Goal: Information Seeking & Learning: Learn about a topic

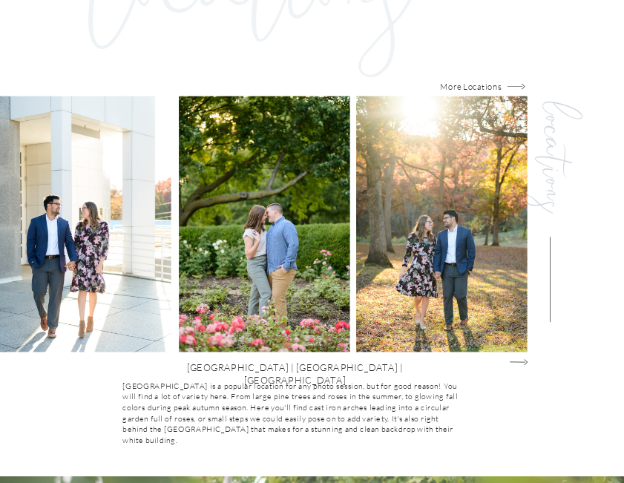
scroll to position [999, 0]
click at [519, 362] on icon "Group@1x" at bounding box center [518, 362] width 19 height 10
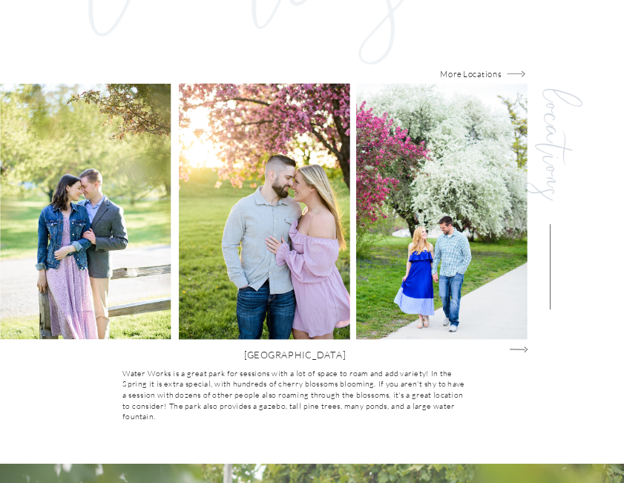
scroll to position [1012, 0]
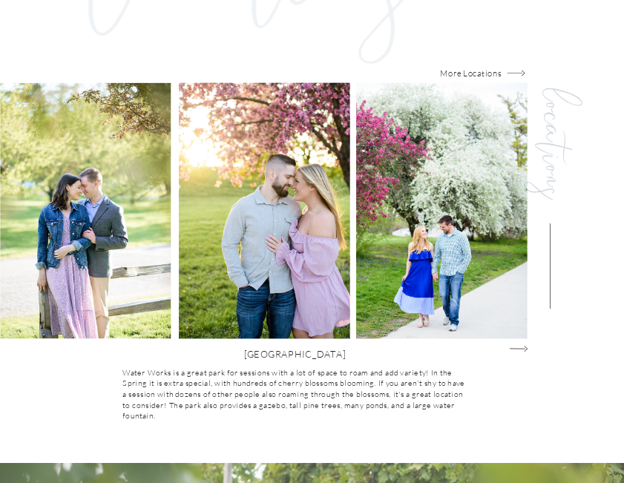
click at [519, 348] on icon "Group@1x" at bounding box center [518, 348] width 19 height 10
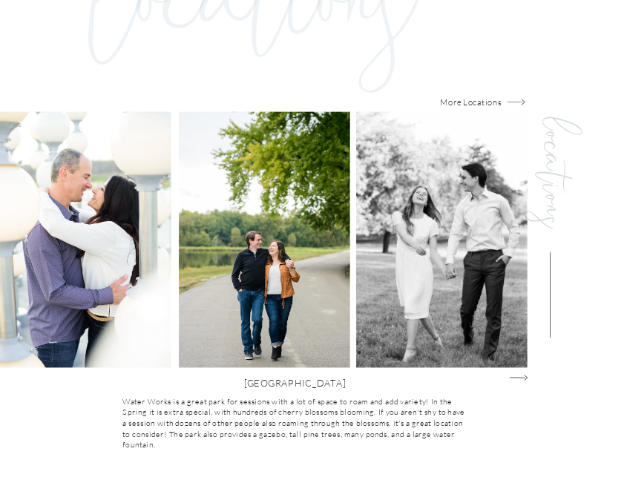
scroll to position [986, 0]
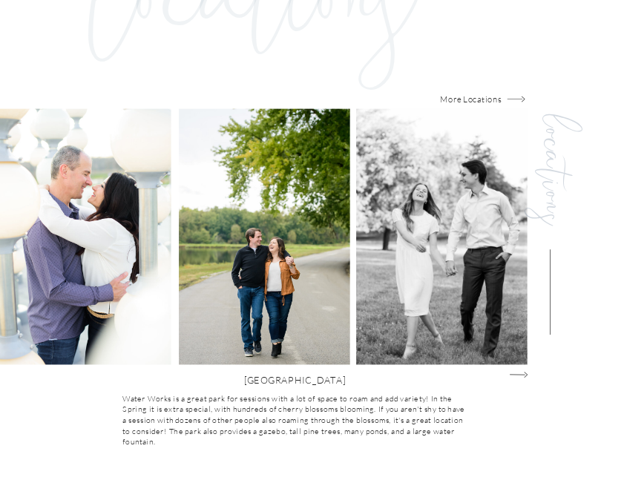
click at [521, 375] on polygon at bounding box center [516, 375] width 15 height 1
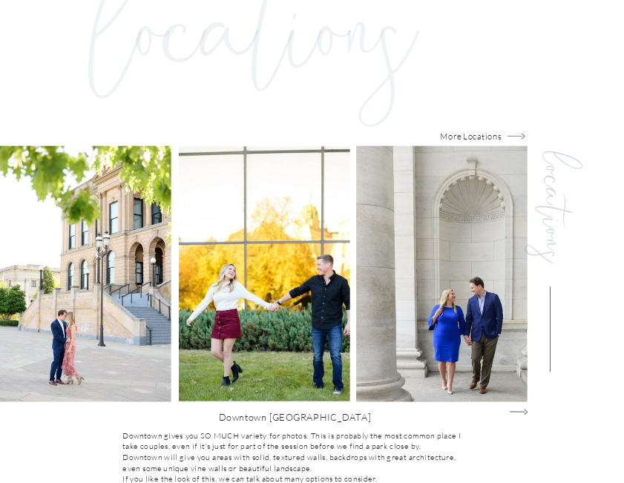
scroll to position [949, 0]
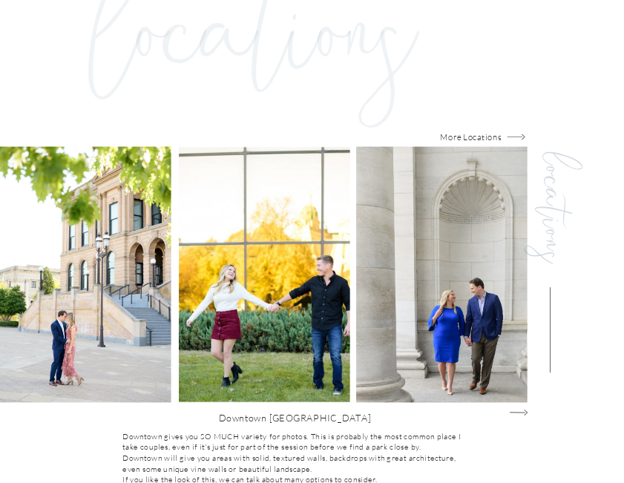
click at [518, 414] on icon "Group@1x" at bounding box center [518, 412] width 19 height 10
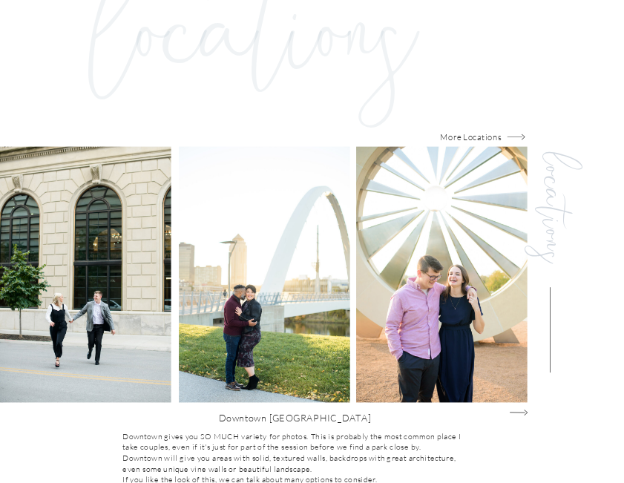
click at [520, 409] on icon "Group@1x" at bounding box center [518, 412] width 19 height 10
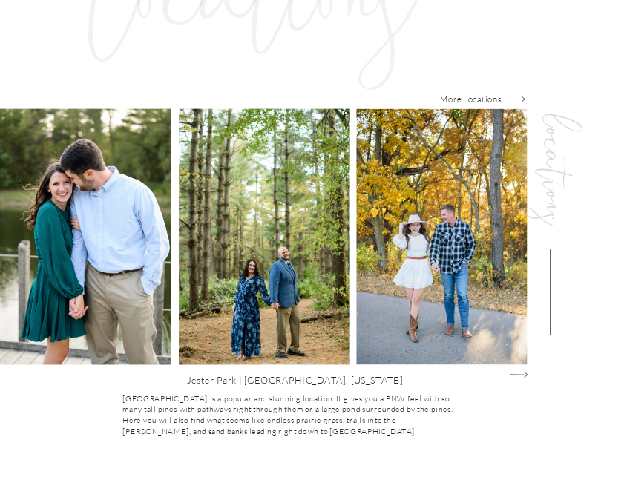
scroll to position [990, 0]
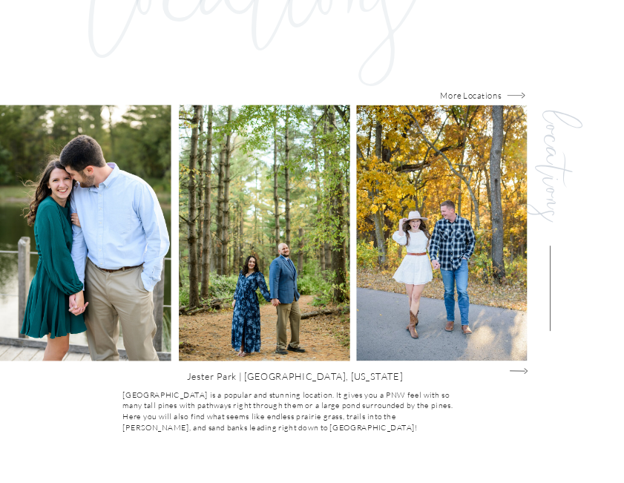
click at [520, 369] on icon "Group@1x" at bounding box center [518, 371] width 19 height 10
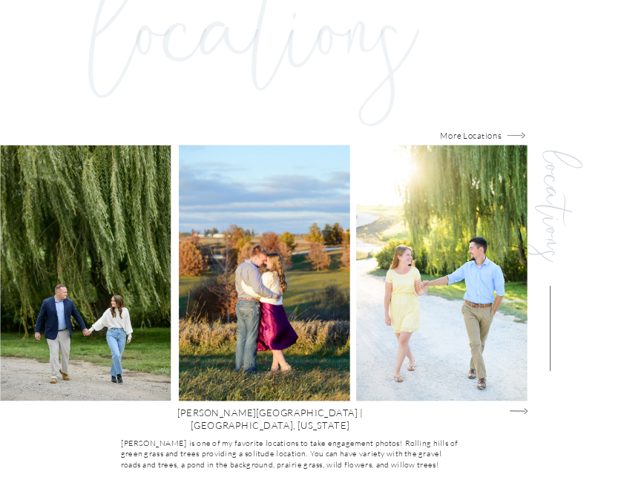
scroll to position [949, 0]
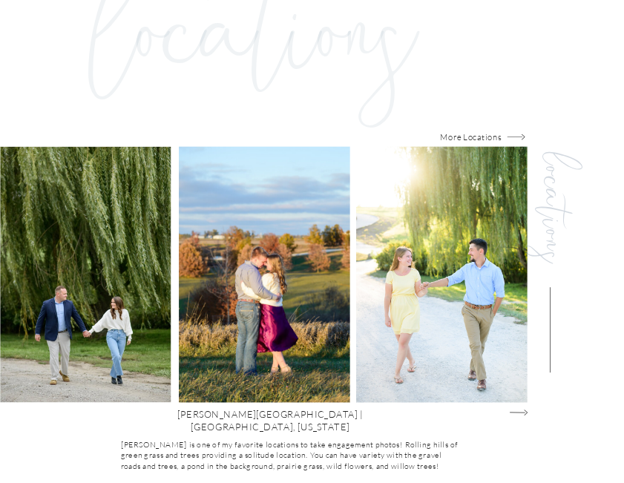
click at [523, 413] on icon "Group@1x" at bounding box center [518, 412] width 19 height 10
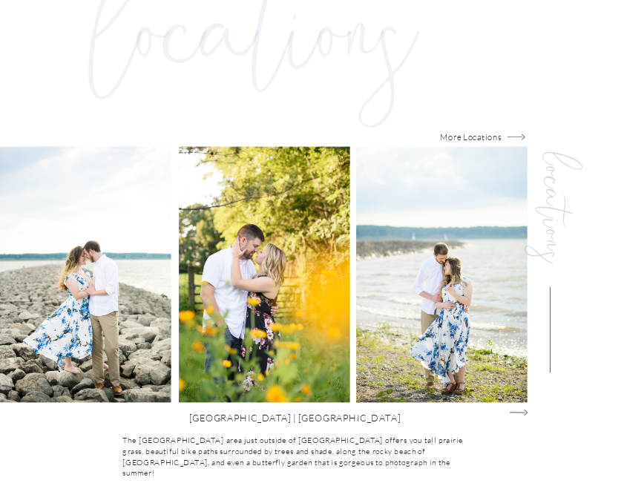
click at [523, 414] on icon "Group@1x" at bounding box center [518, 412] width 19 height 10
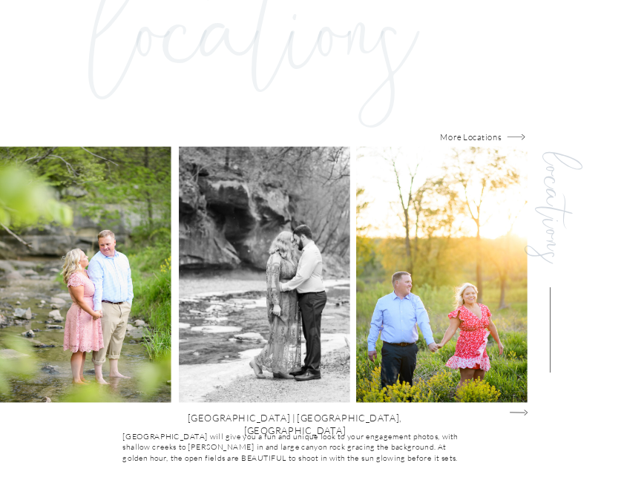
click at [523, 414] on icon "Group@1x" at bounding box center [518, 412] width 19 height 10
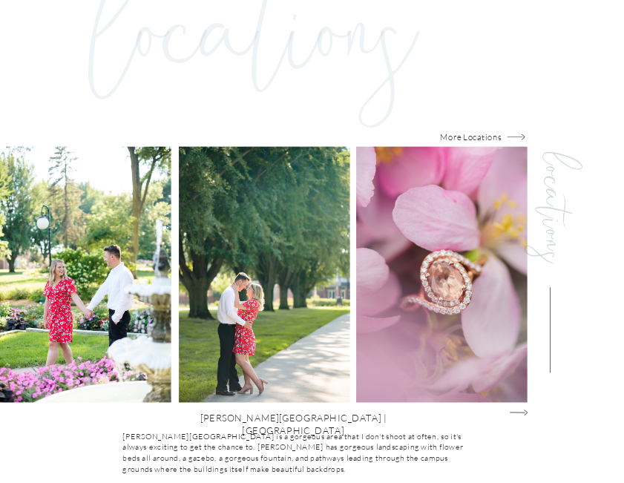
click at [524, 415] on icon "Group@1x" at bounding box center [518, 412] width 19 height 10
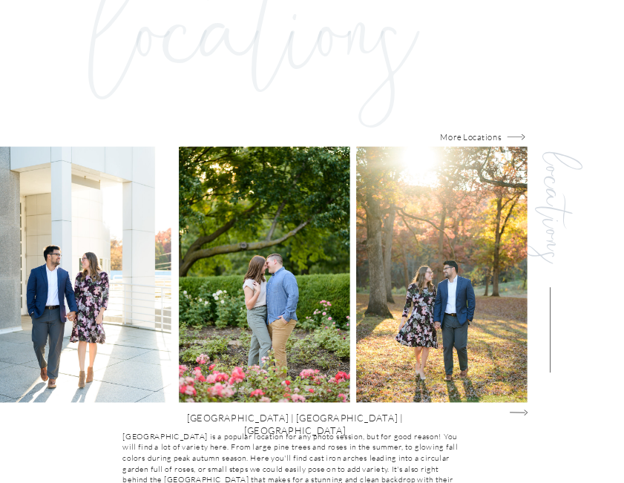
click at [524, 416] on icon "Group@1x" at bounding box center [518, 412] width 19 height 10
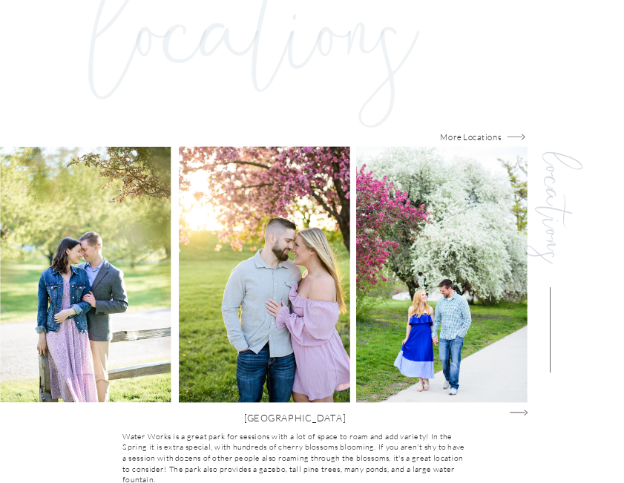
scroll to position [990, 0]
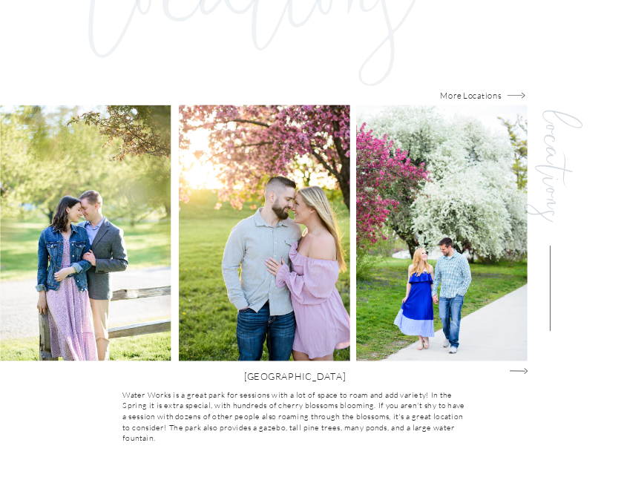
click at [521, 374] on icon "Group@1x" at bounding box center [518, 371] width 19 height 10
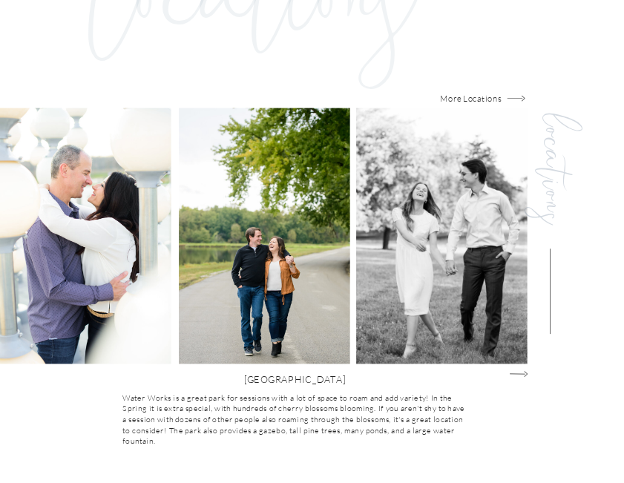
click at [521, 374] on polygon at bounding box center [516, 374] width 15 height 1
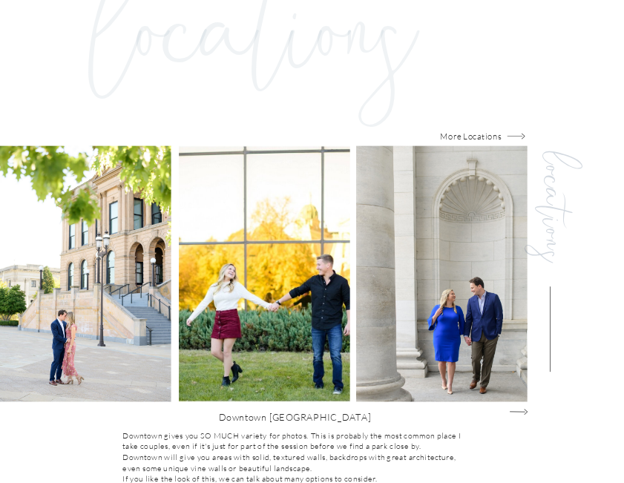
scroll to position [949, 0]
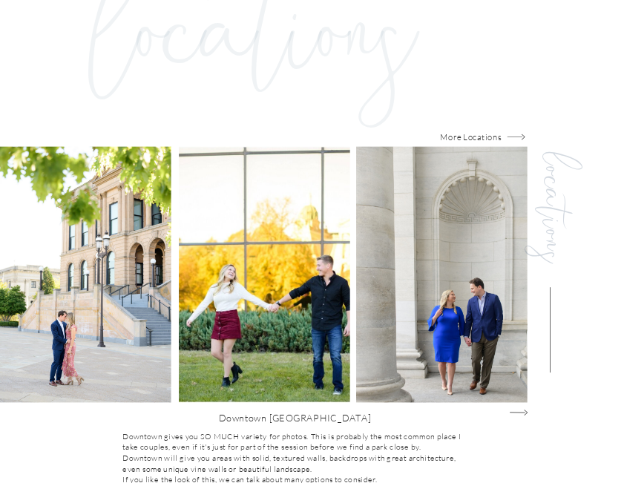
click at [523, 409] on icon "Group@1x" at bounding box center [518, 412] width 19 height 10
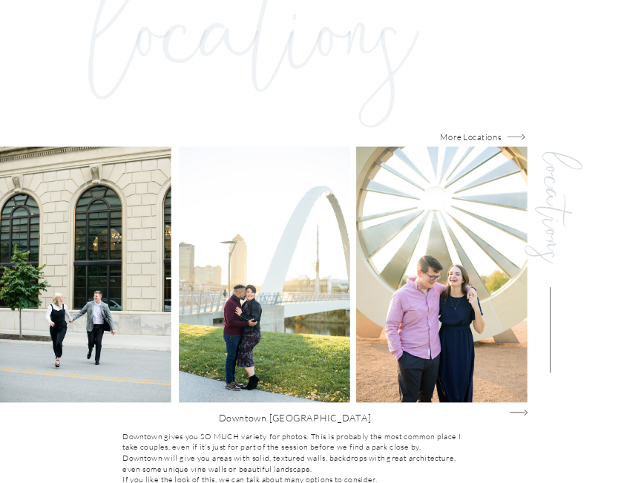
click at [523, 409] on icon "Group@1x" at bounding box center [518, 412] width 19 height 10
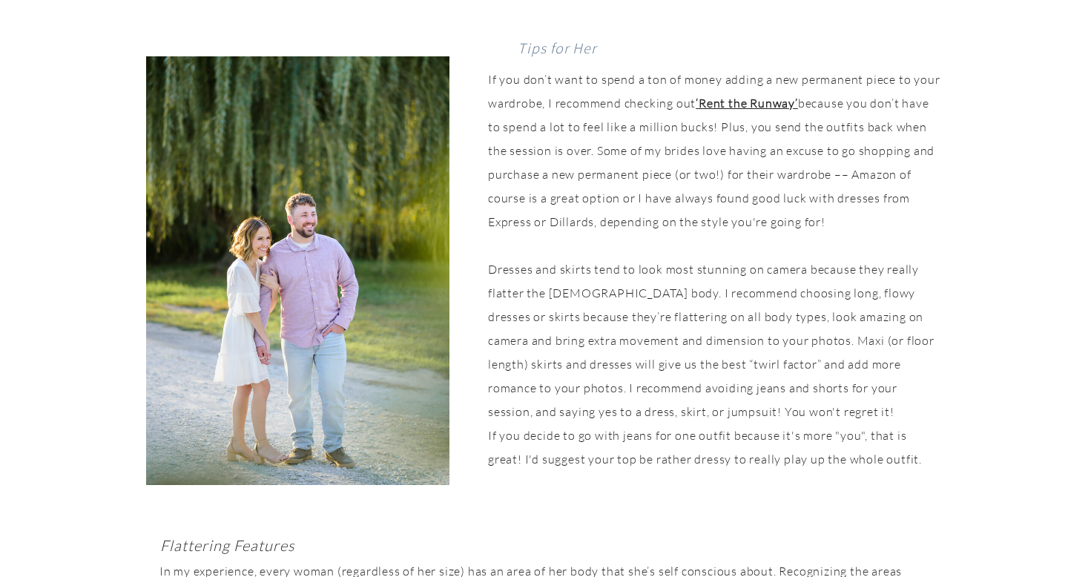
scroll to position [3098, 0]
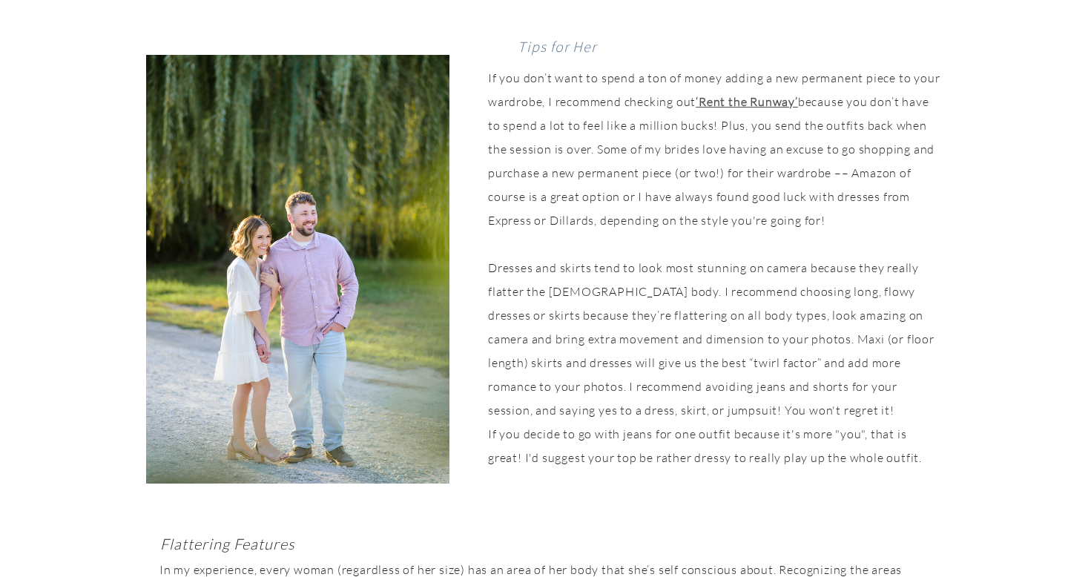
click at [739, 102] on b "‘Rent the Runway’" at bounding box center [747, 101] width 102 height 15
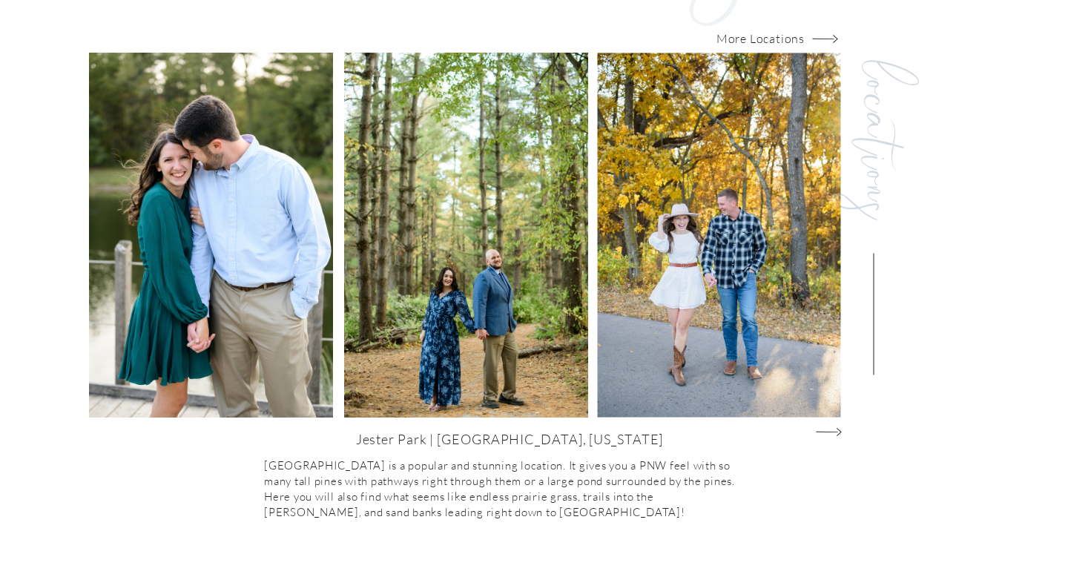
scroll to position [1511, 0]
click at [830, 429] on icon "Group@1x" at bounding box center [829, 431] width 26 height 14
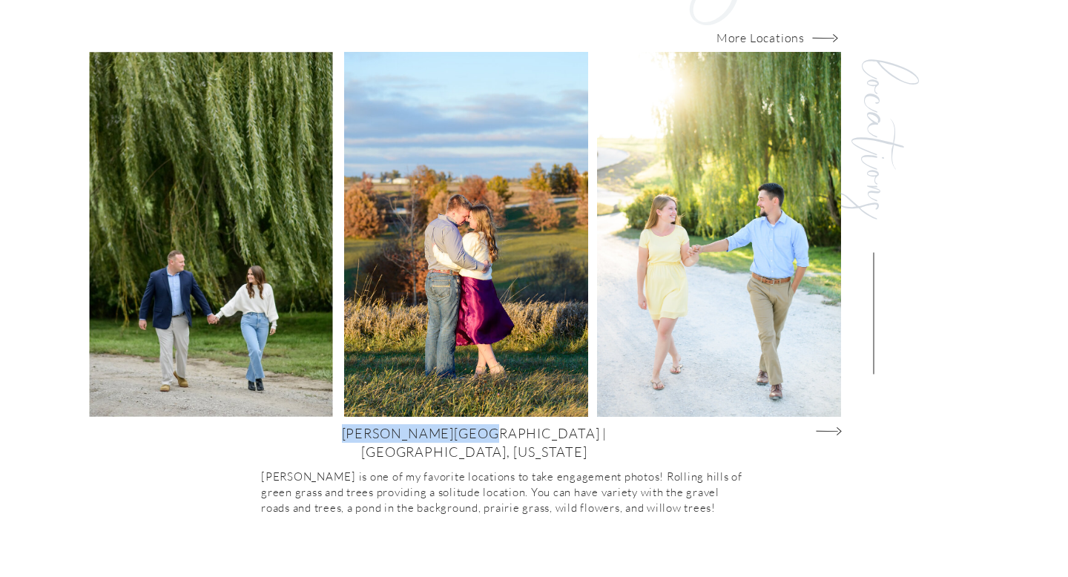
drag, startPoint x: 409, startPoint y: 435, endPoint x: 532, endPoint y: 435, distance: 122.4
click at [533, 435] on h2 "[PERSON_NAME][GEOGRAPHIC_DATA] | [GEOGRAPHIC_DATA], [US_STATE]" at bounding box center [474, 444] width 800 height 40
copy h2 "[PERSON_NAME][GEOGRAPHIC_DATA]"
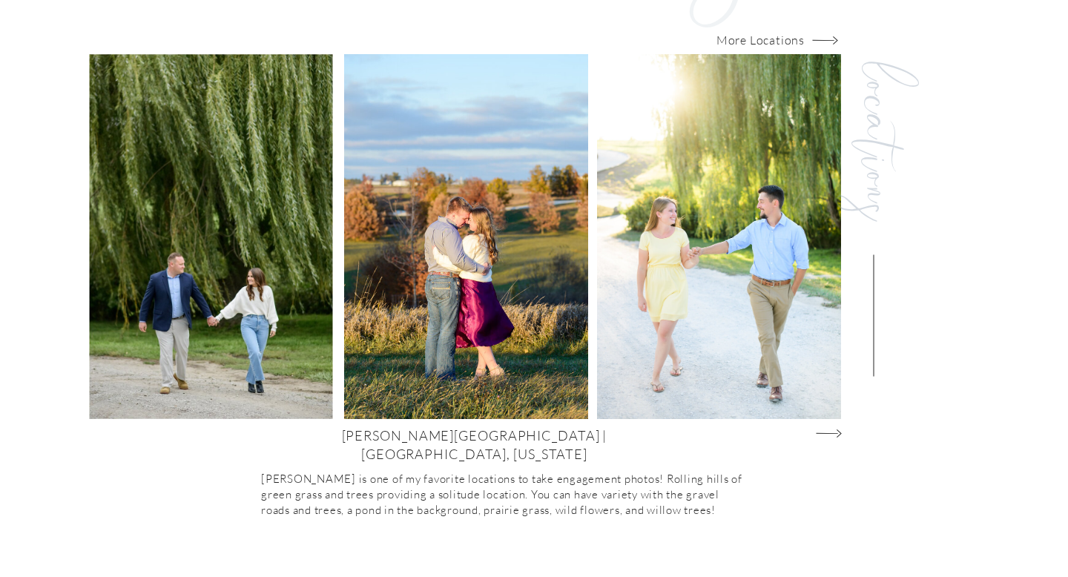
scroll to position [1513, 0]
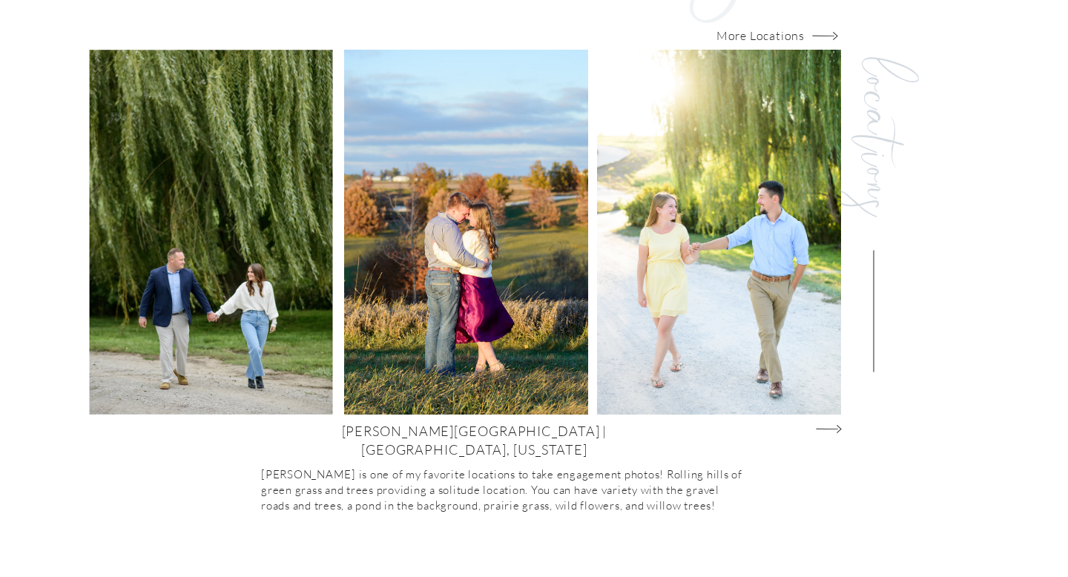
click at [832, 424] on icon "Group@1x" at bounding box center [829, 429] width 26 height 14
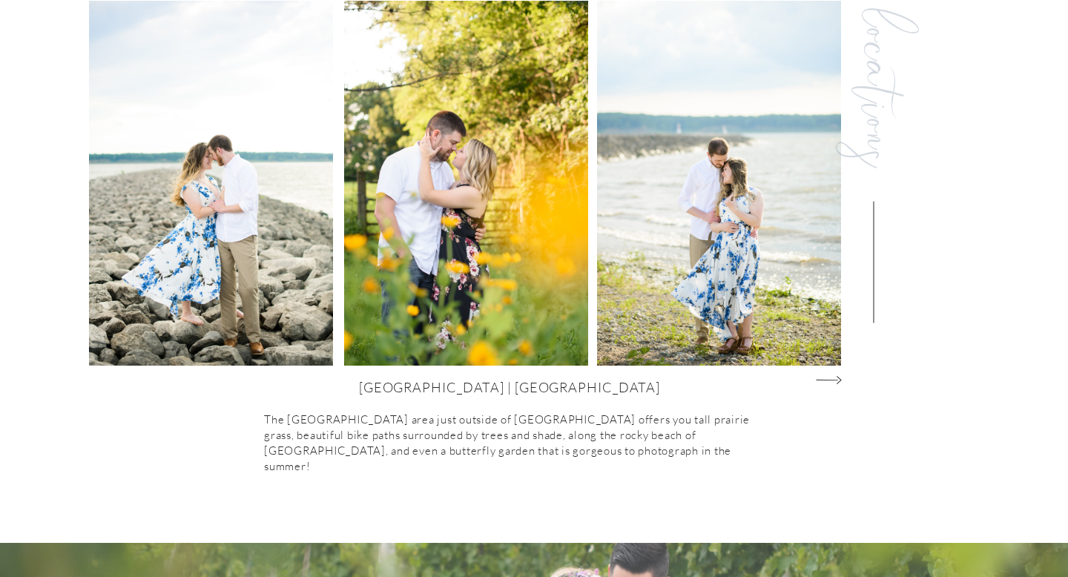
scroll to position [1559, 0]
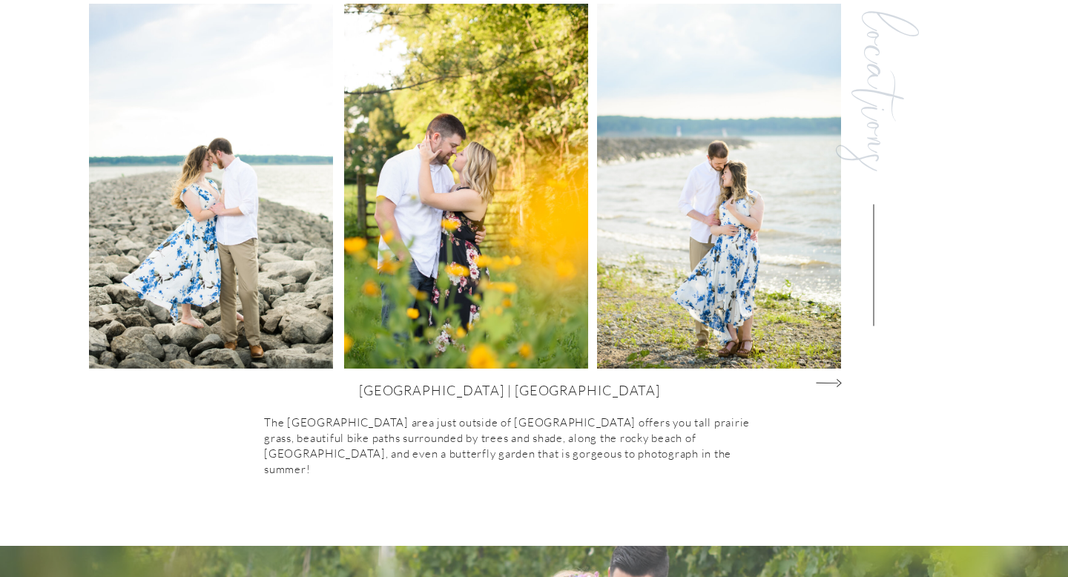
click at [829, 381] on icon "Group@1x" at bounding box center [829, 383] width 26 height 14
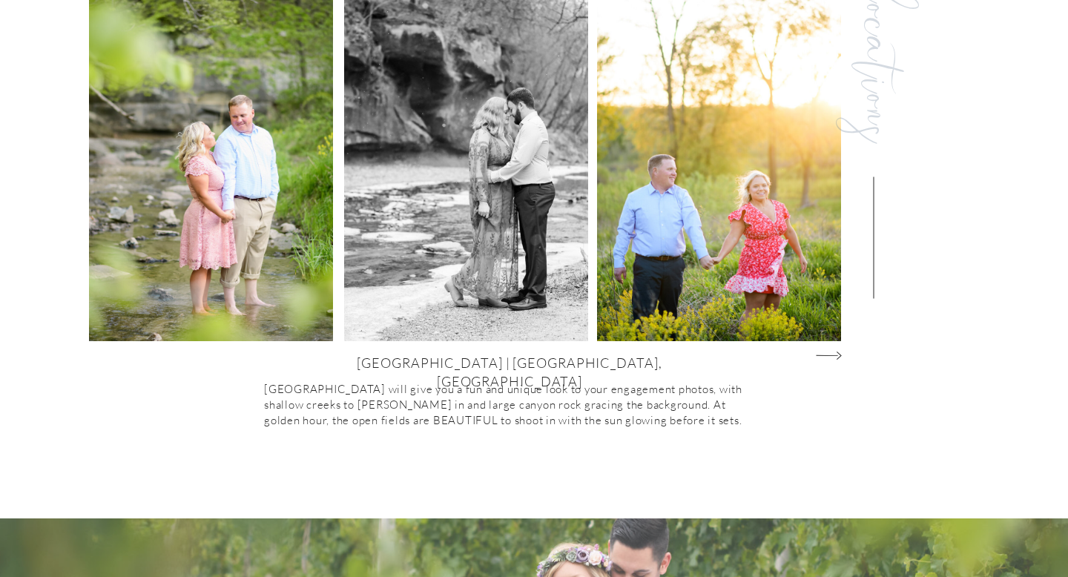
scroll to position [1586, 0]
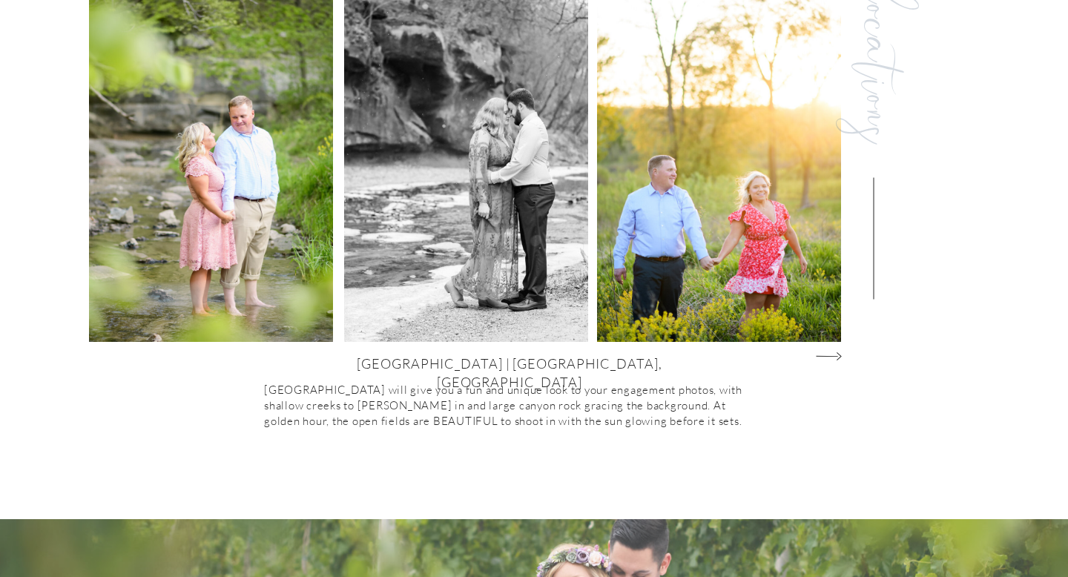
click at [824, 353] on icon "Group@1x" at bounding box center [829, 356] width 26 height 14
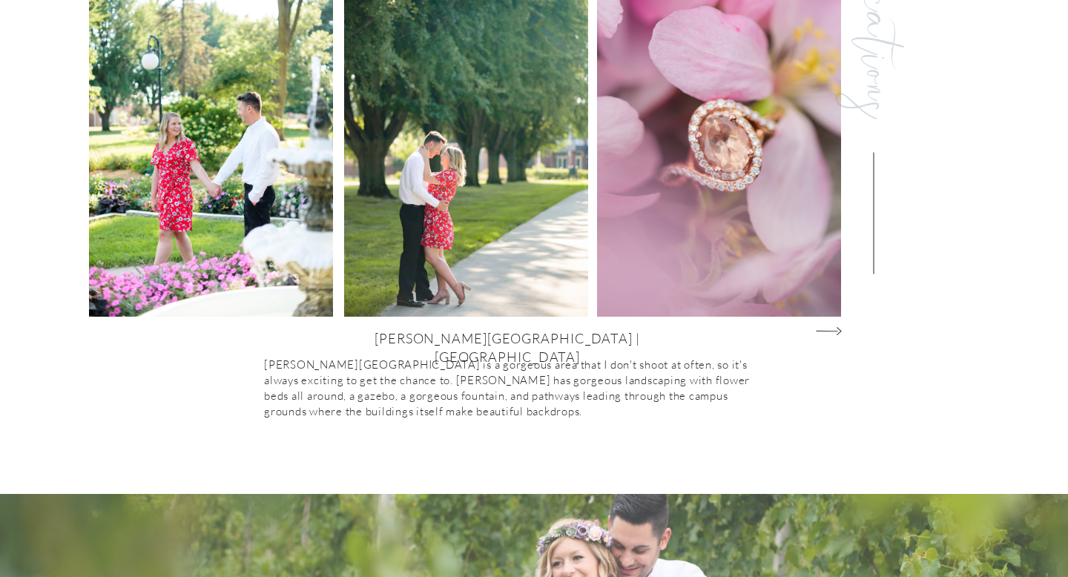
scroll to position [1617, 0]
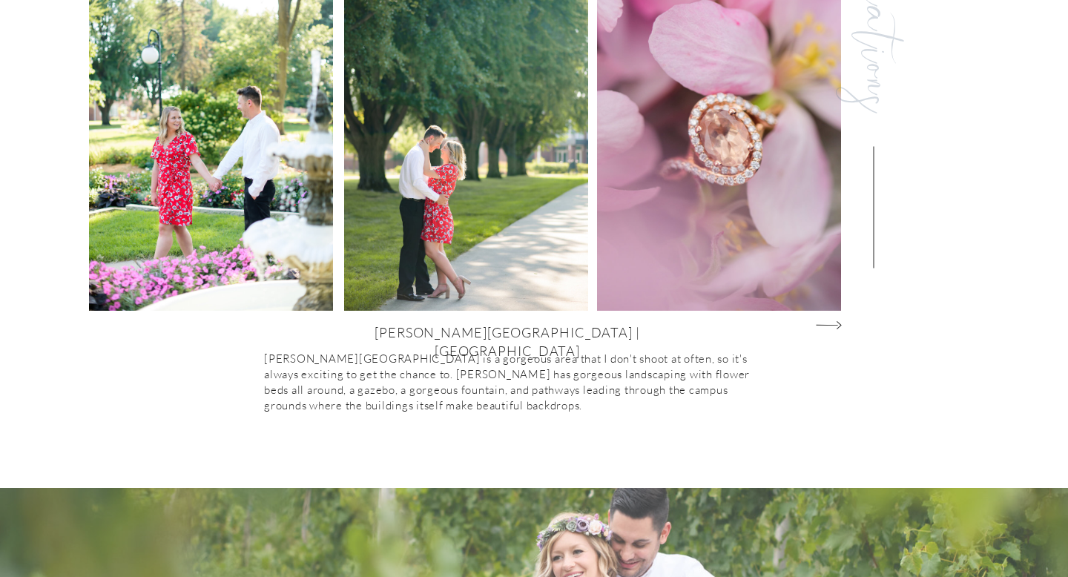
click at [833, 324] on icon "Group@1x" at bounding box center [829, 325] width 26 height 14
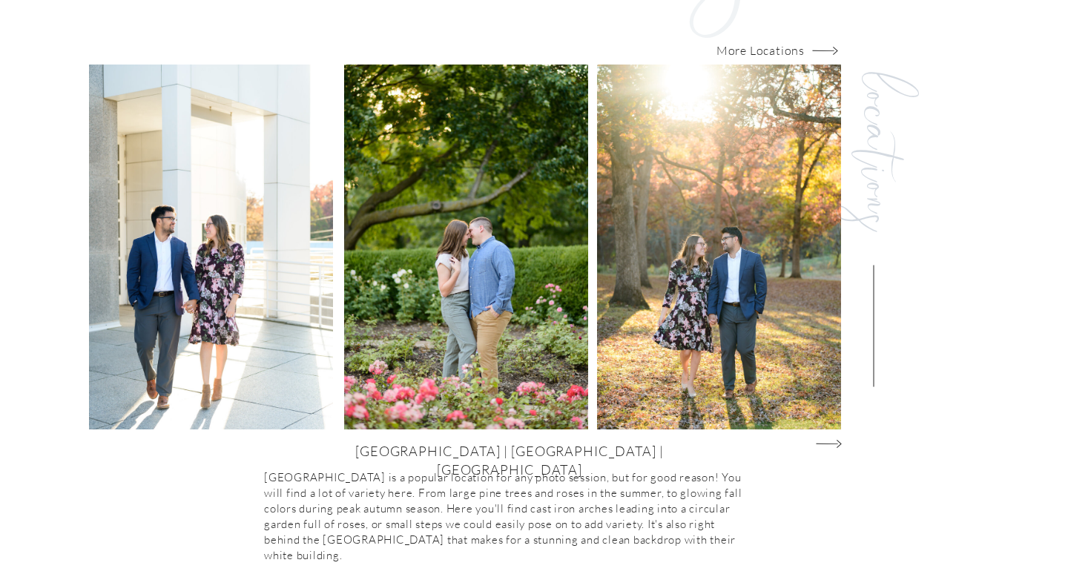
scroll to position [1500, 0]
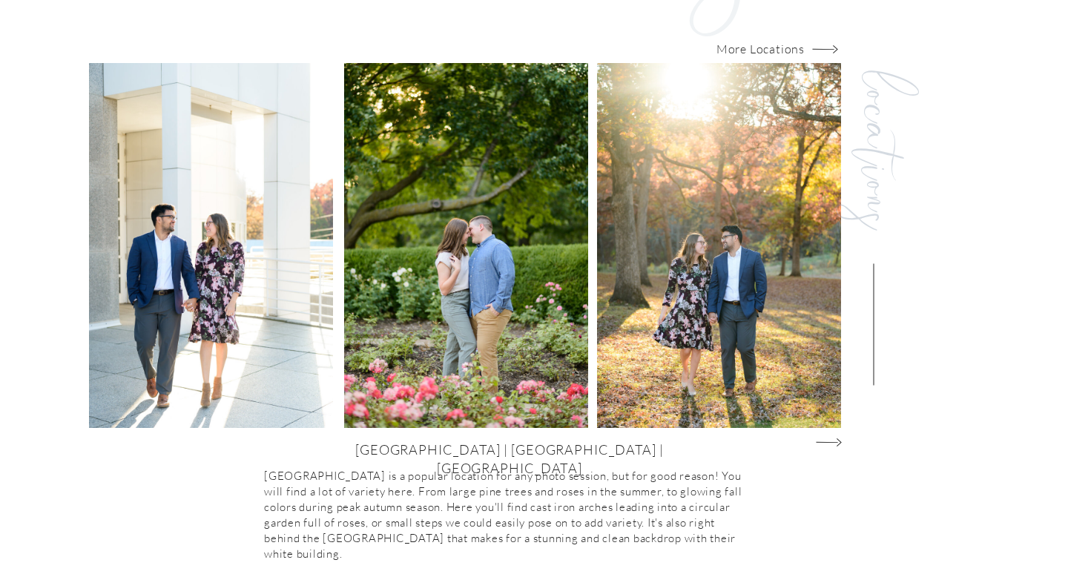
click at [831, 441] on icon "Group@1x" at bounding box center [829, 442] width 26 height 14
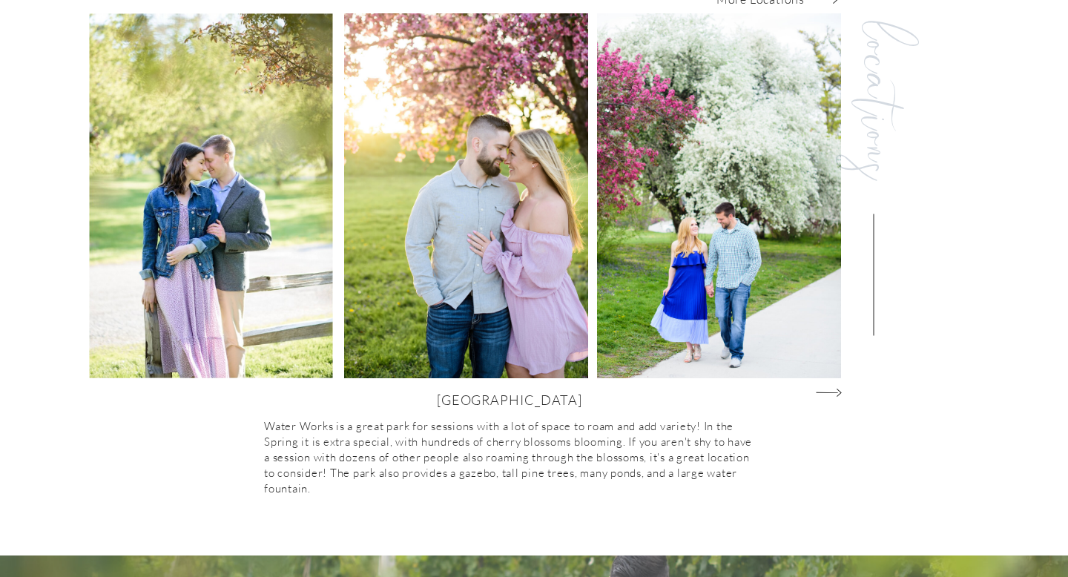
scroll to position [1548, 0]
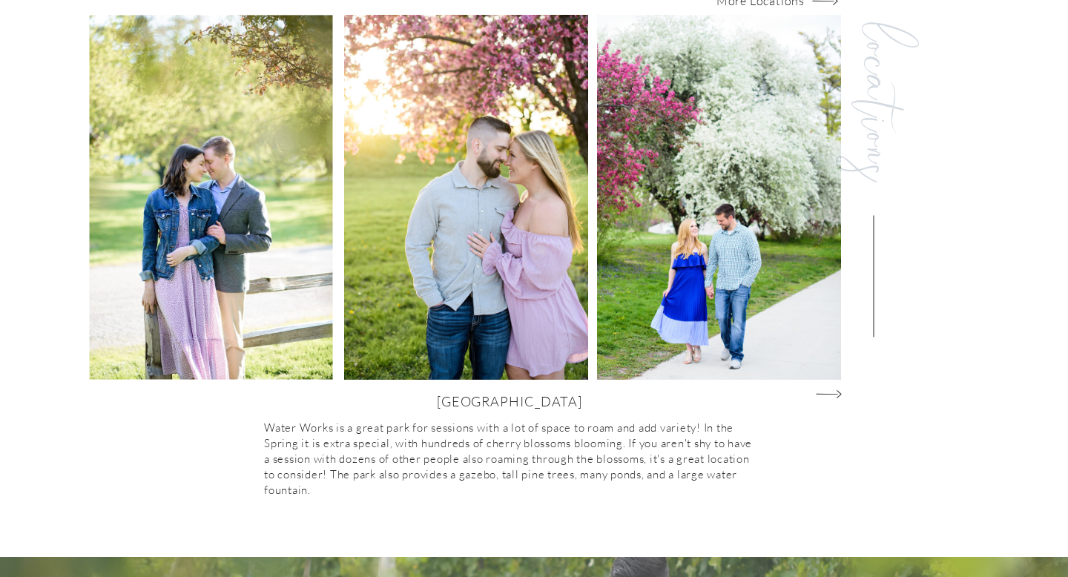
click at [841, 395] on icon "Group@1x" at bounding box center [829, 394] width 26 height 14
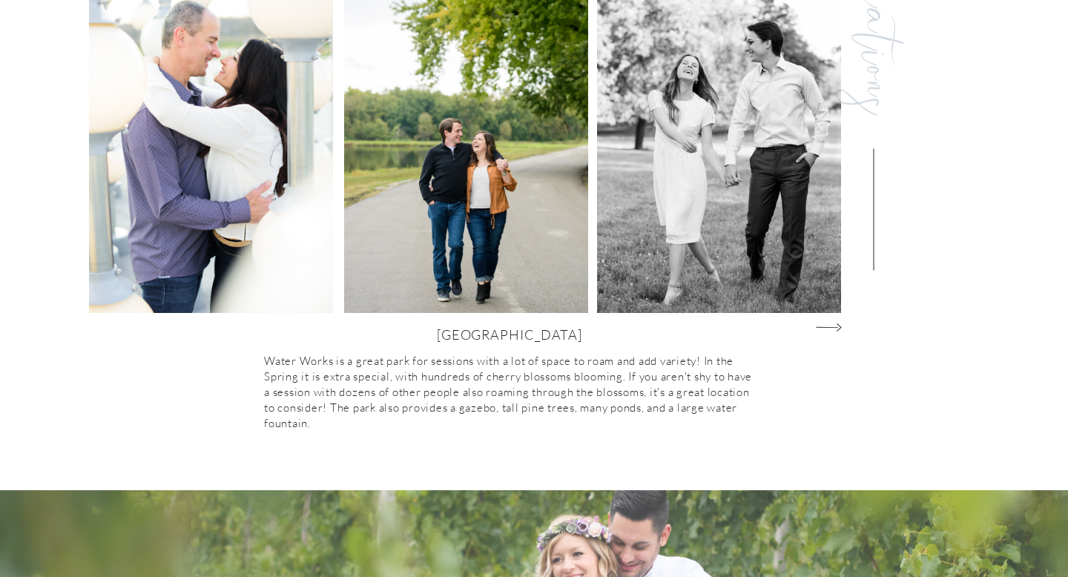
scroll to position [1616, 0]
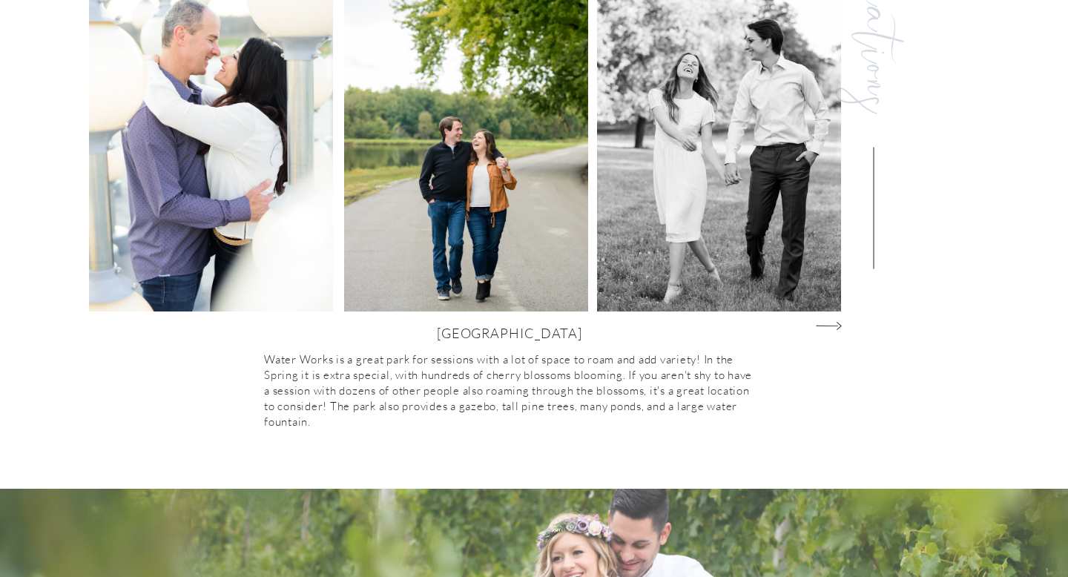
click at [832, 320] on icon "Group@1x" at bounding box center [829, 326] width 26 height 14
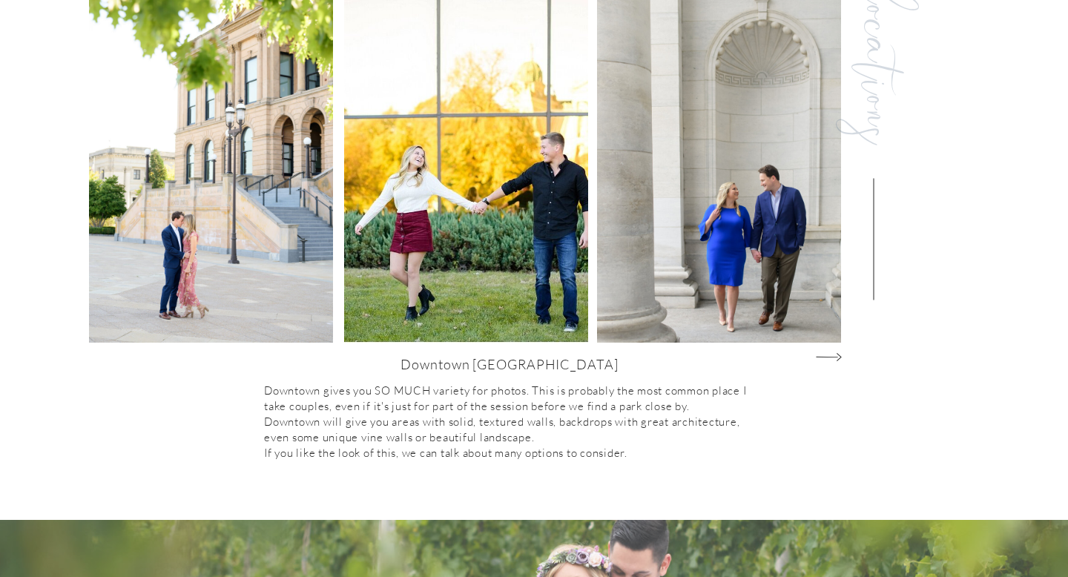
scroll to position [1586, 0]
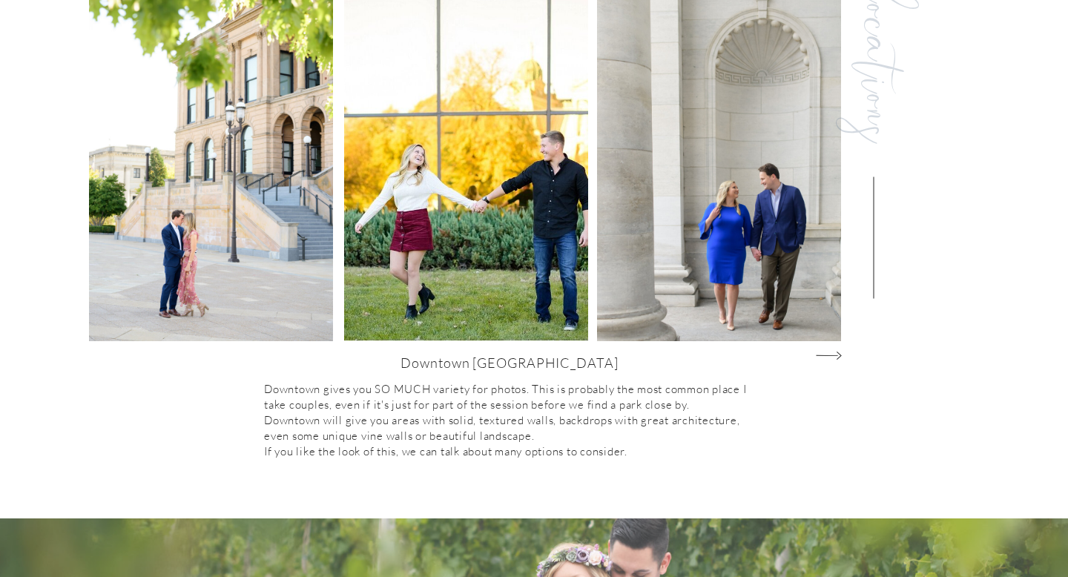
click at [837, 353] on icon "Group@1x" at bounding box center [829, 356] width 26 height 14
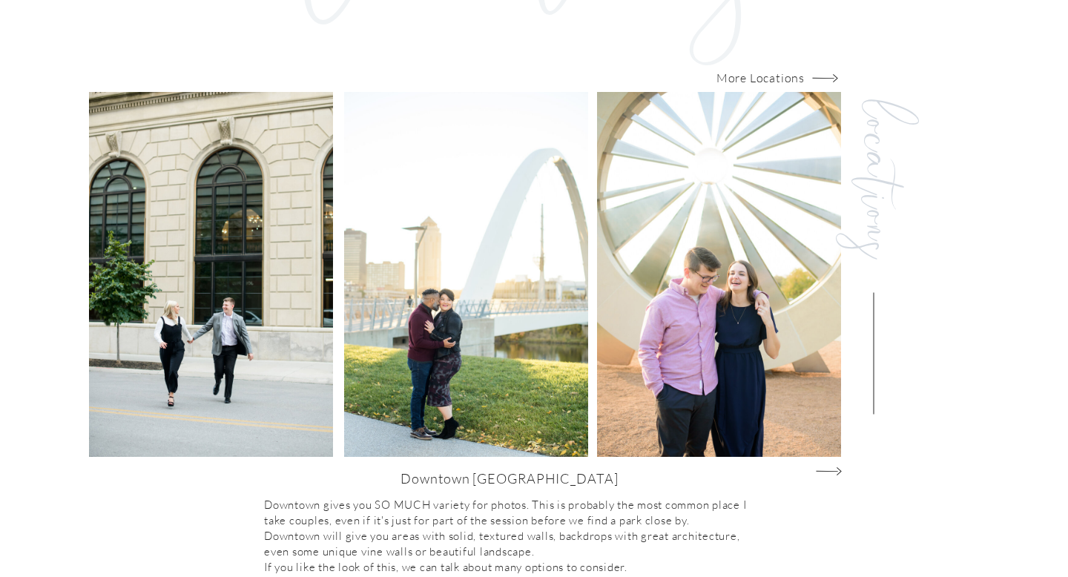
scroll to position [1515, 0]
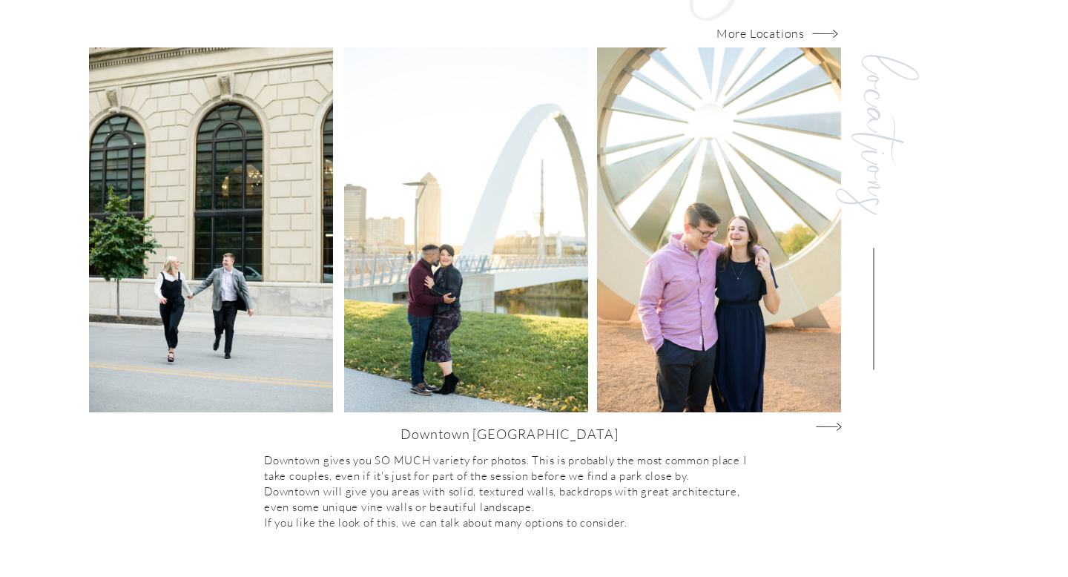
click at [834, 427] on icon "Group@1x" at bounding box center [829, 427] width 26 height 14
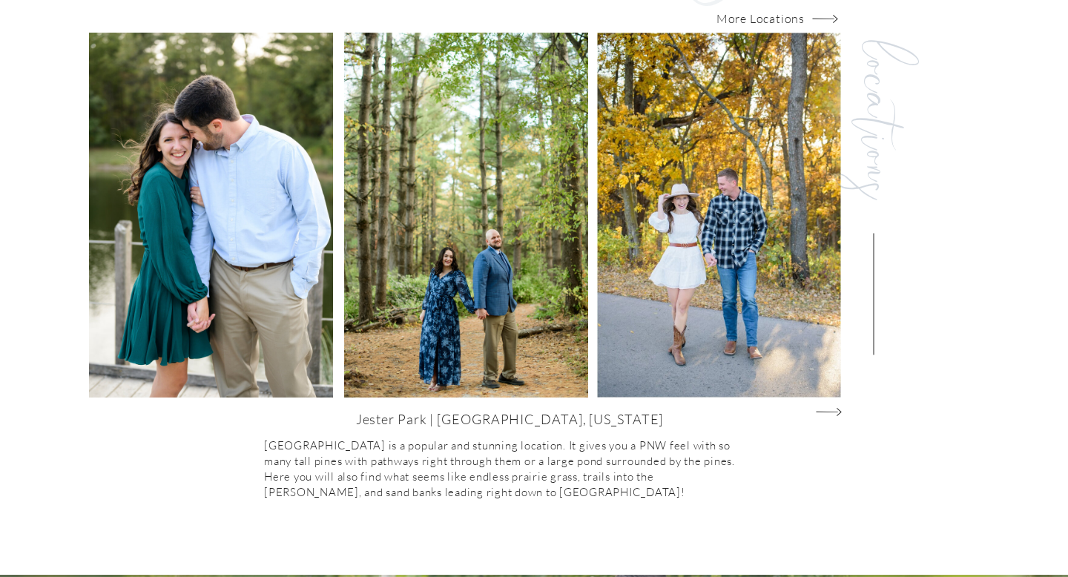
scroll to position [1537, 0]
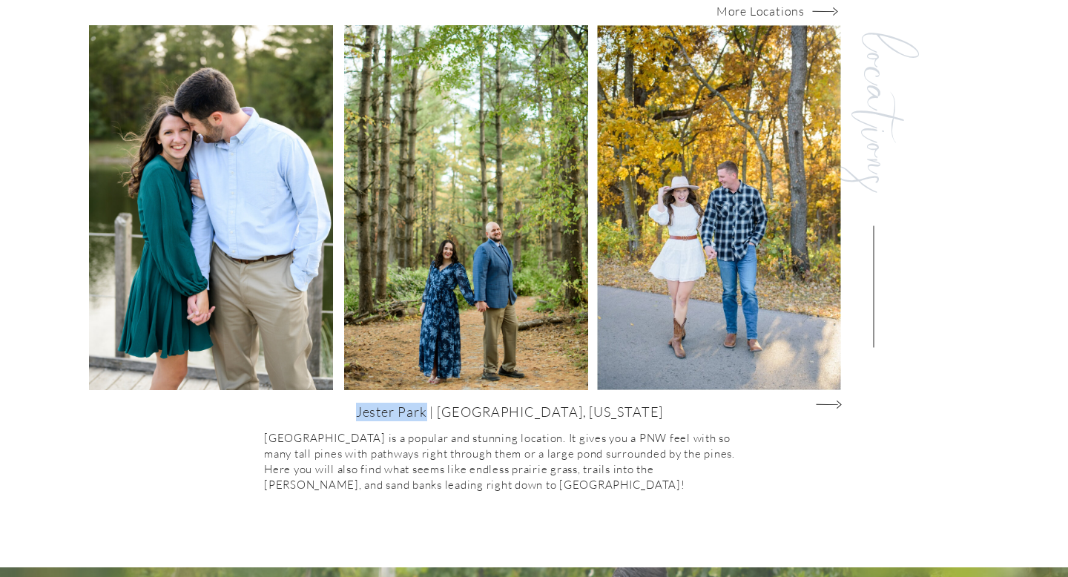
drag, startPoint x: 427, startPoint y: 412, endPoint x: 494, endPoint y: 413, distance: 66.8
click at [494, 413] on h2 "Jester Park | [GEOGRAPHIC_DATA], [US_STATE]" at bounding box center [509, 422] width 323 height 39
copy h2 "[GEOGRAPHIC_DATA]"
click at [392, 452] on p "[GEOGRAPHIC_DATA] is a popular and stunning location. It gives you a PNW feel w…" at bounding box center [508, 488] width 488 height 116
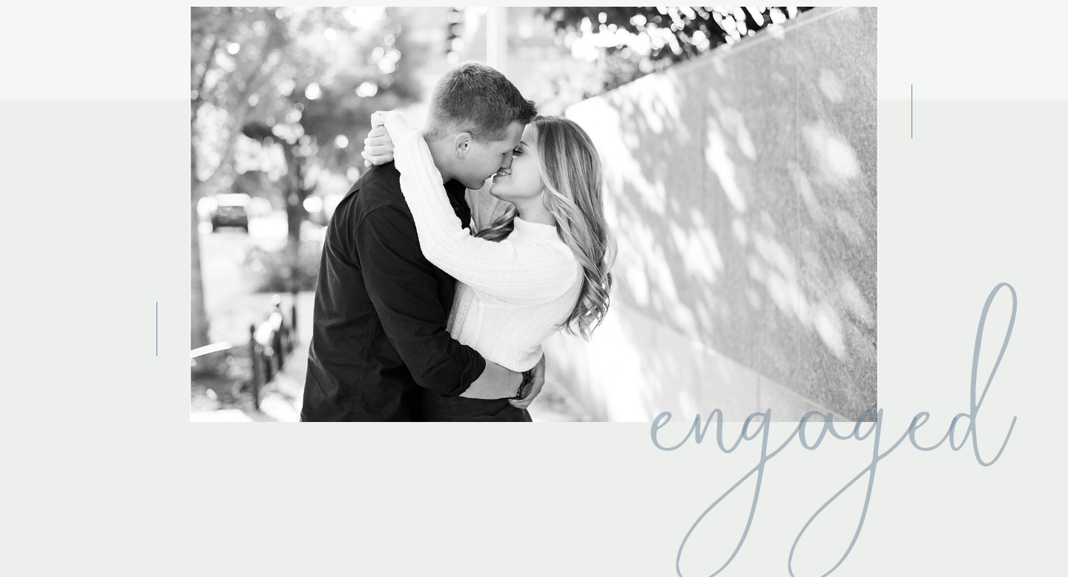
scroll to position [0, 0]
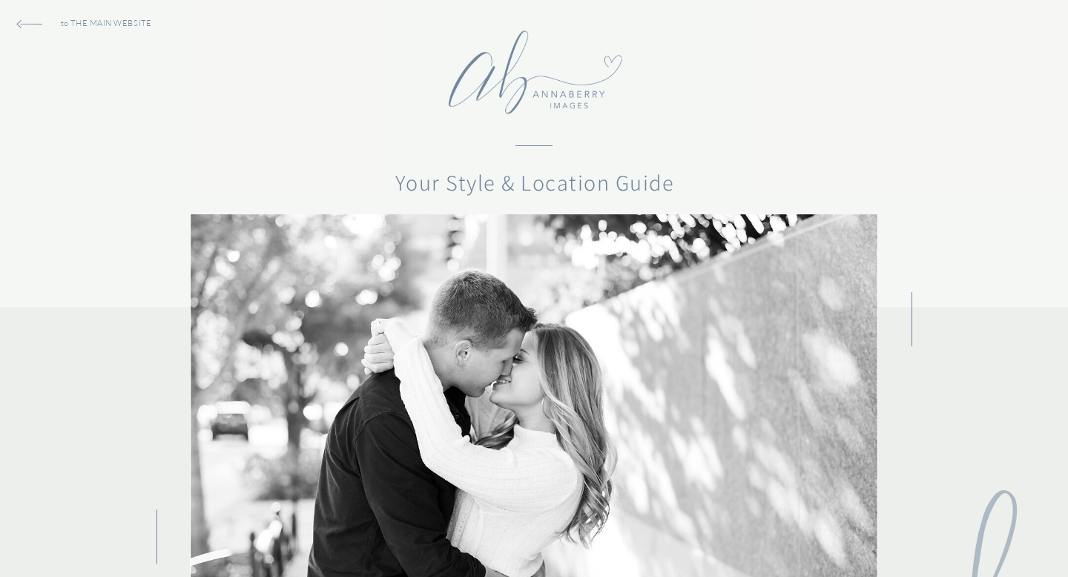
click at [22, 22] on icon "Group@1x" at bounding box center [29, 24] width 26 height 14
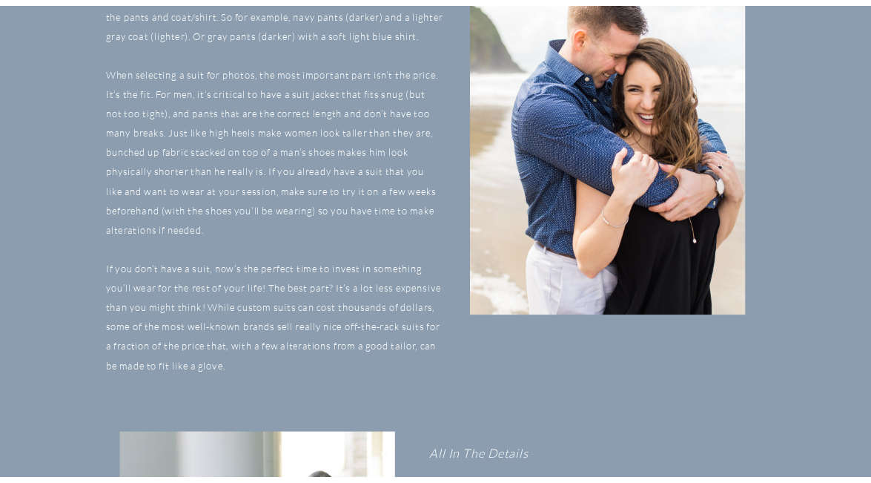
scroll to position [4376, 0]
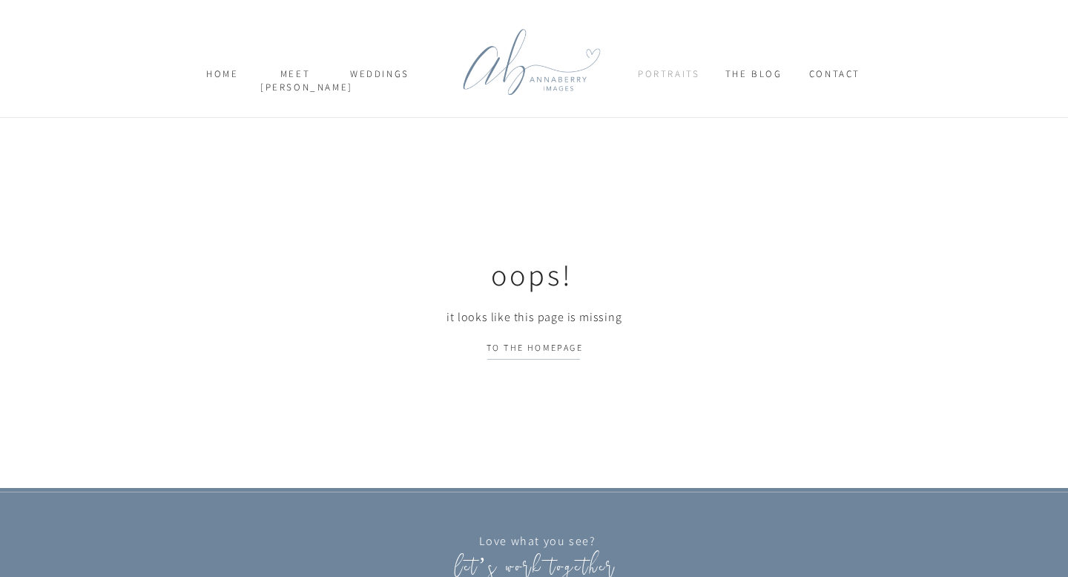
click at [695, 75] on nav "Portraits" at bounding box center [668, 80] width 61 height 26
click at [686, 99] on p "ENGAGEMENT" at bounding box center [691, 98] width 95 height 16
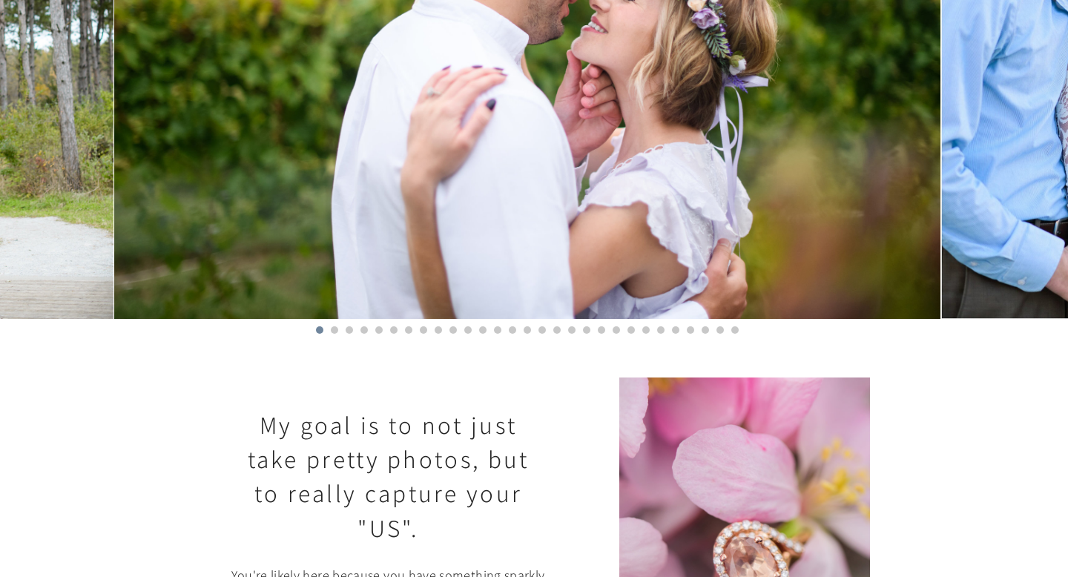
scroll to position [392, 0]
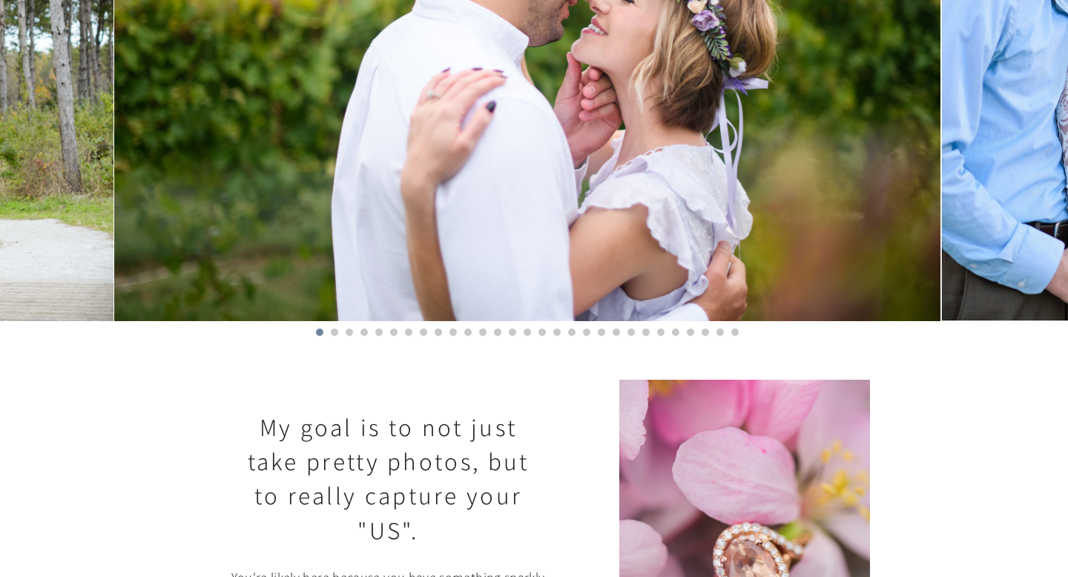
click at [335, 332] on li "Page dot 2" at bounding box center [334, 332] width 7 height 7
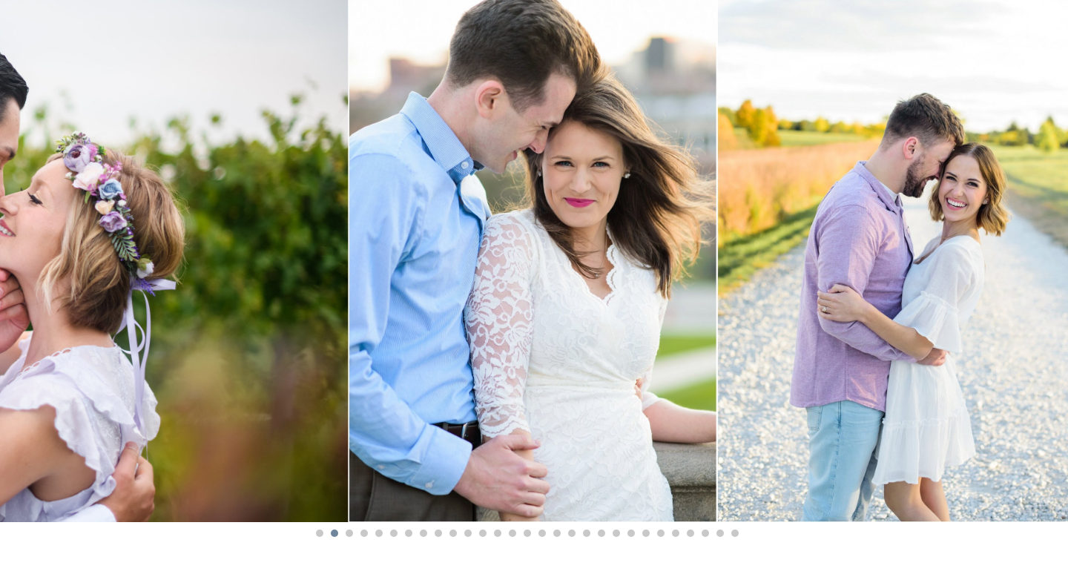
scroll to position [193, 0]
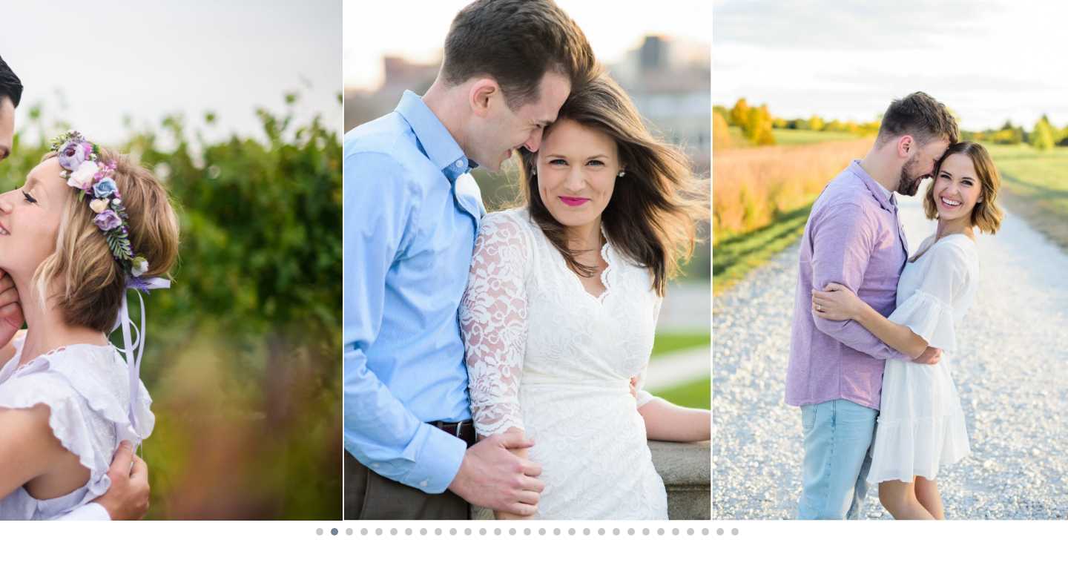
click at [1046, 274] on img at bounding box center [896, 245] width 368 height 551
click at [348, 529] on li "Page dot 3" at bounding box center [349, 531] width 7 height 7
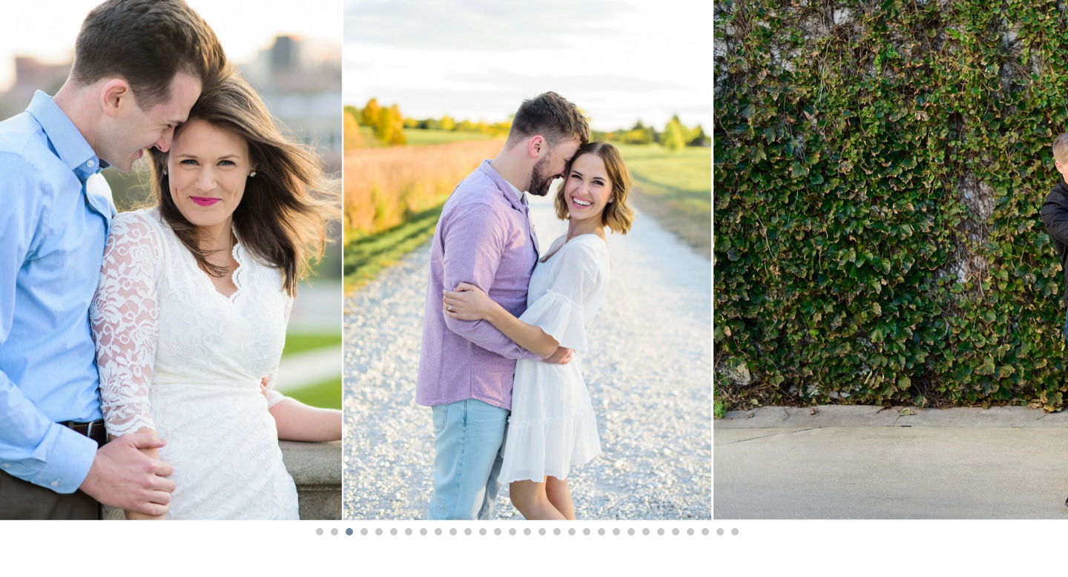
click at [366, 532] on li "Page dot 4" at bounding box center [363, 531] width 7 height 7
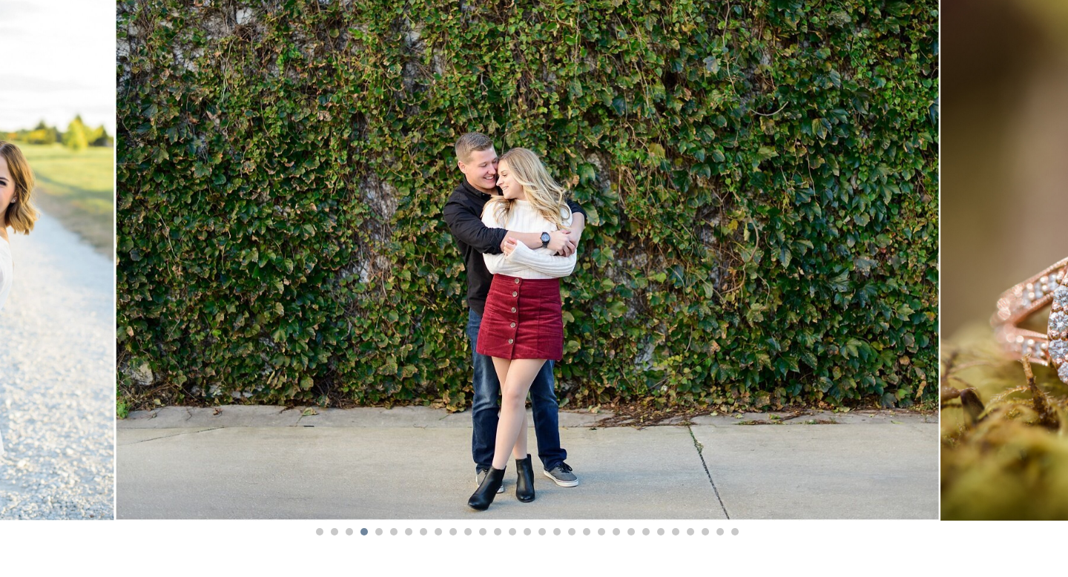
click at [380, 532] on li "Page dot 5" at bounding box center [378, 531] width 7 height 7
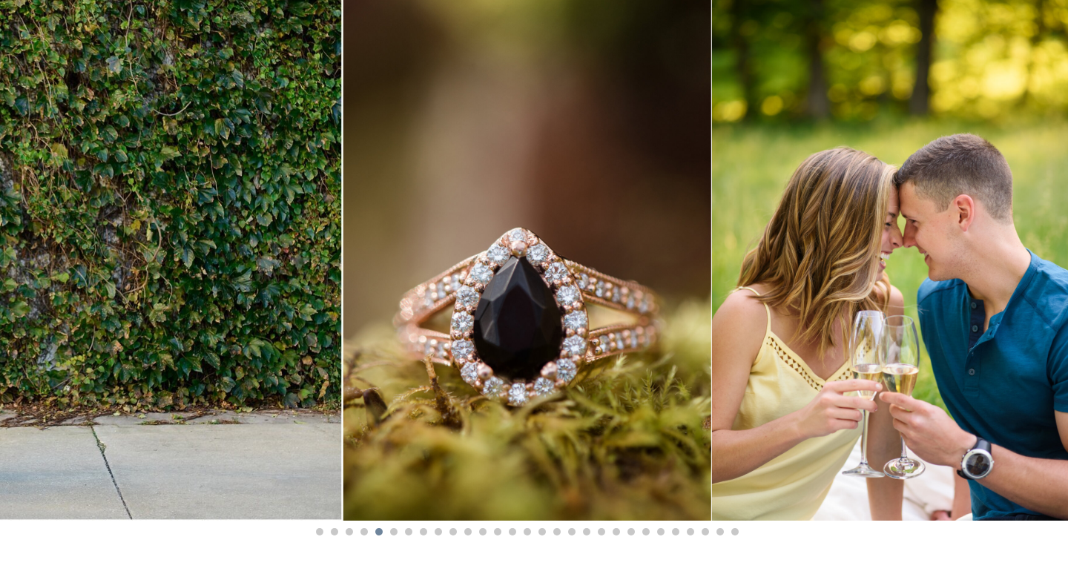
click at [395, 533] on li "Page dot 6" at bounding box center [393, 531] width 7 height 7
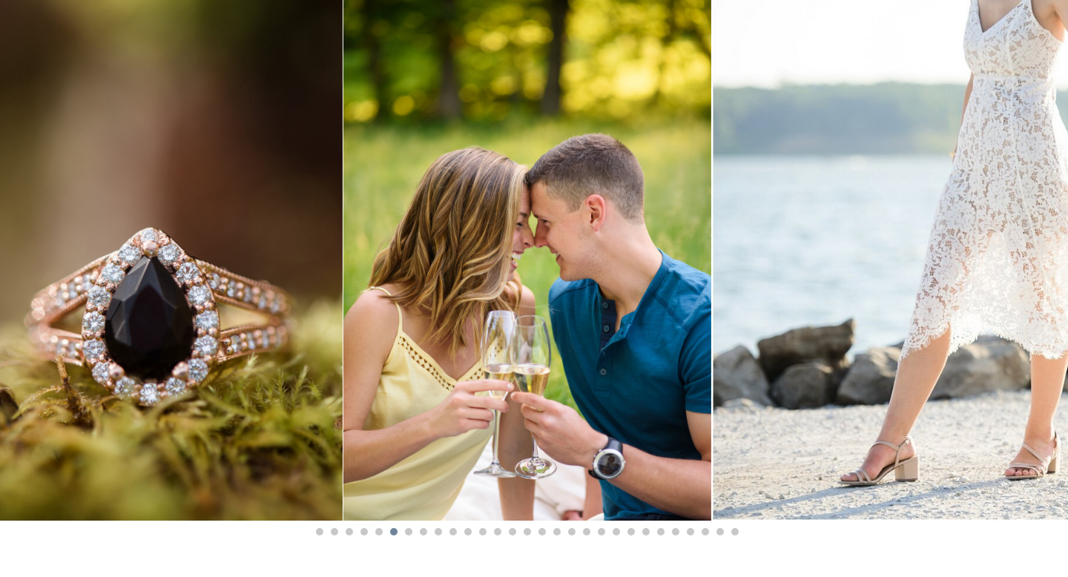
click at [407, 532] on li "Page dot 7" at bounding box center [408, 531] width 7 height 7
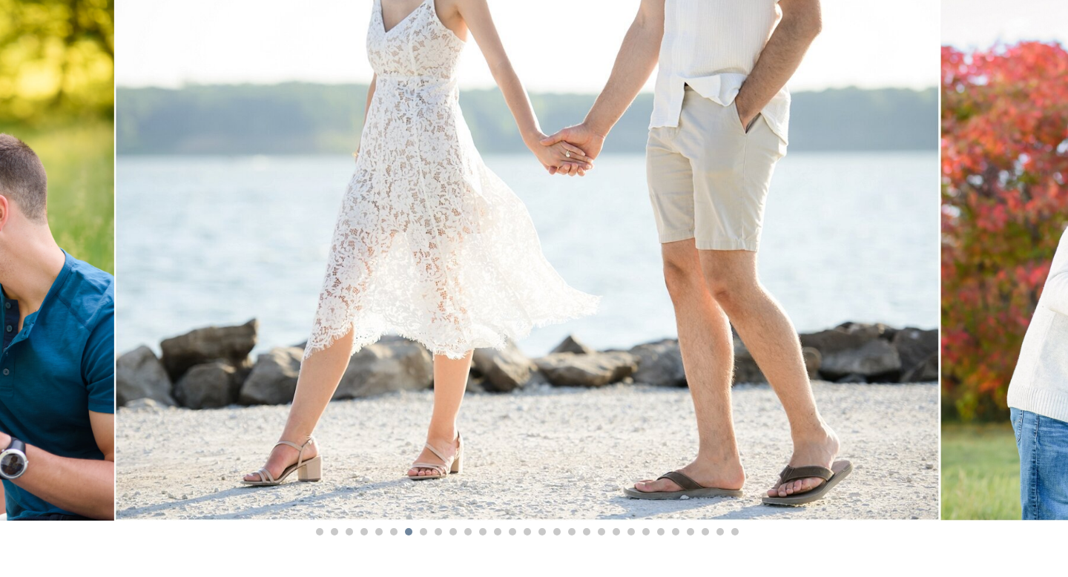
click at [425, 533] on li "Page dot 8" at bounding box center [423, 531] width 7 height 7
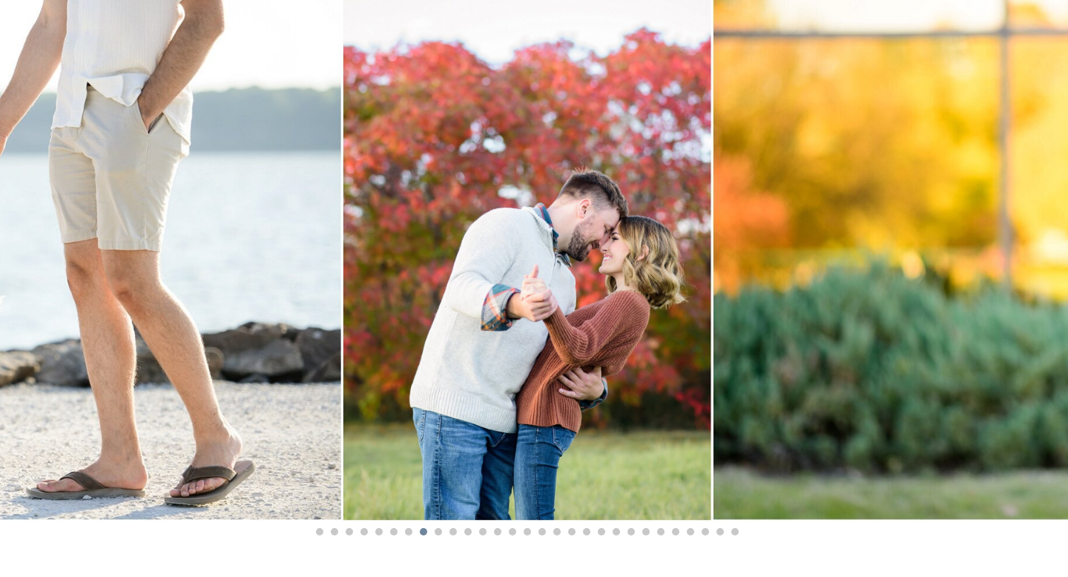
click at [438, 530] on li "Page dot 9" at bounding box center [438, 531] width 7 height 7
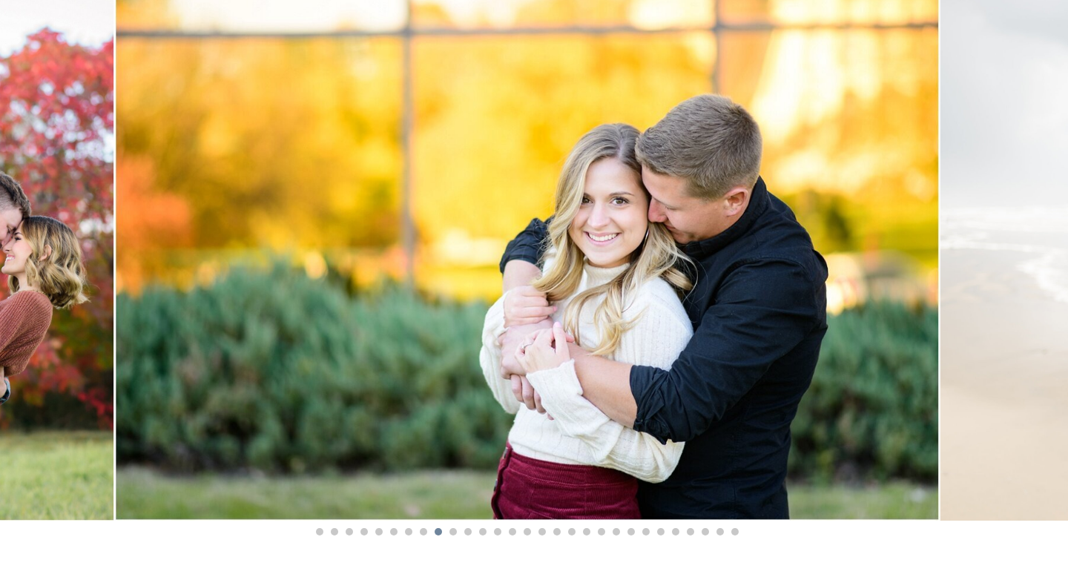
click at [455, 531] on li "Page dot 10" at bounding box center [452, 531] width 7 height 7
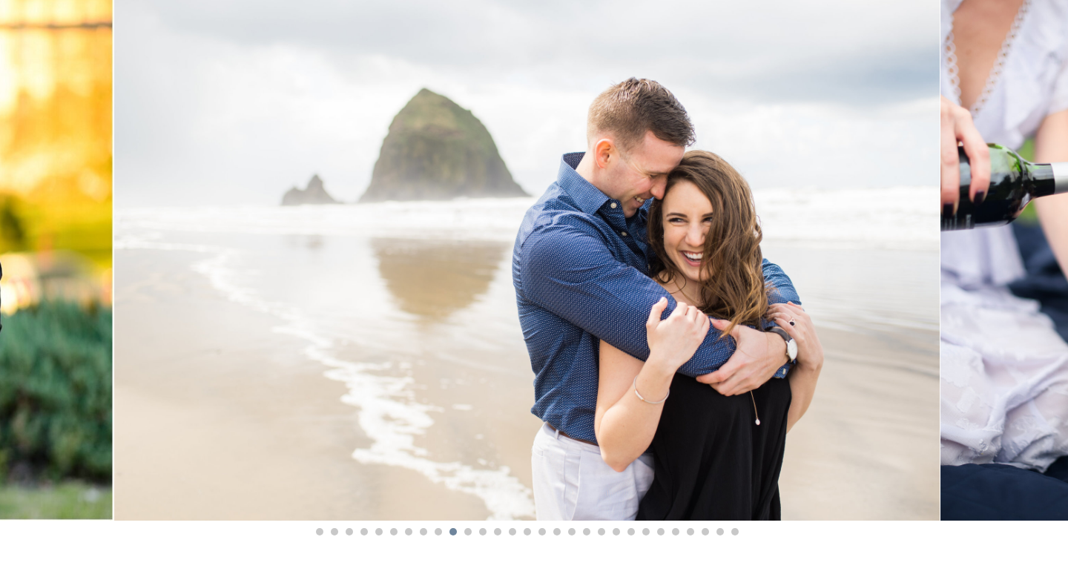
click at [466, 532] on li "Page dot 11" at bounding box center [467, 531] width 7 height 7
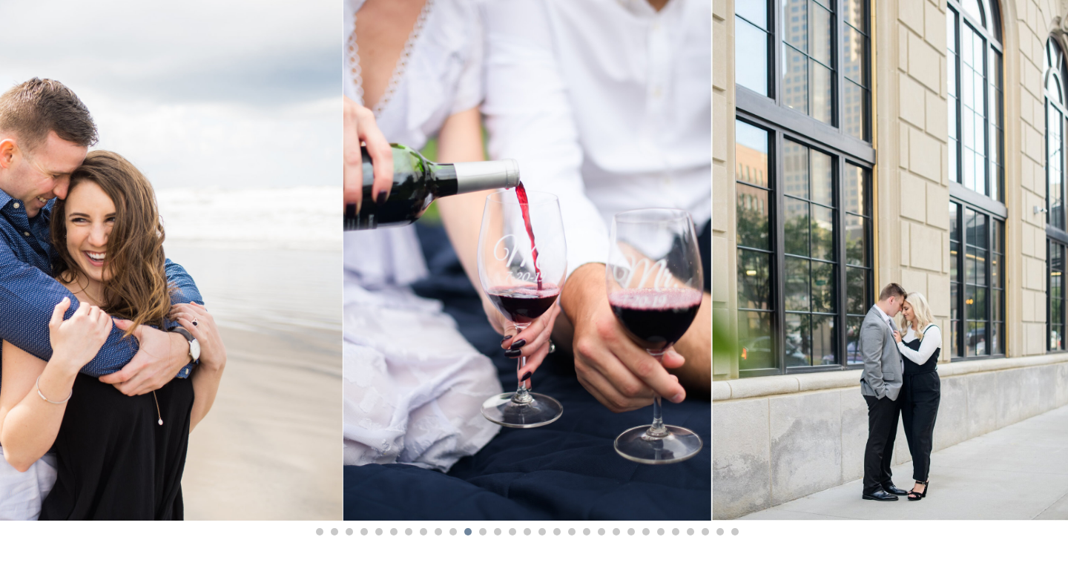
click at [484, 534] on li "Page dot 12" at bounding box center [482, 531] width 7 height 7
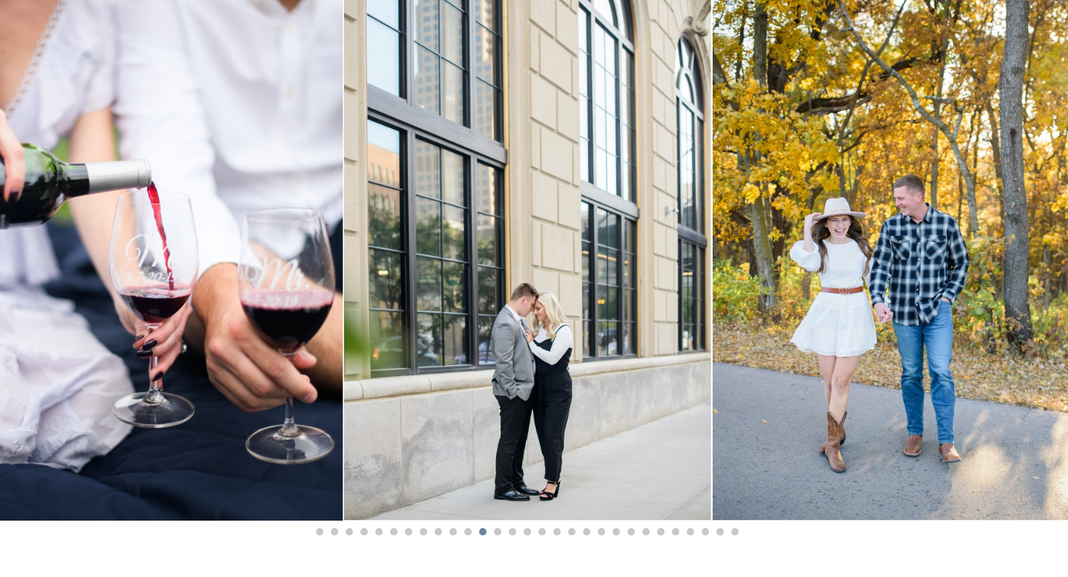
click at [500, 532] on li "Page dot 13" at bounding box center [497, 531] width 7 height 7
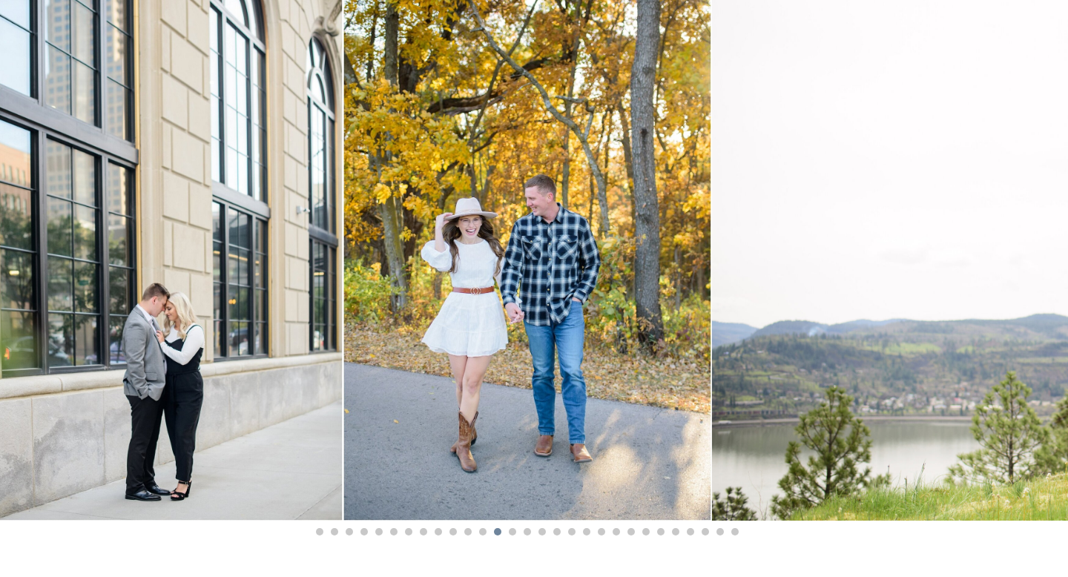
click at [515, 531] on li "Page dot 14" at bounding box center [512, 531] width 7 height 7
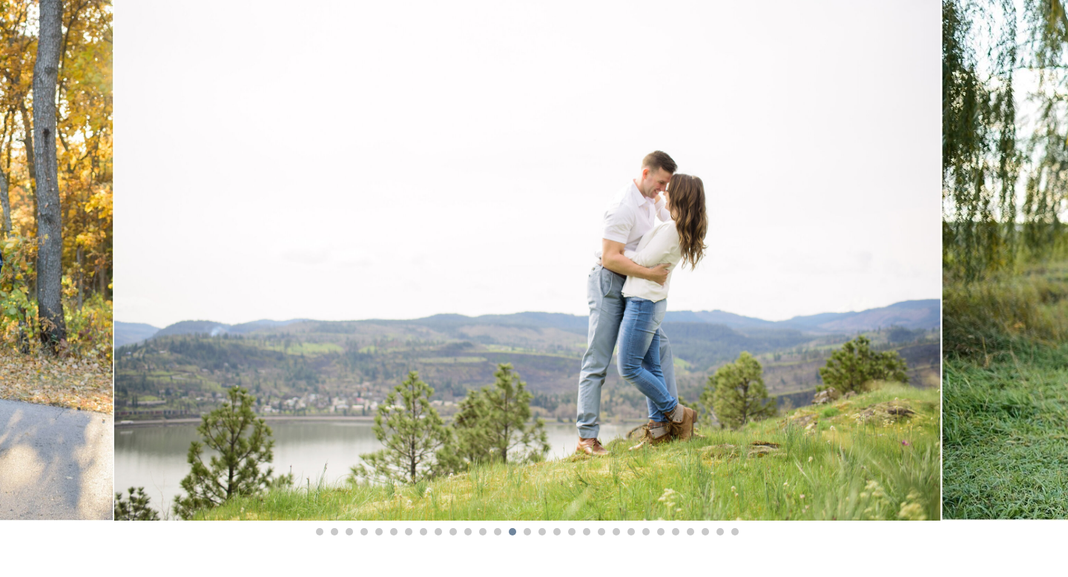
click at [527, 532] on li "Page dot 15" at bounding box center [527, 531] width 7 height 7
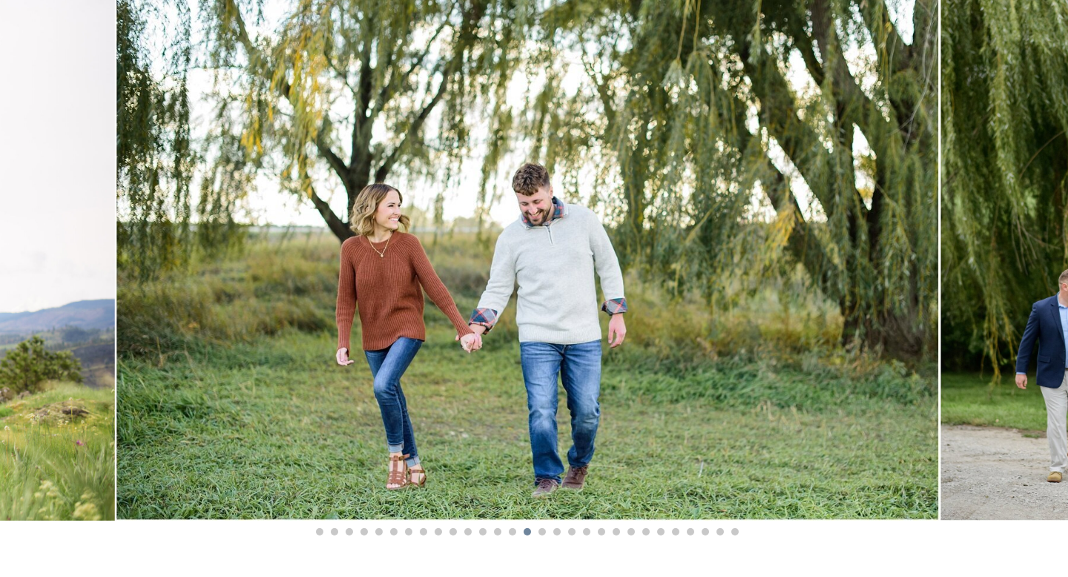
click at [541, 531] on li "Page dot 16" at bounding box center [541, 531] width 7 height 7
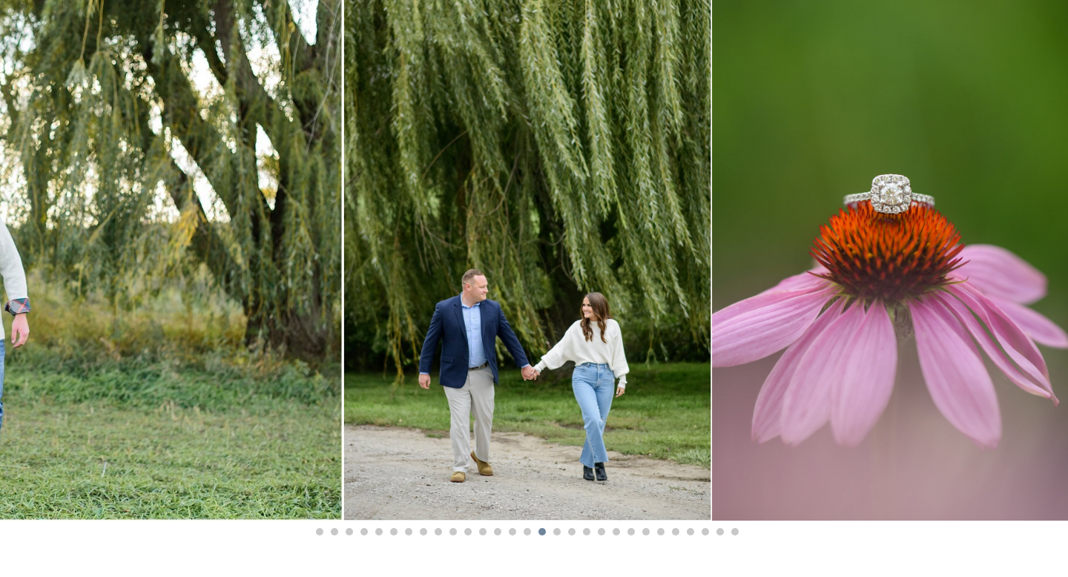
click at [557, 532] on li "Page dot 17" at bounding box center [556, 531] width 7 height 7
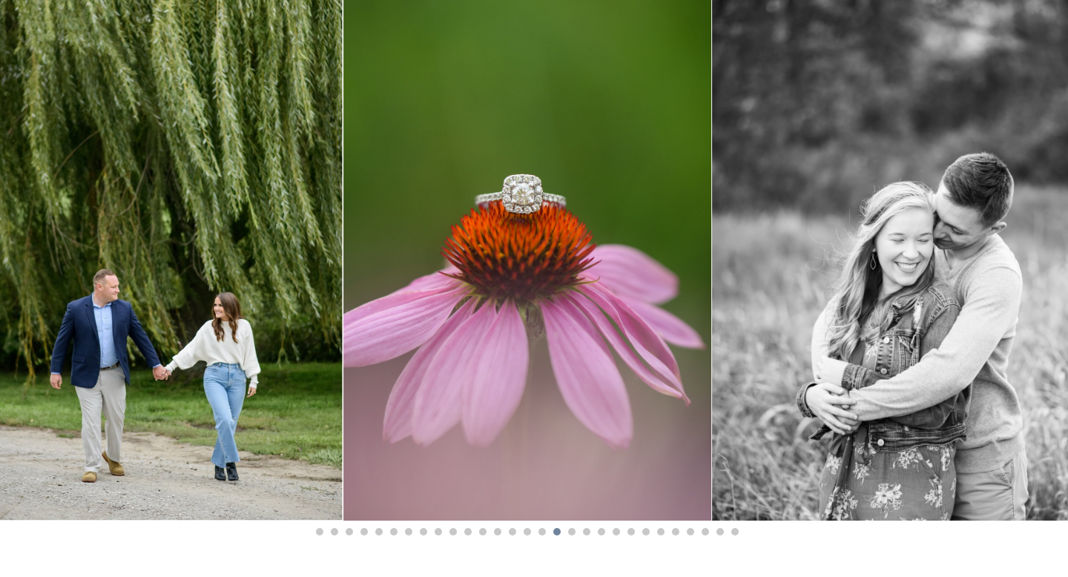
click at [572, 532] on li "Page dot 18" at bounding box center [571, 531] width 7 height 7
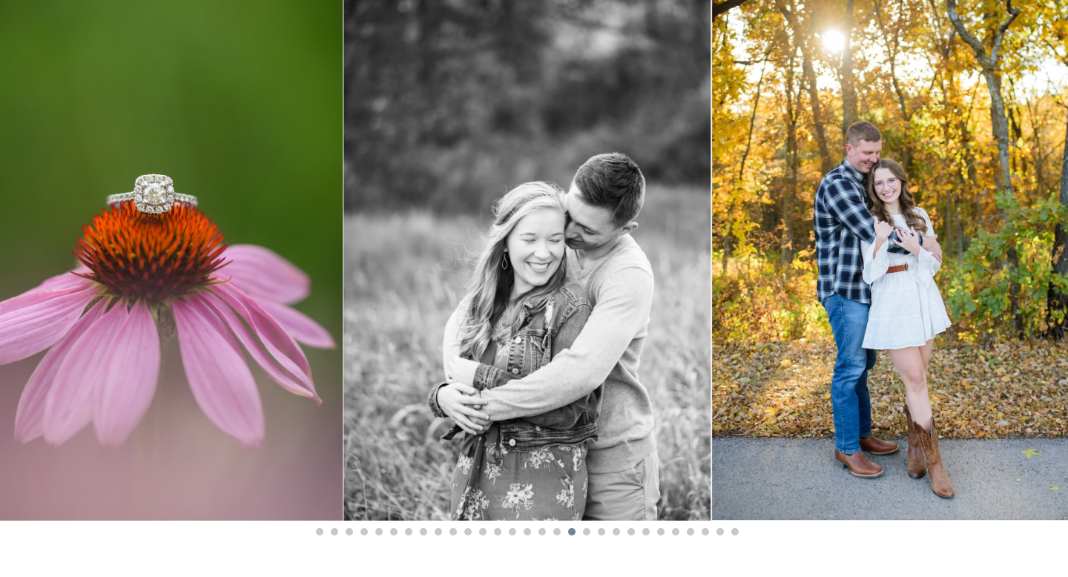
click at [587, 533] on li "Page dot 19" at bounding box center [586, 531] width 7 height 7
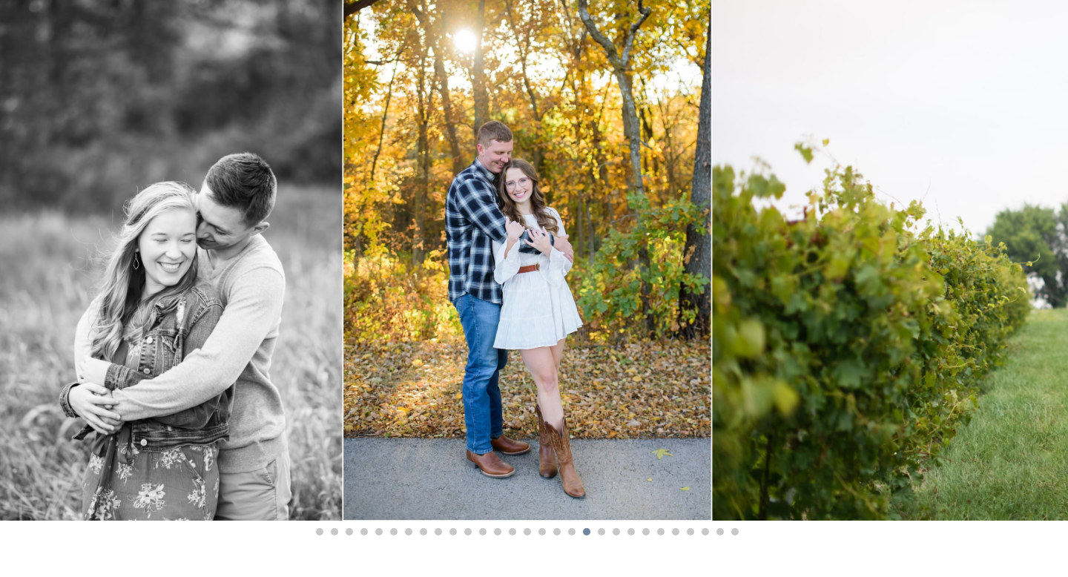
click at [604, 531] on li "Page dot 20" at bounding box center [601, 531] width 7 height 7
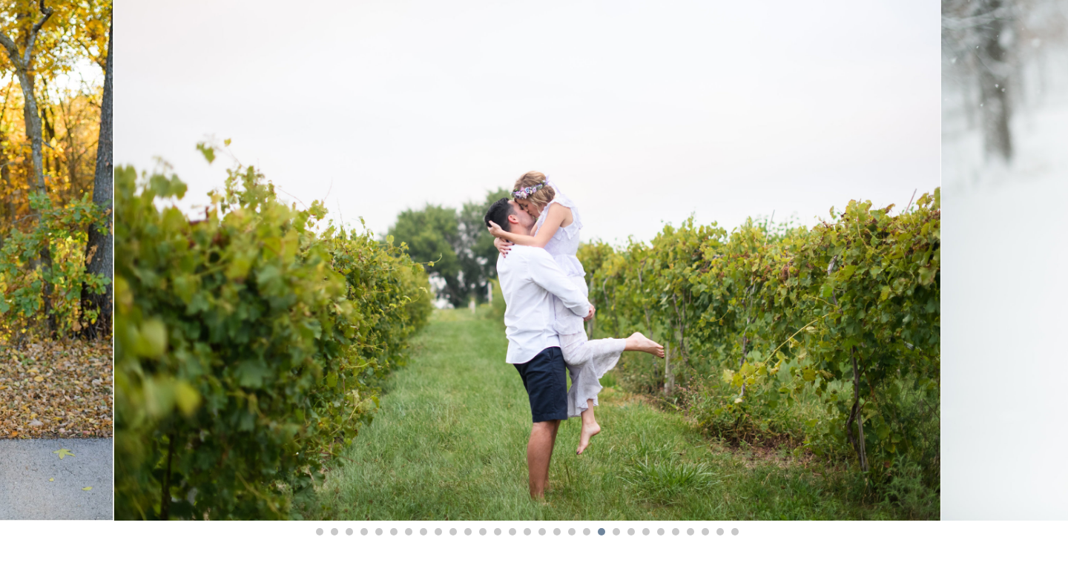
click at [616, 531] on li "Page dot 21" at bounding box center [616, 531] width 7 height 7
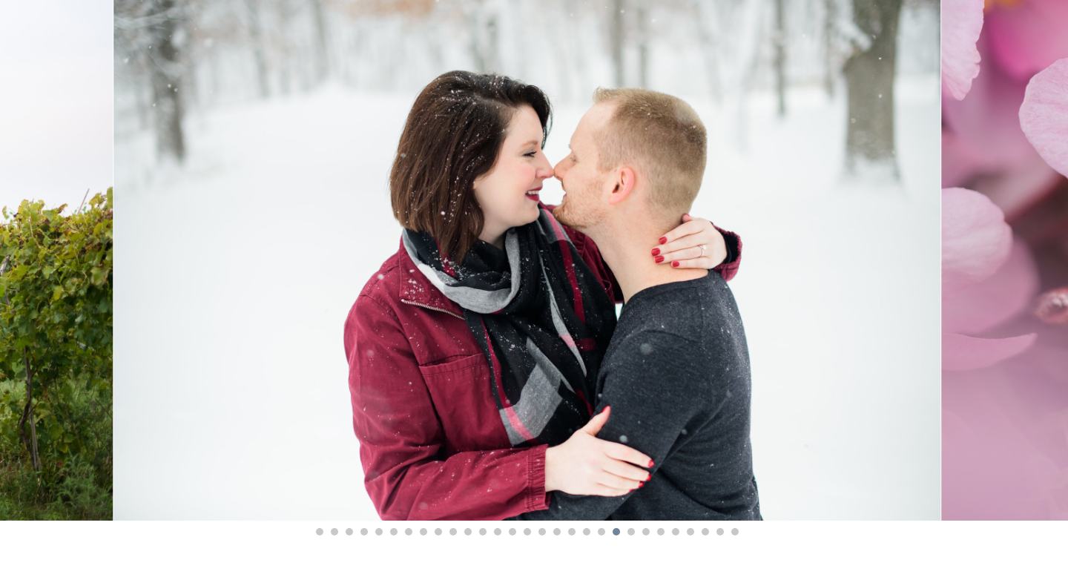
click at [630, 531] on li "Page dot 22" at bounding box center [630, 531] width 7 height 7
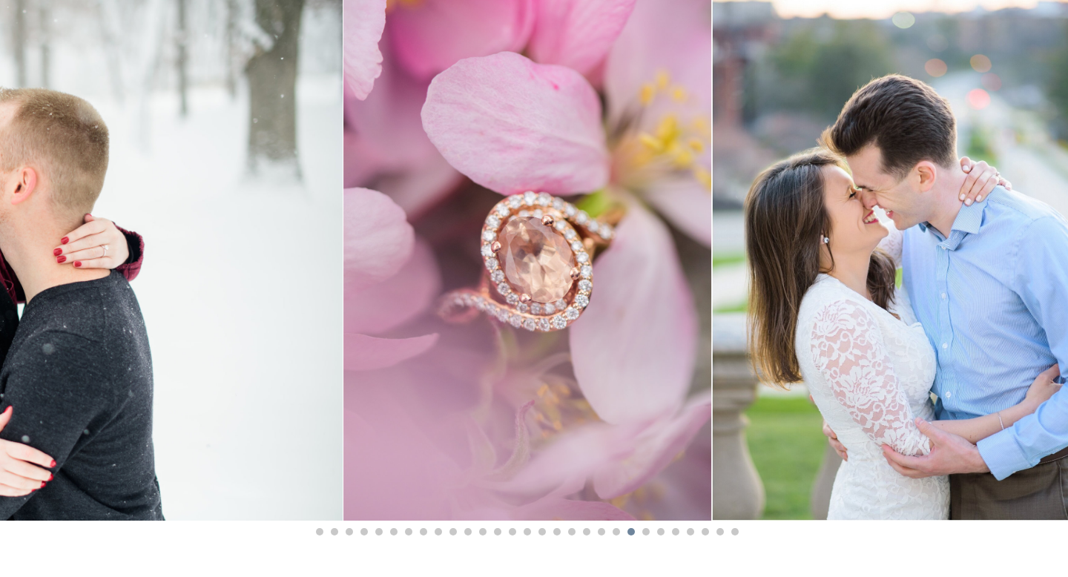
click at [647, 532] on li "Page dot 23" at bounding box center [645, 531] width 7 height 7
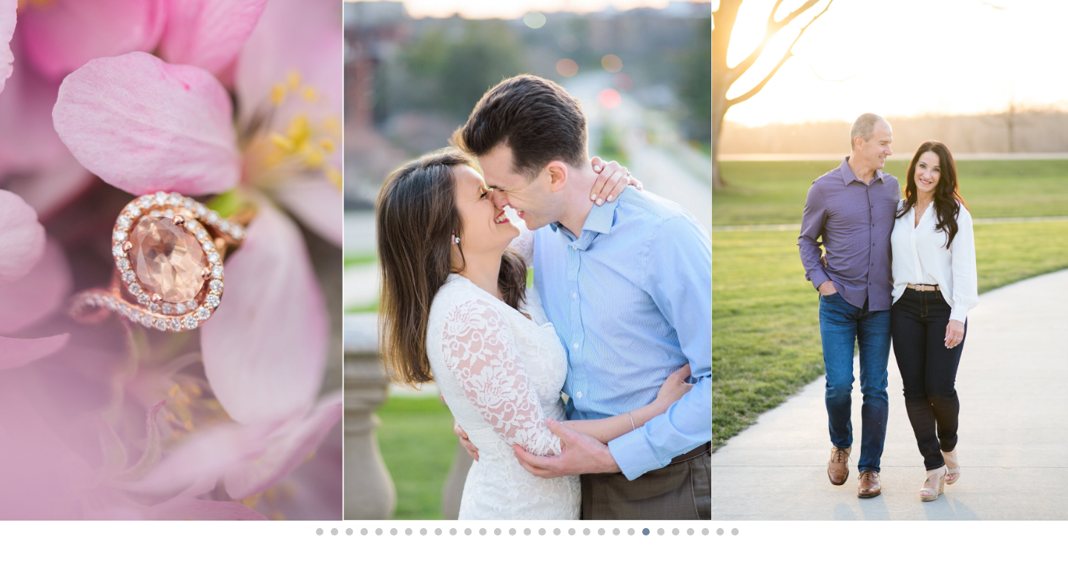
click at [662, 532] on li "Page dot 24" at bounding box center [660, 531] width 7 height 7
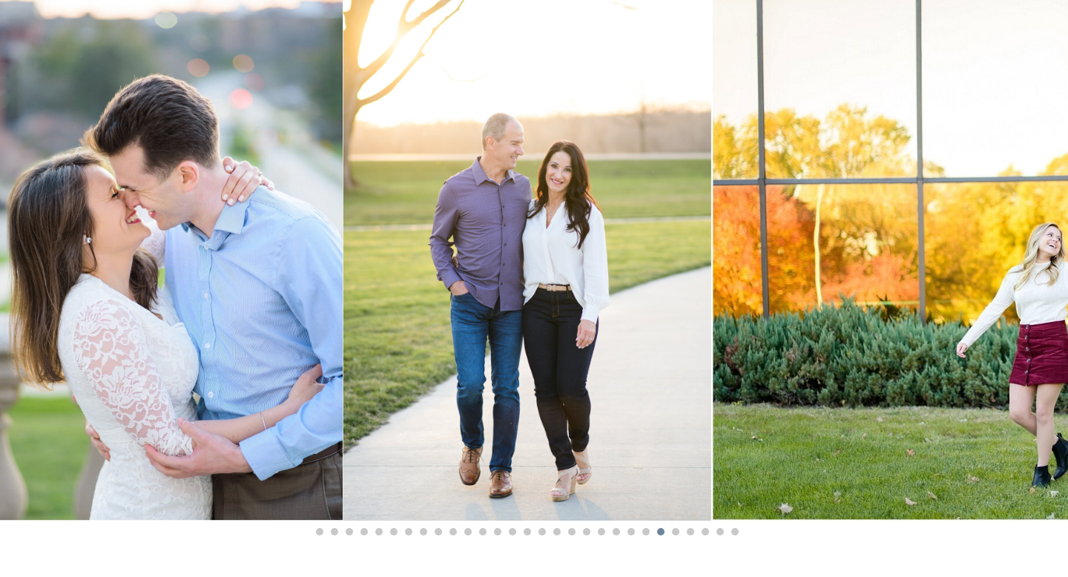
click at [677, 531] on li "Page dot 25" at bounding box center [675, 531] width 7 height 7
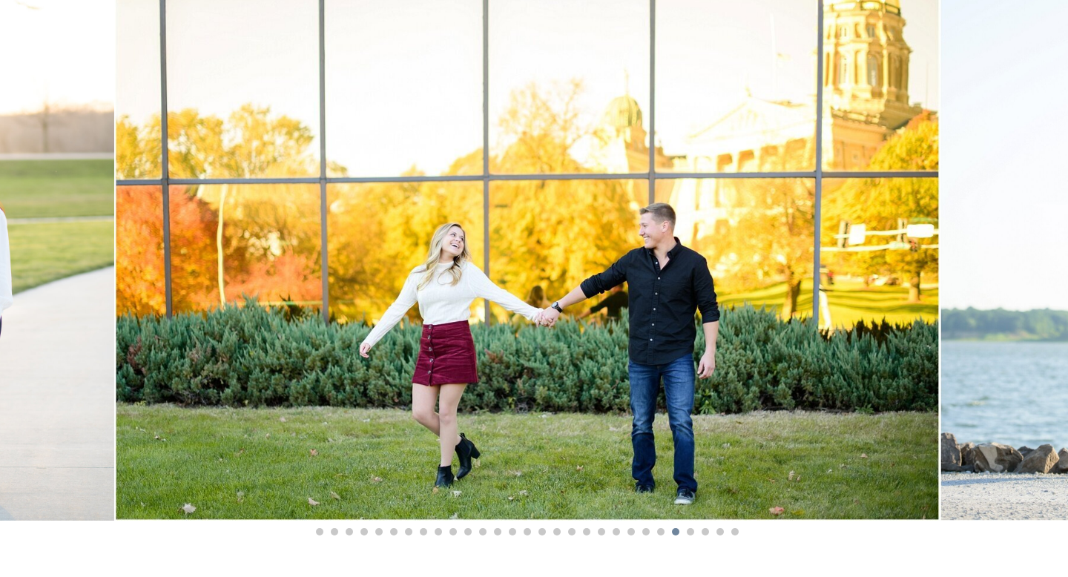
click at [690, 532] on li "Page dot 26" at bounding box center [690, 531] width 7 height 7
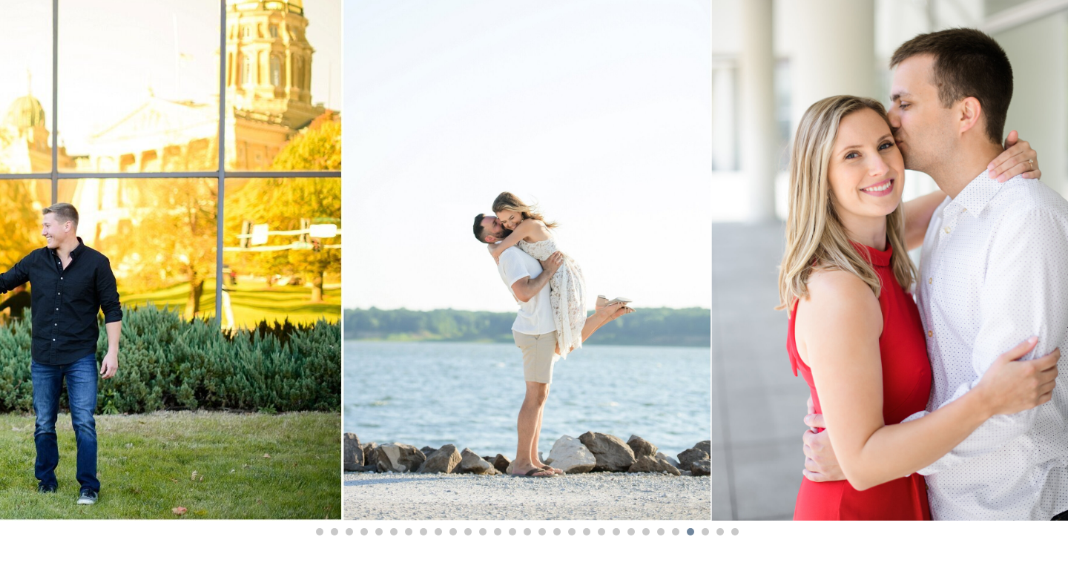
click at [705, 531] on li "Page dot 27" at bounding box center [705, 531] width 7 height 7
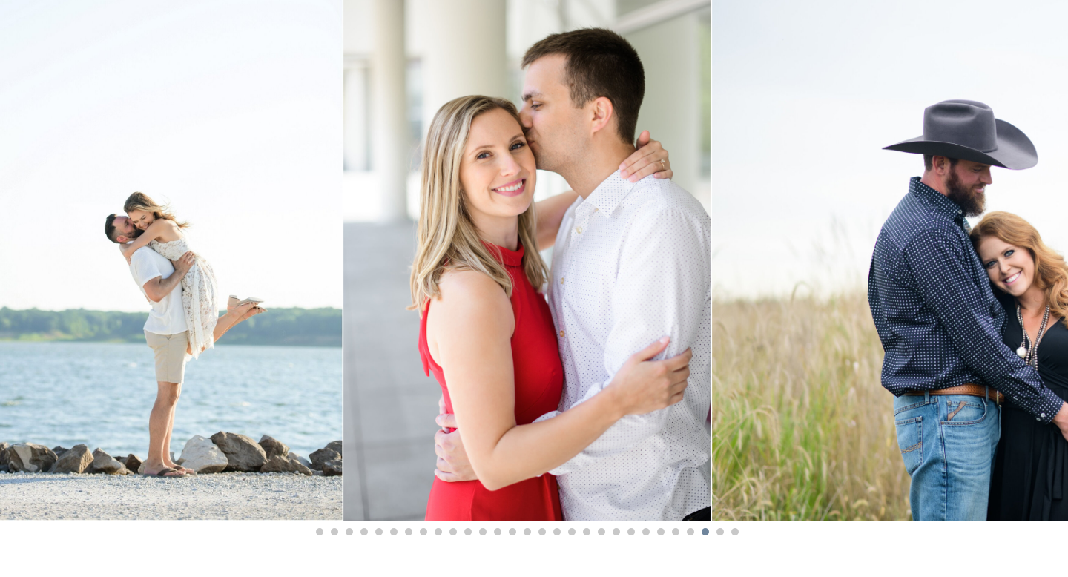
click at [719, 531] on li "Page dot 28" at bounding box center [719, 531] width 7 height 7
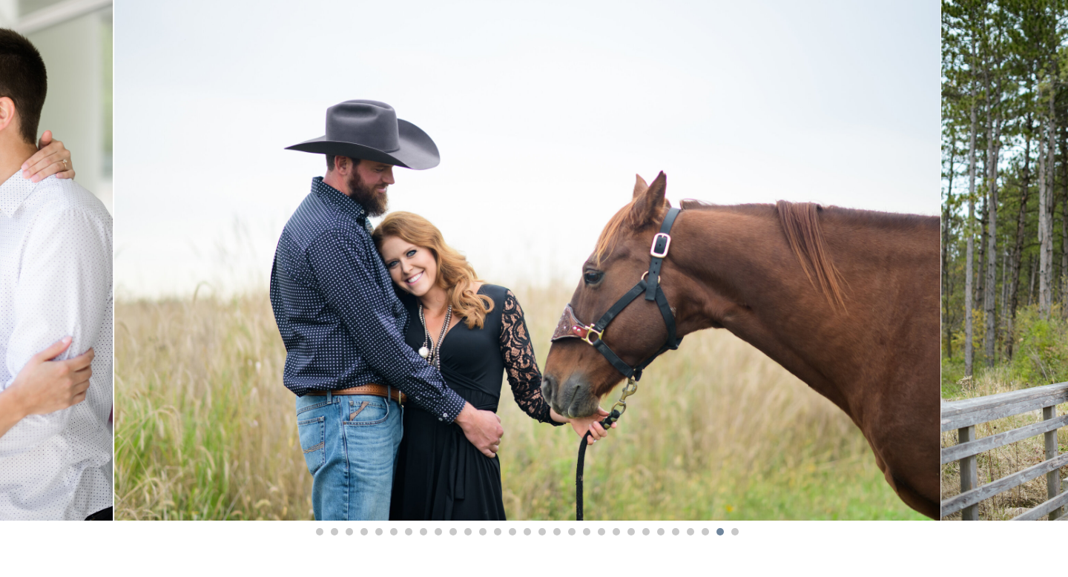
click at [734, 532] on li "Page dot 29" at bounding box center [734, 531] width 7 height 7
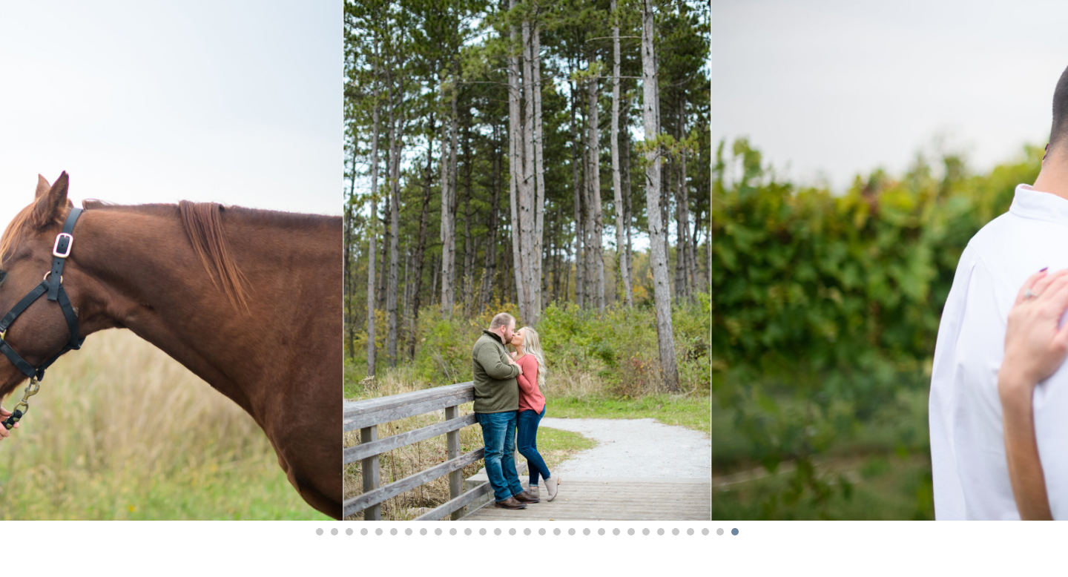
click at [319, 531] on li "Page dot 1" at bounding box center [319, 531] width 7 height 7
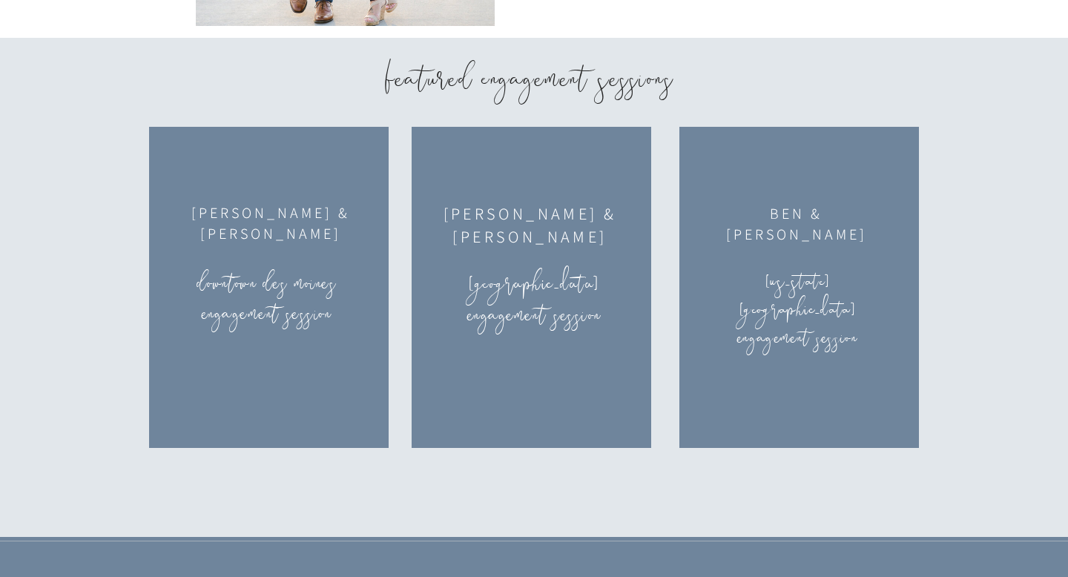
scroll to position [2230, 0]
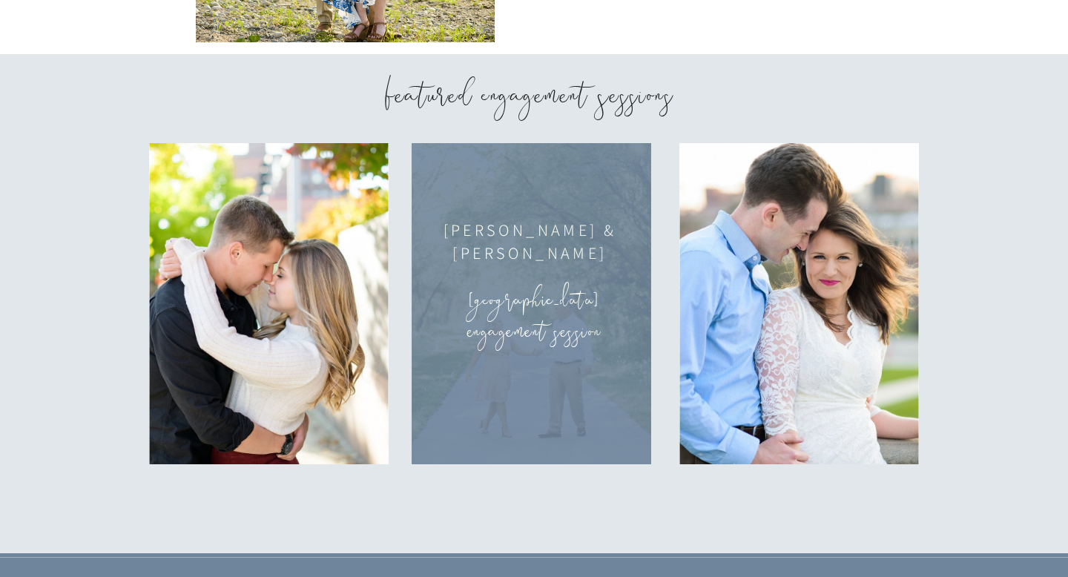
click at [536, 367] on div at bounding box center [532, 303] width 240 height 321
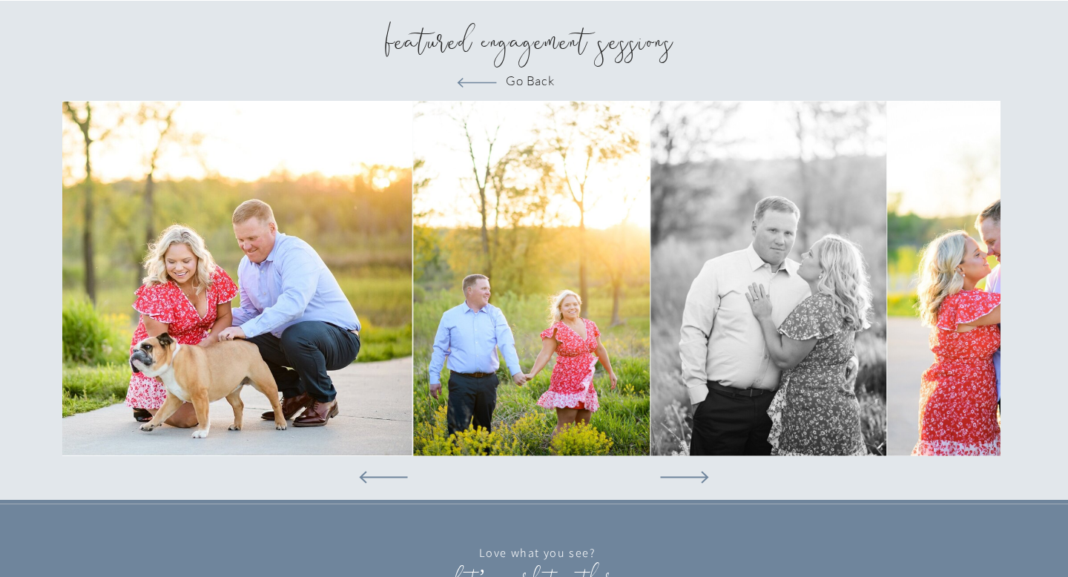
scroll to position [2284, 0]
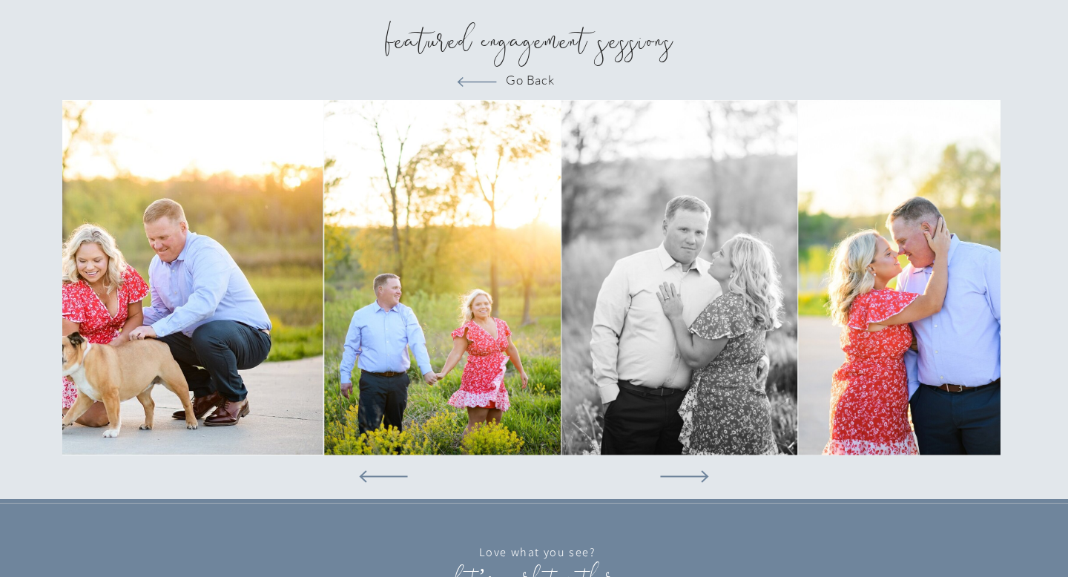
click at [697, 478] on icon at bounding box center [684, 476] width 96 height 63
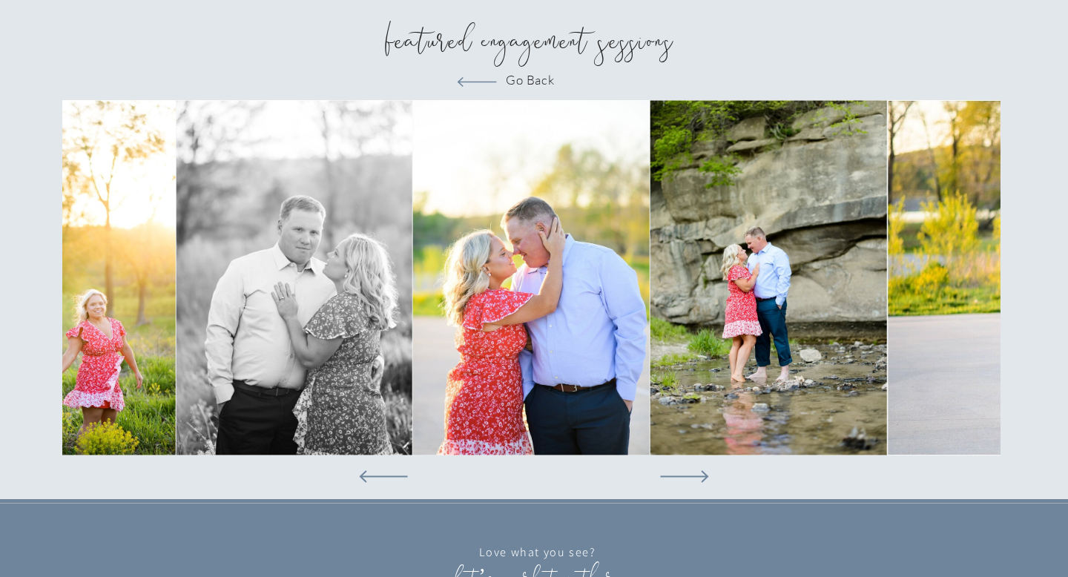
click at [697, 478] on icon at bounding box center [684, 476] width 96 height 63
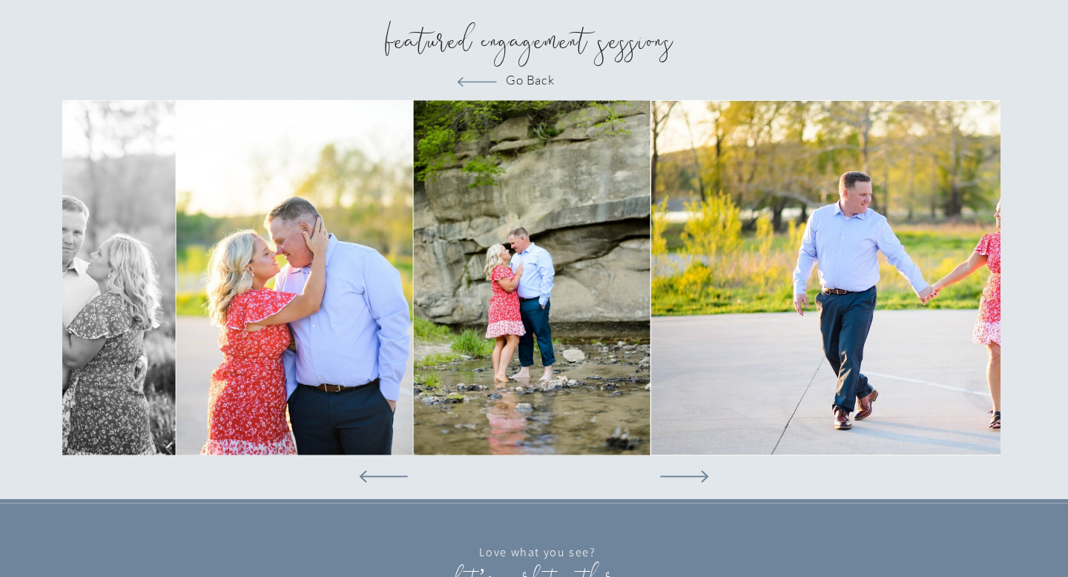
click at [697, 478] on icon at bounding box center [684, 476] width 96 height 63
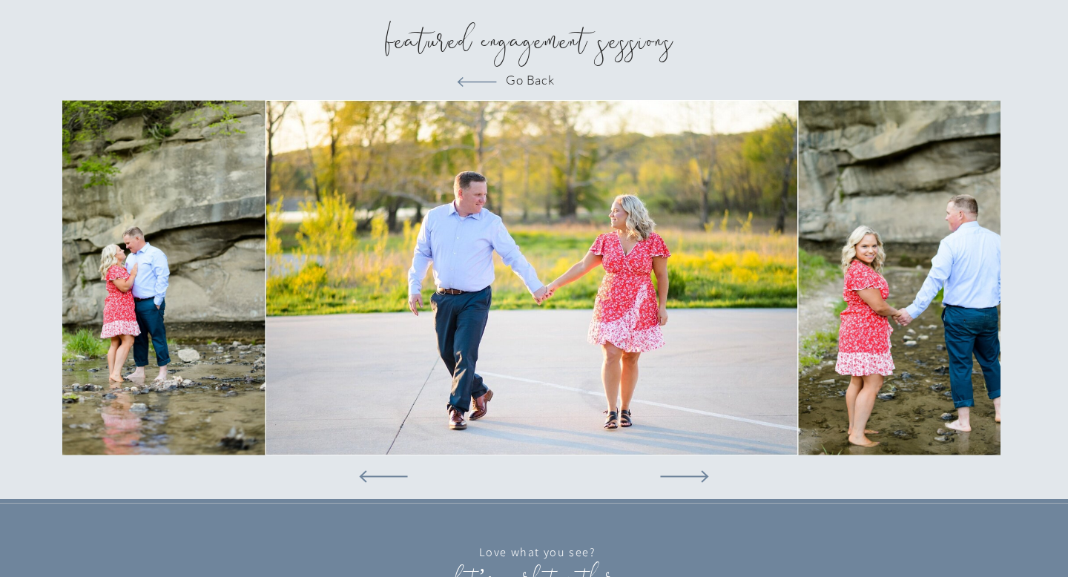
click at [698, 478] on icon at bounding box center [684, 476] width 96 height 63
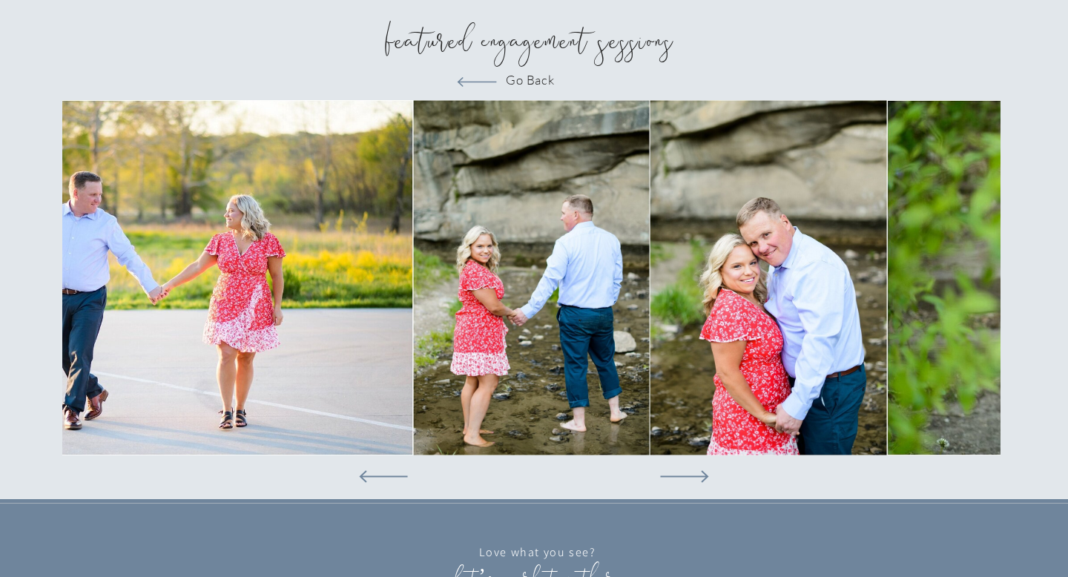
click at [698, 478] on icon at bounding box center [684, 476] width 96 height 63
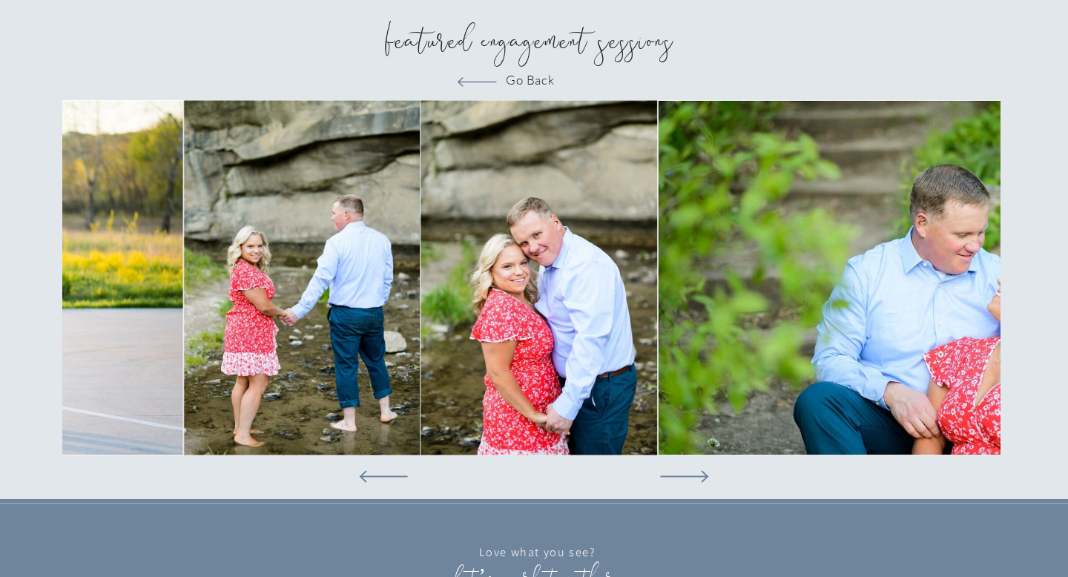
click at [698, 479] on icon at bounding box center [684, 476] width 96 height 63
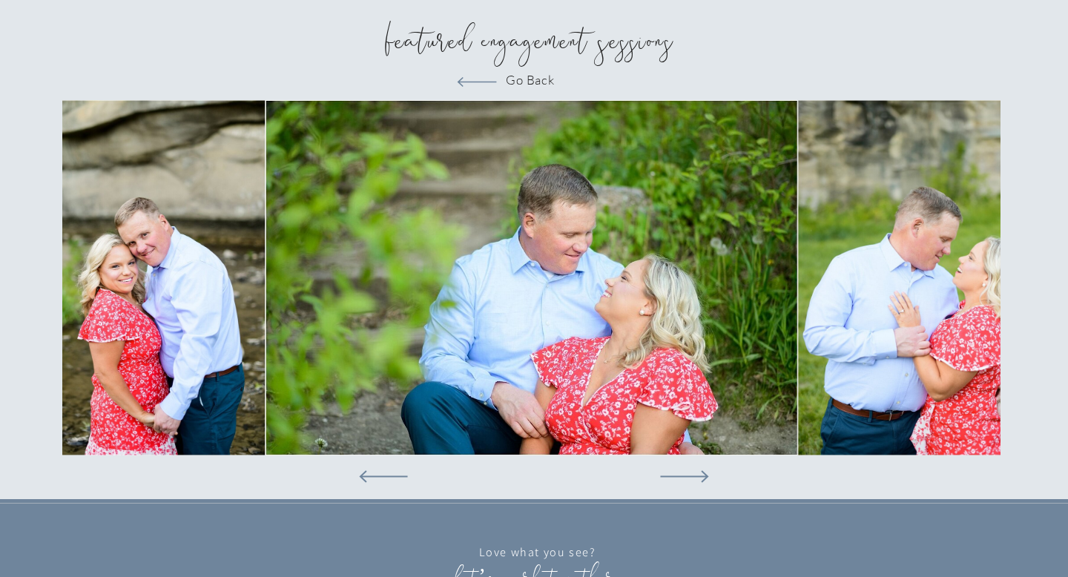
click at [699, 477] on icon at bounding box center [684, 476] width 96 height 63
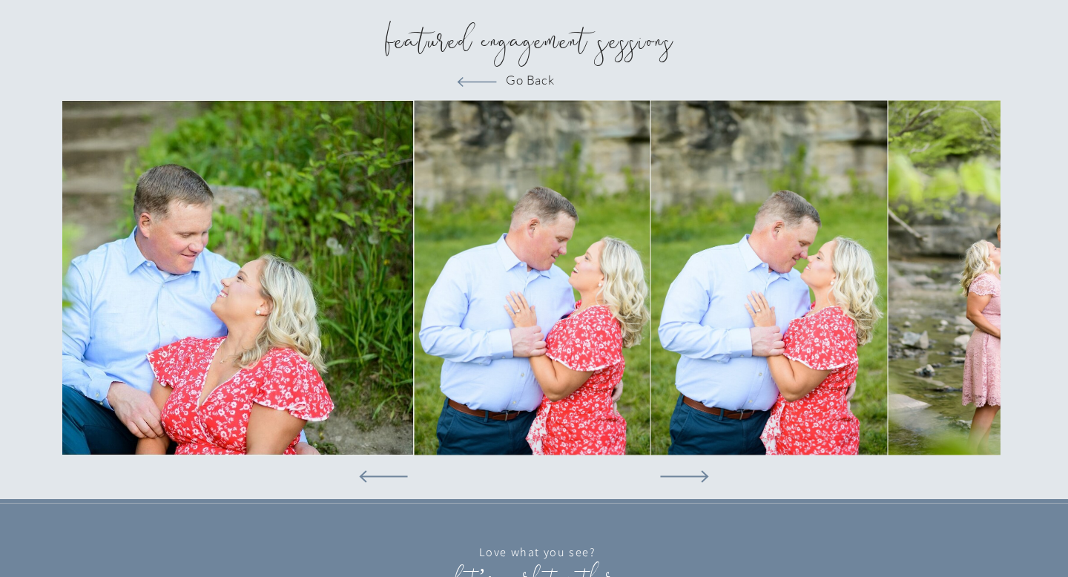
click at [700, 478] on icon at bounding box center [684, 476] width 96 height 63
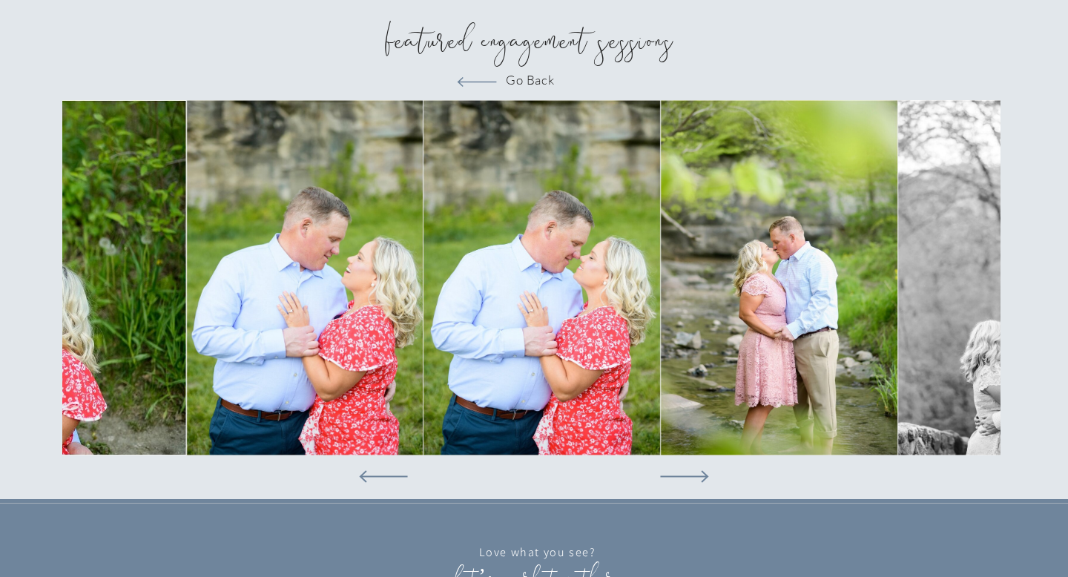
click at [700, 478] on icon at bounding box center [684, 476] width 96 height 63
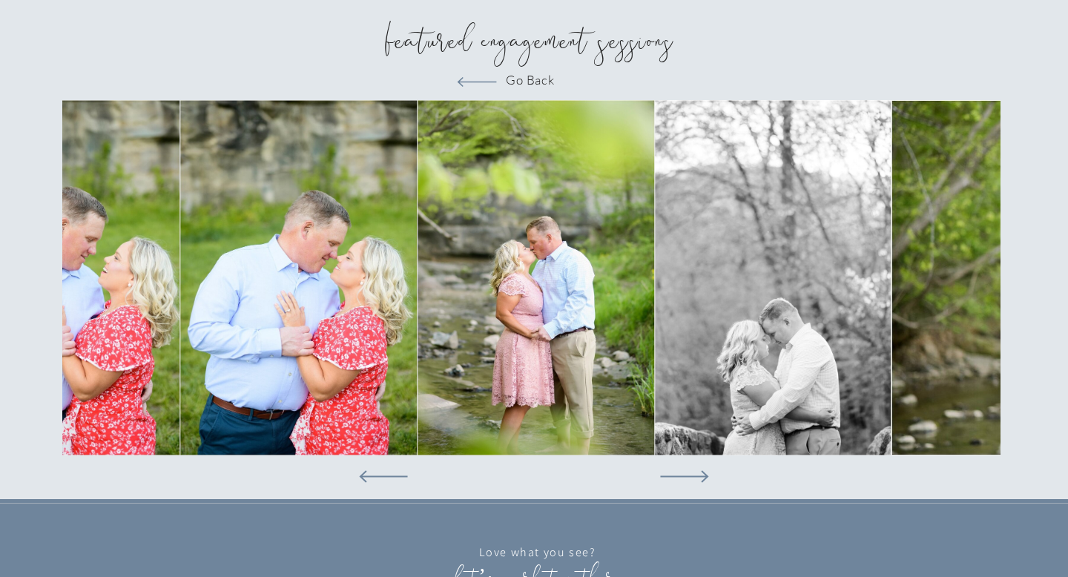
click at [700, 478] on icon at bounding box center [684, 476] width 96 height 63
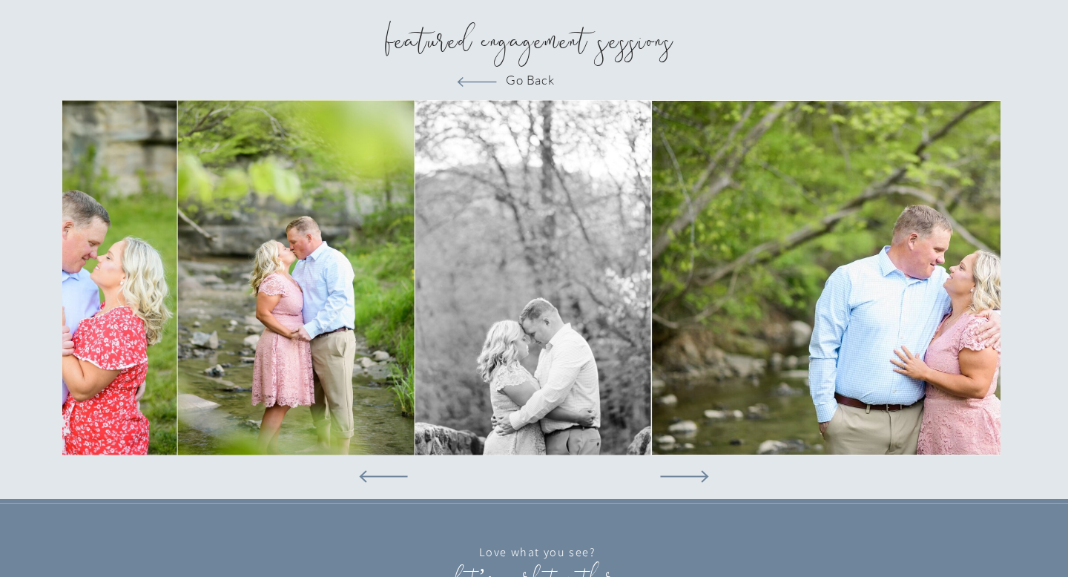
click at [700, 478] on icon at bounding box center [684, 476] width 96 height 63
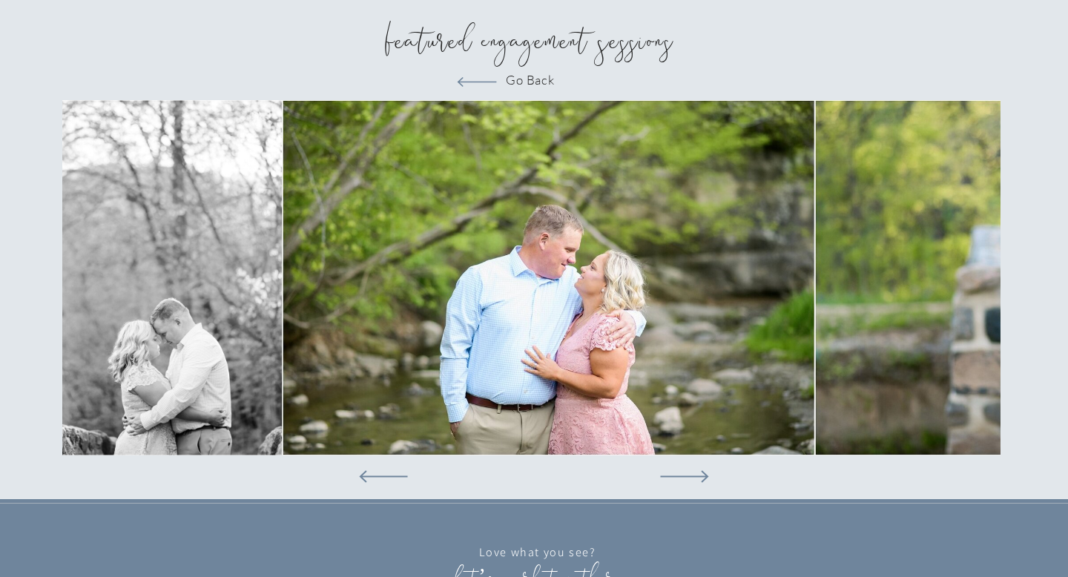
click at [700, 478] on icon at bounding box center [684, 476] width 96 height 63
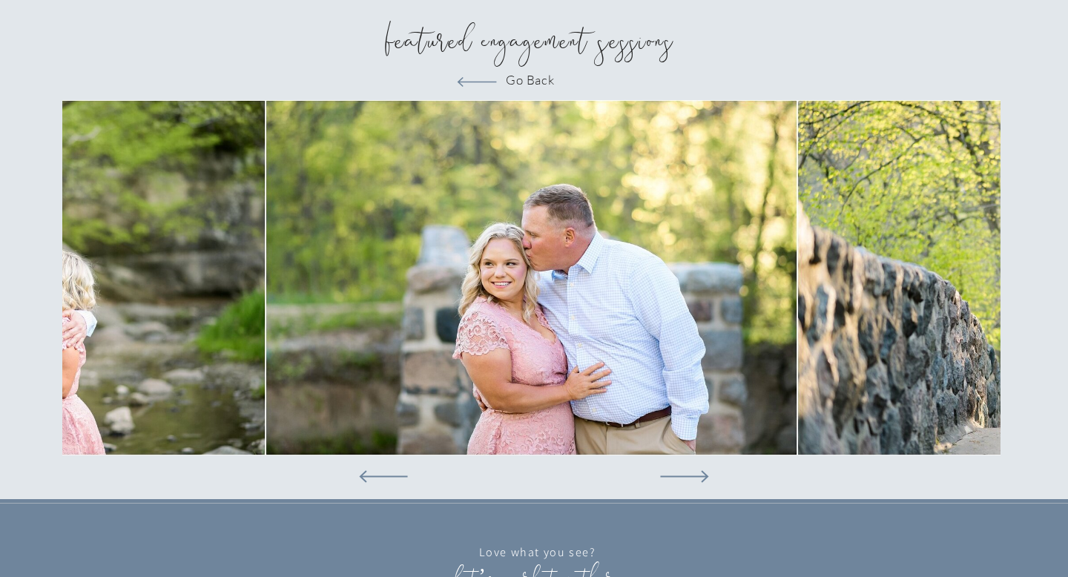
click at [700, 478] on icon at bounding box center [684, 476] width 96 height 63
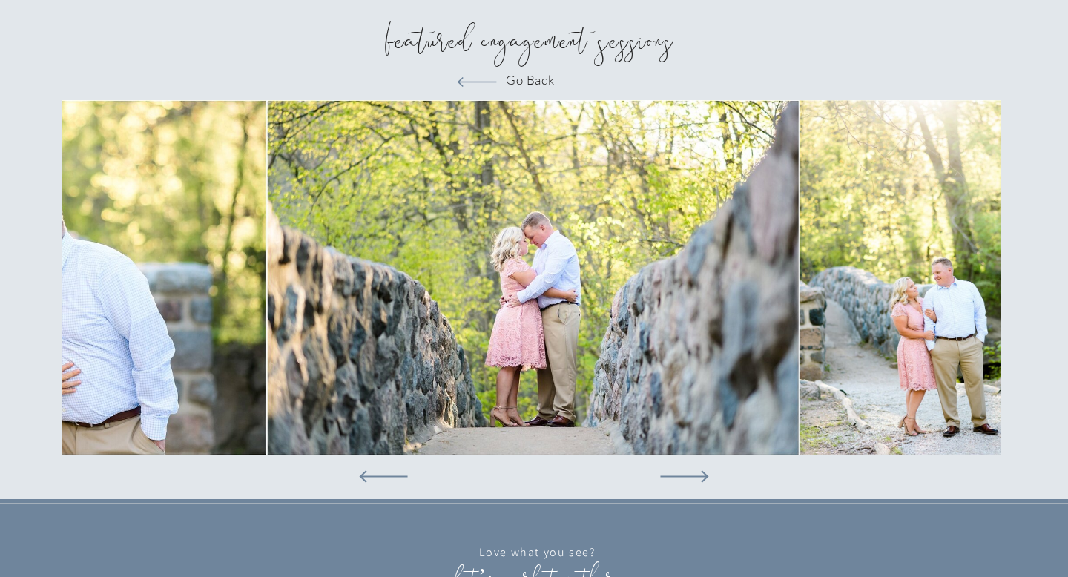
click at [700, 478] on icon at bounding box center [684, 476] width 96 height 63
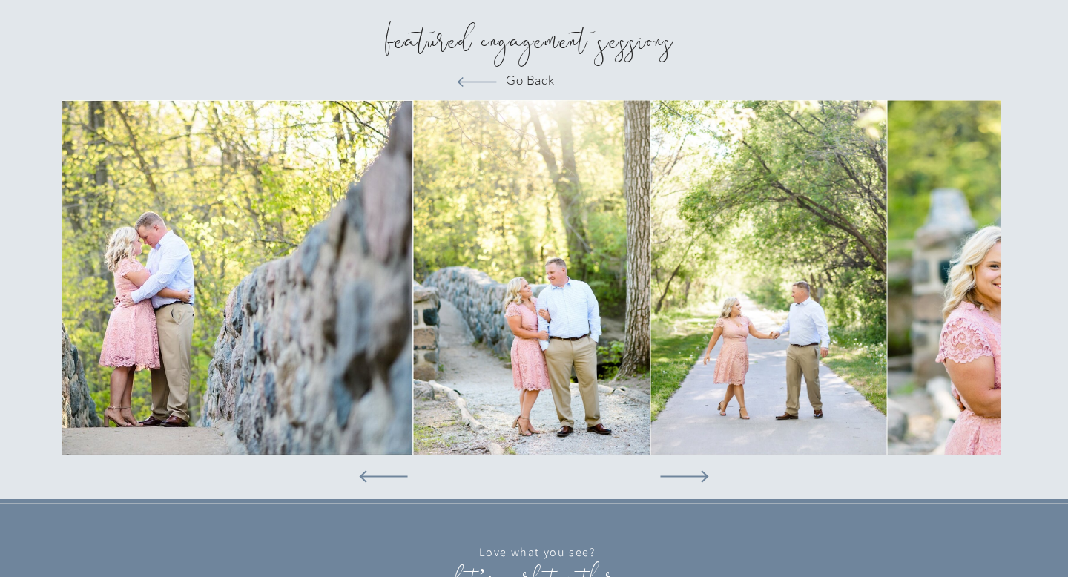
click at [700, 478] on icon at bounding box center [684, 476] width 96 height 63
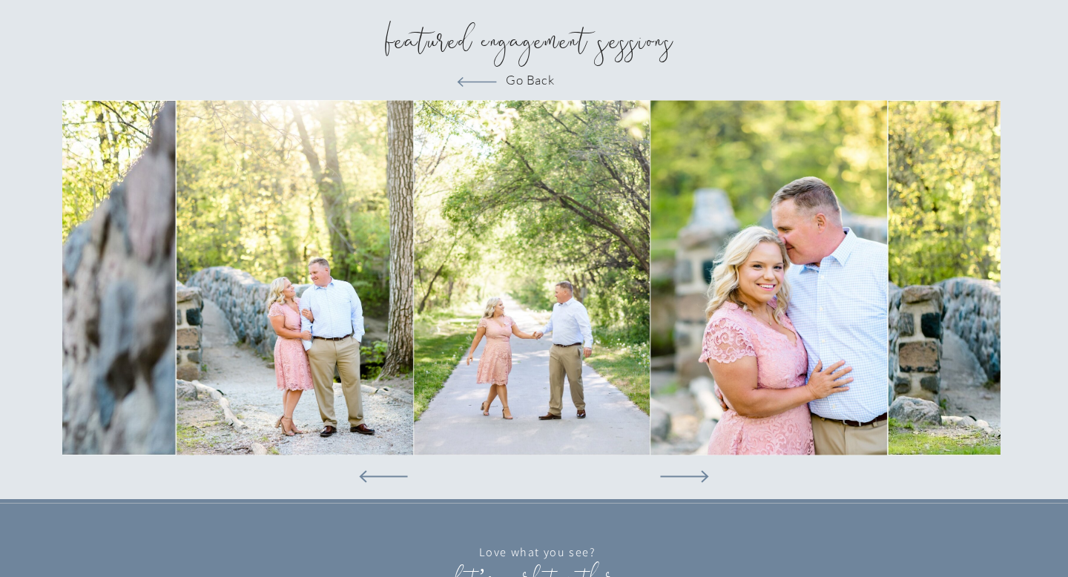
click at [700, 478] on icon at bounding box center [684, 476] width 96 height 63
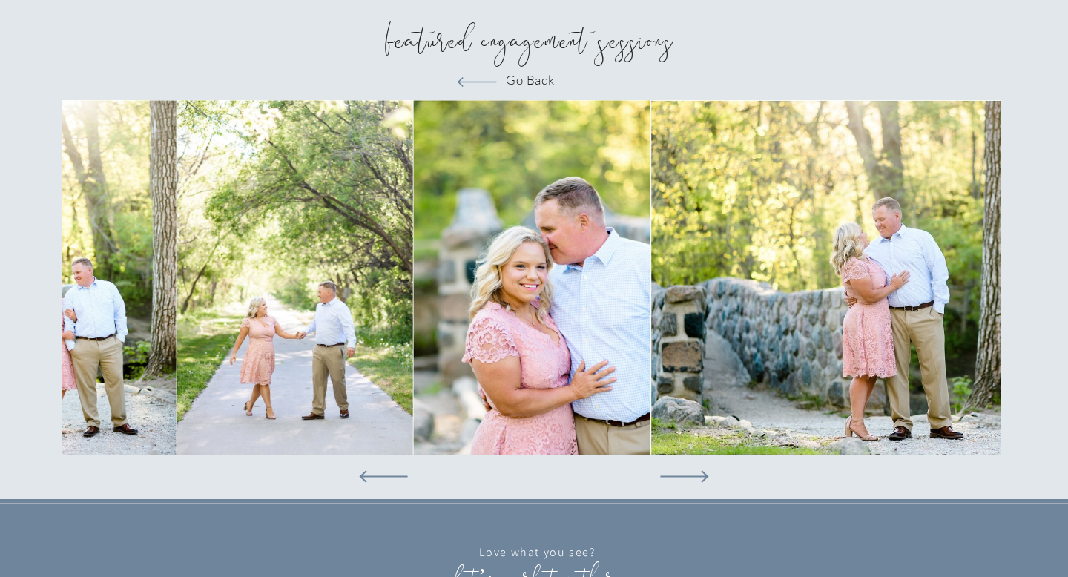
click at [701, 478] on icon at bounding box center [684, 476] width 96 height 63
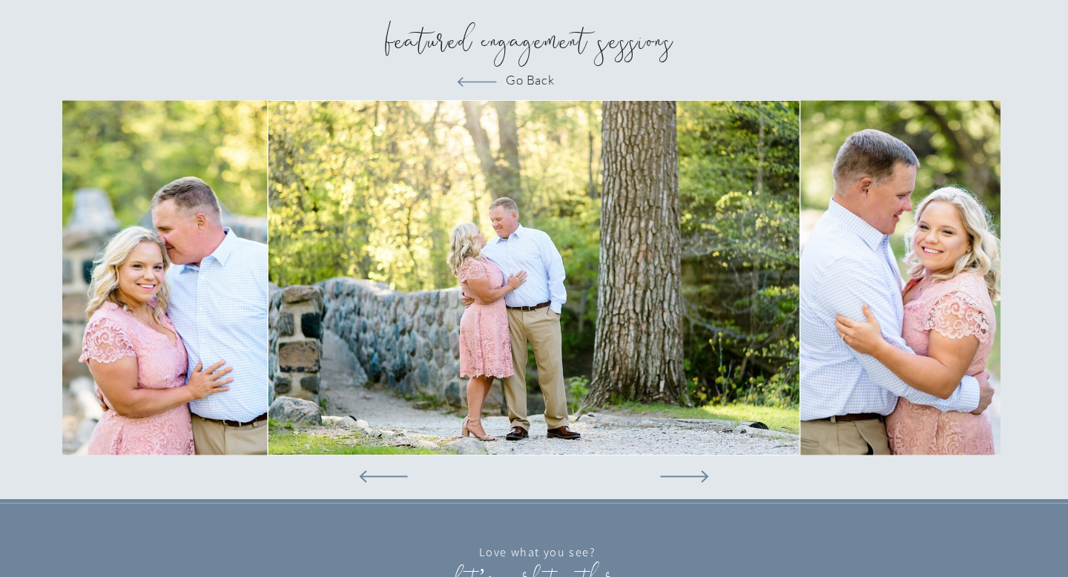
click at [701, 478] on icon at bounding box center [684, 476] width 96 height 63
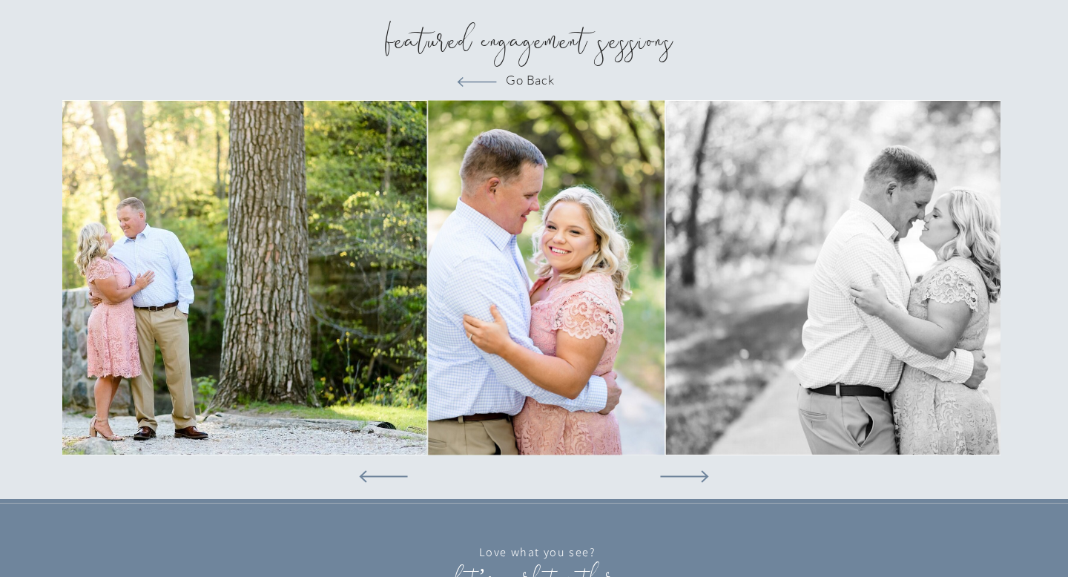
click at [702, 478] on icon at bounding box center [684, 476] width 96 height 63
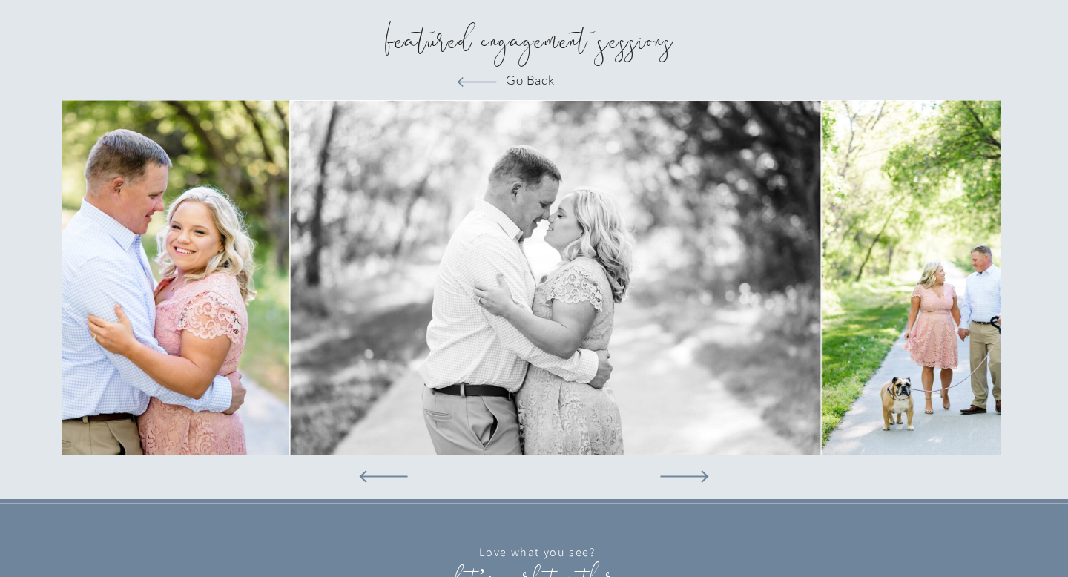
click at [702, 478] on icon at bounding box center [684, 476] width 96 height 63
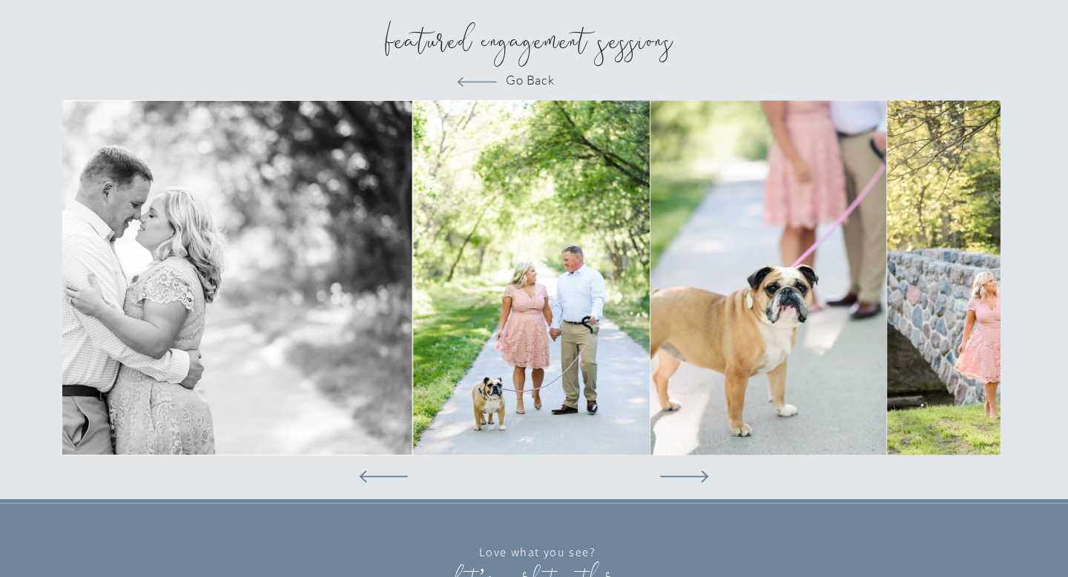
click at [702, 478] on icon at bounding box center [684, 476] width 96 height 63
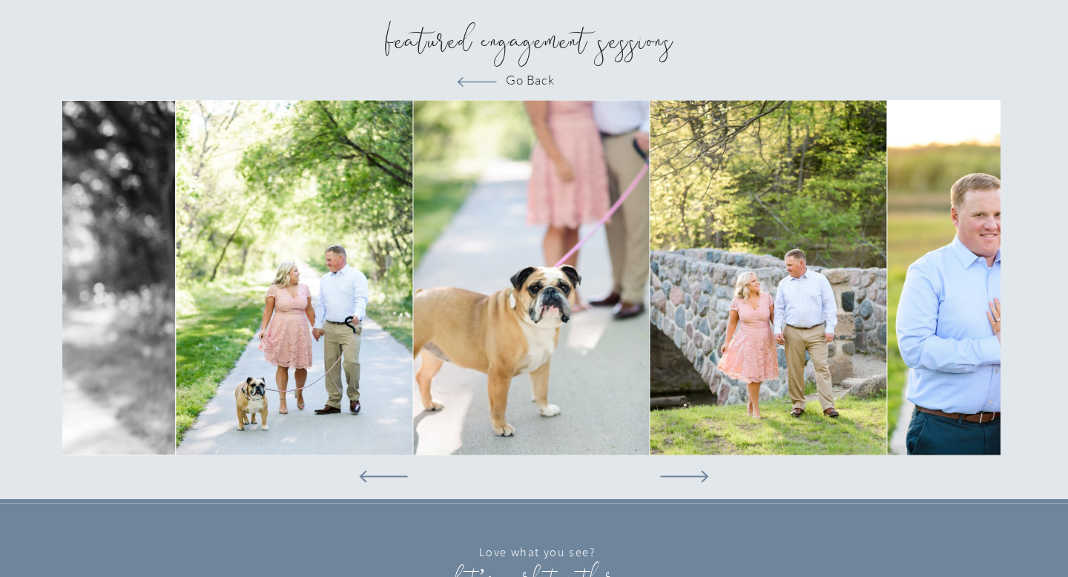
click at [702, 478] on icon at bounding box center [684, 476] width 96 height 63
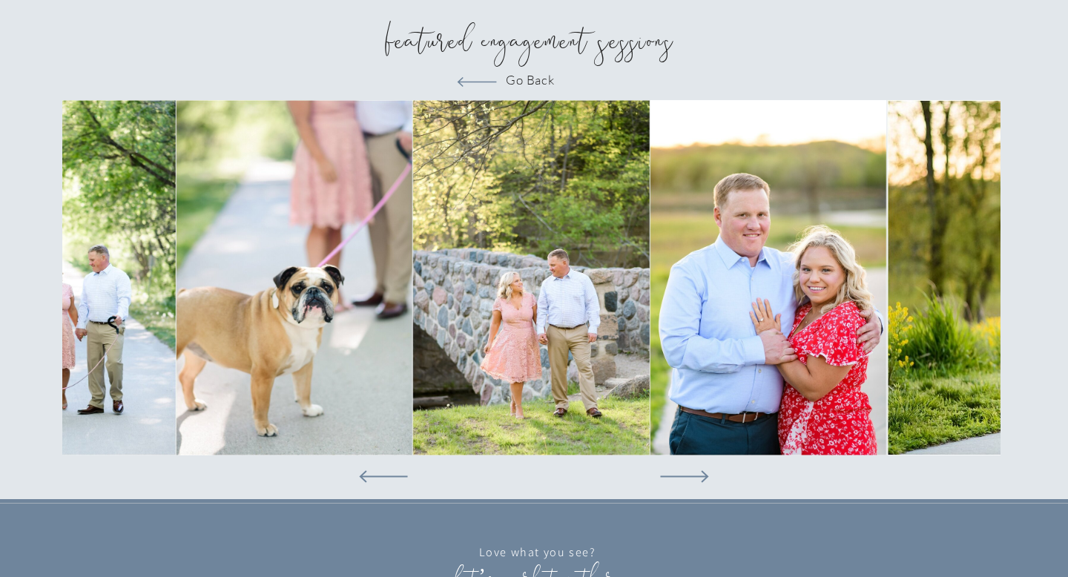
click at [702, 477] on icon at bounding box center [684, 476] width 96 height 63
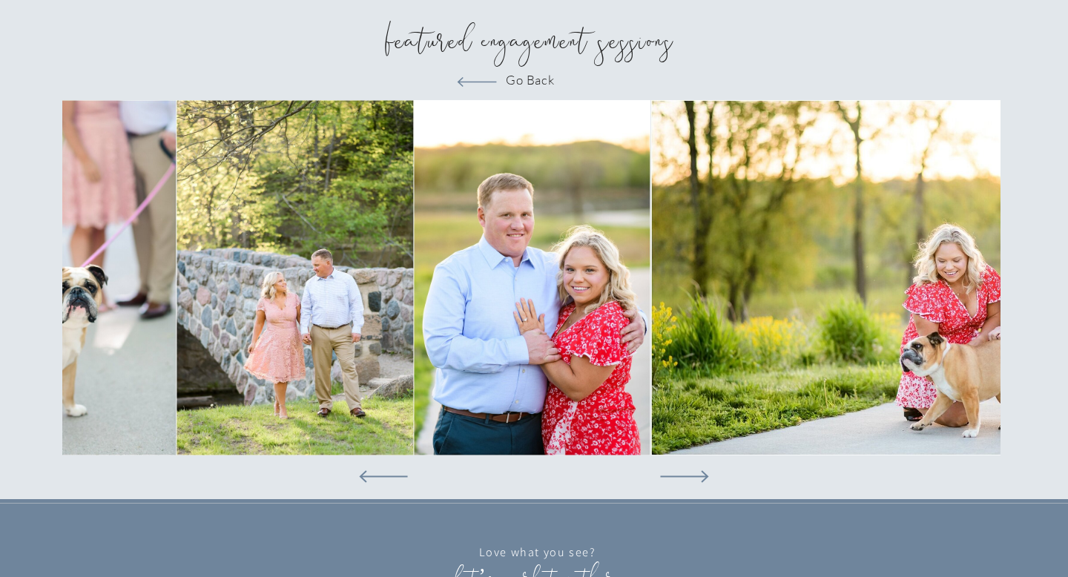
click at [702, 477] on icon at bounding box center [684, 476] width 96 height 63
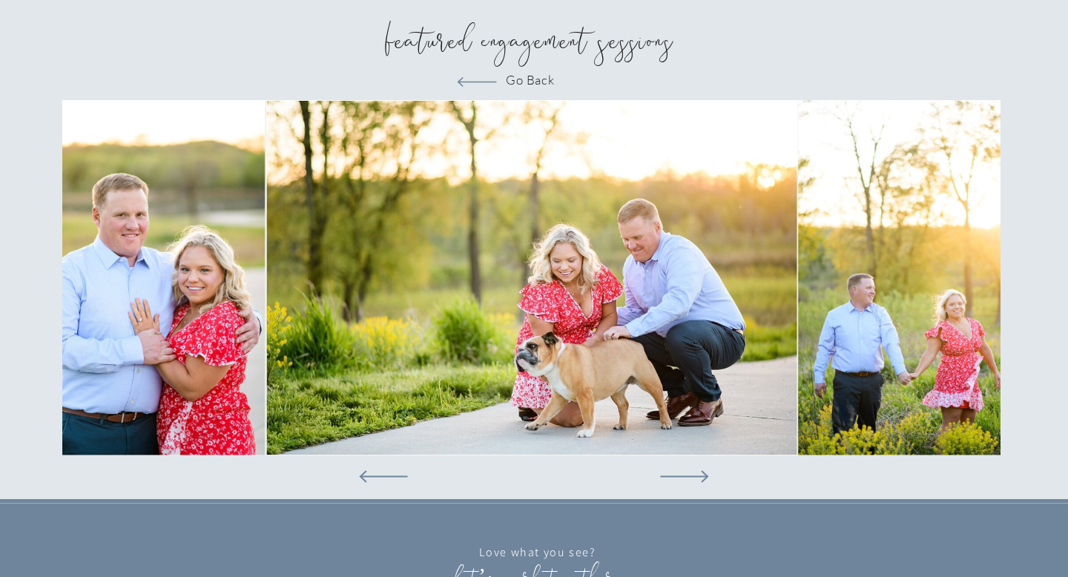
click at [702, 477] on icon at bounding box center [684, 476] width 96 height 63
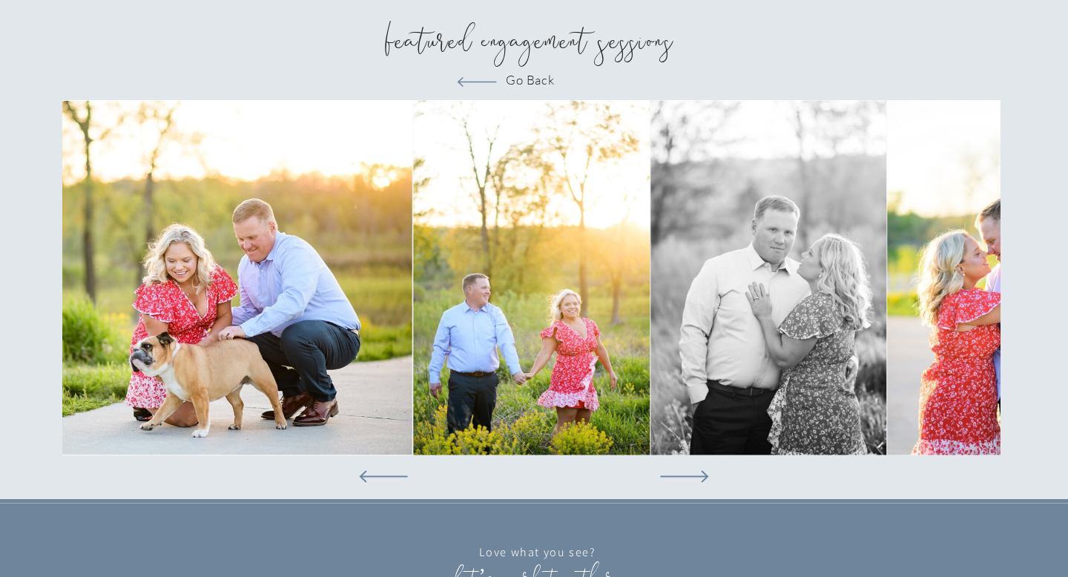
click at [479, 82] on polygon at bounding box center [477, 82] width 39 height 10
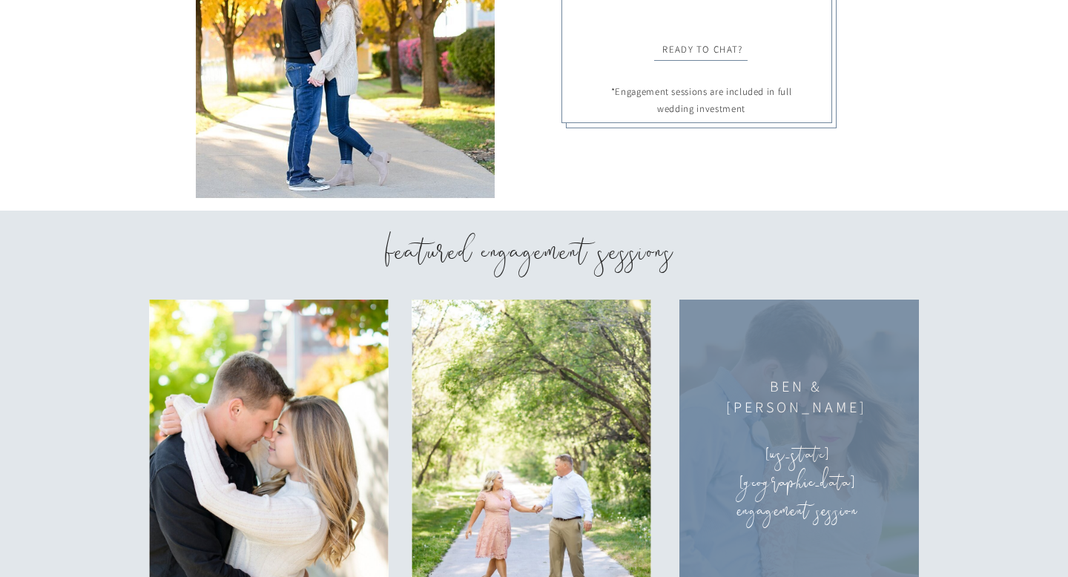
scroll to position [2073, 0]
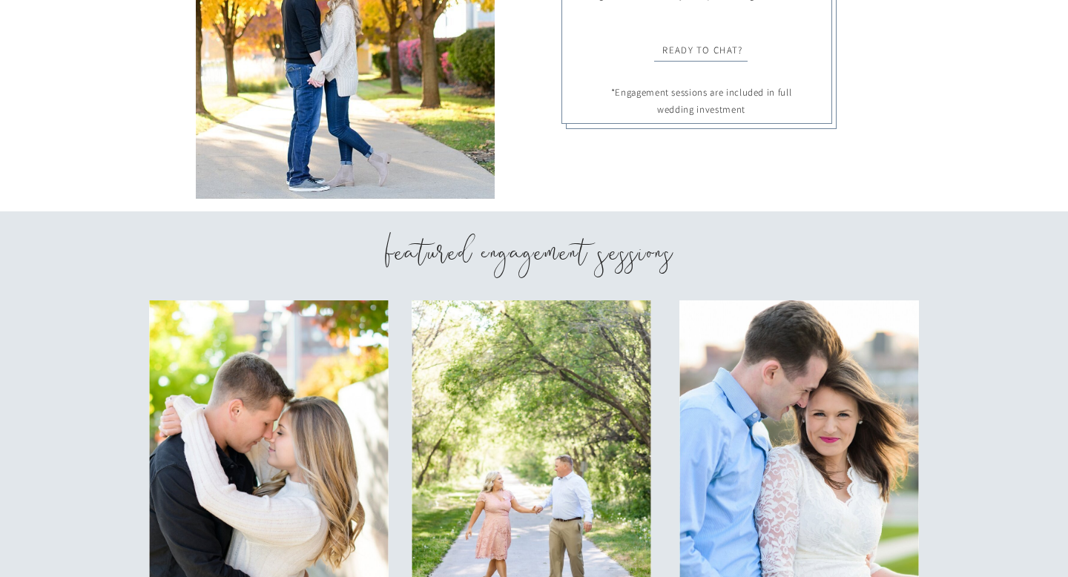
click at [593, 260] on h2 "Featured Engagement Sessions" at bounding box center [529, 260] width 364 height 53
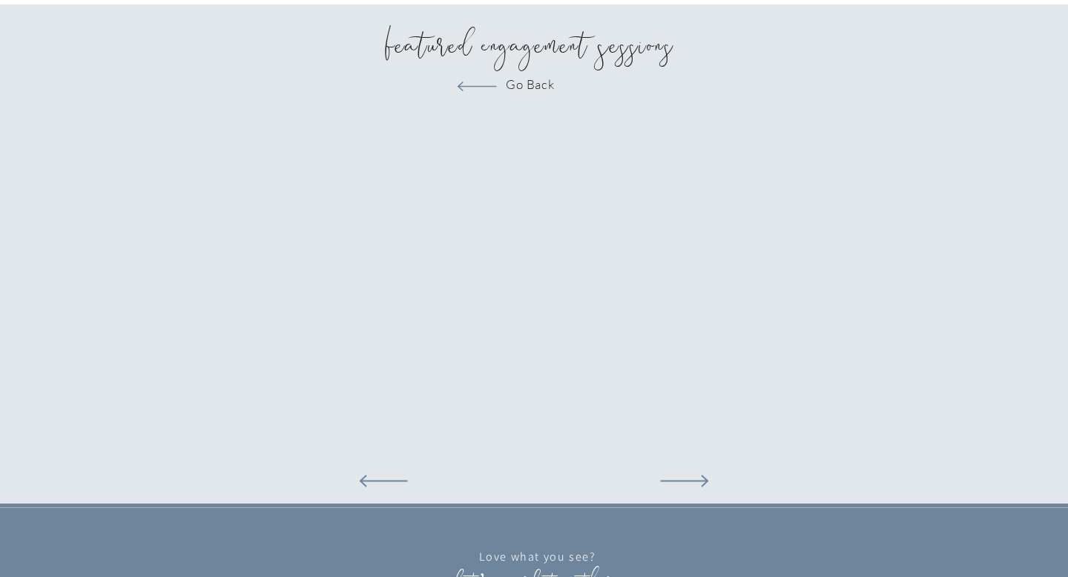
scroll to position [2284, 0]
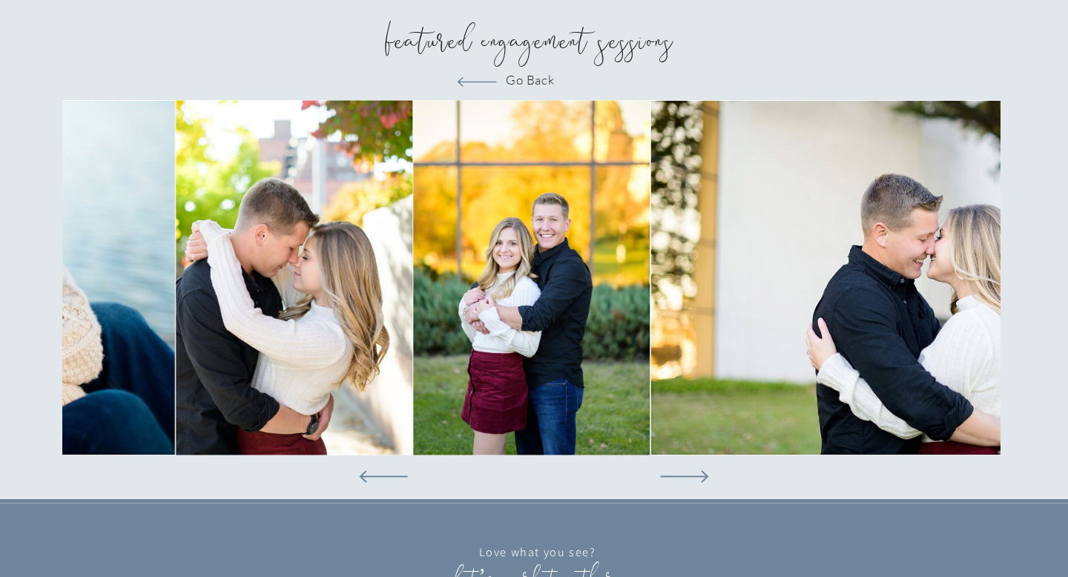
click at [702, 475] on polygon at bounding box center [684, 476] width 48 height 12
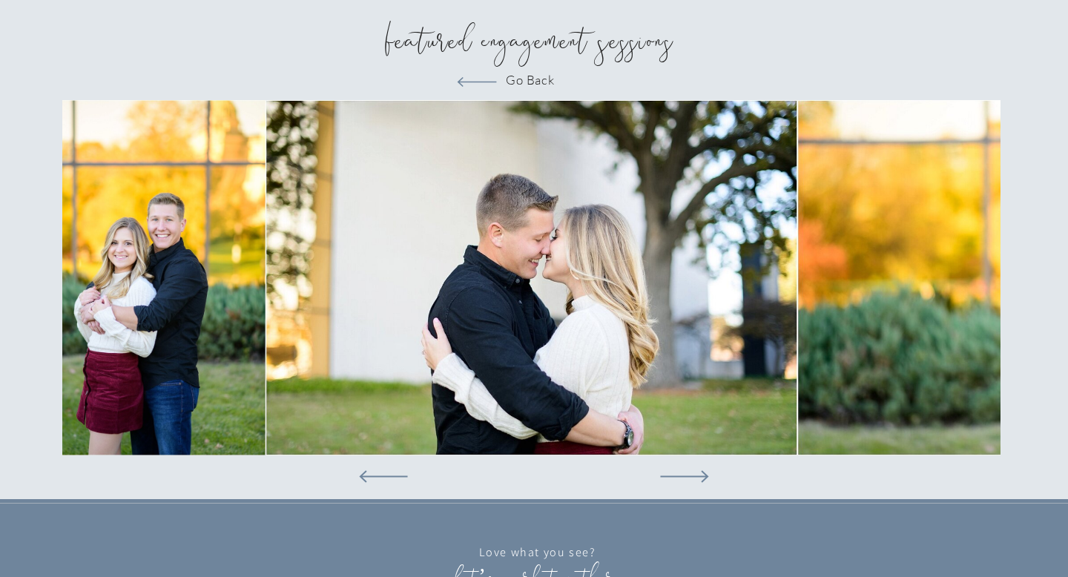
click at [702, 475] on polygon at bounding box center [684, 476] width 48 height 12
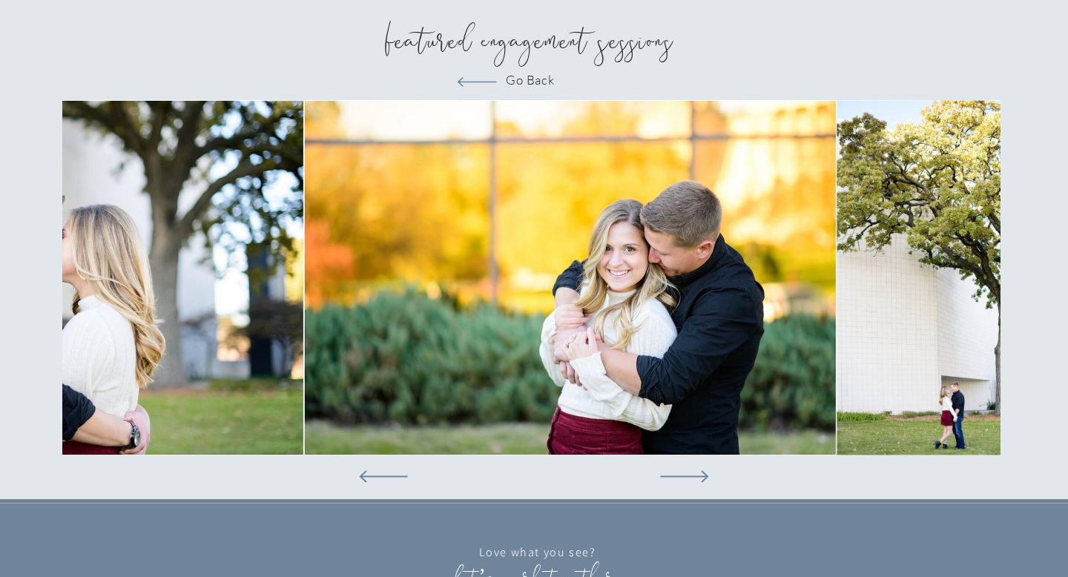
click at [702, 477] on icon at bounding box center [684, 476] width 96 height 63
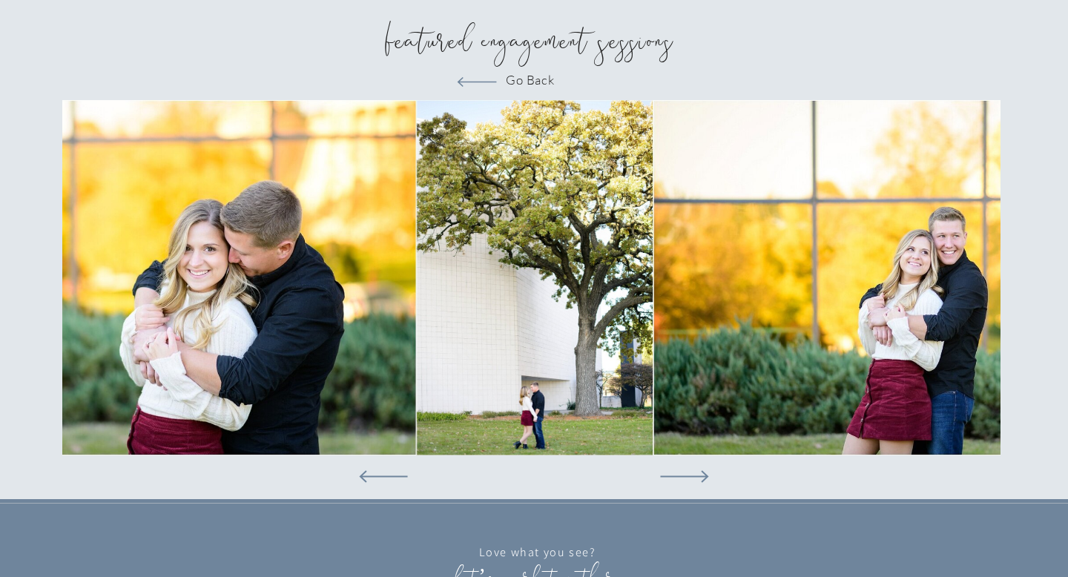
click at [702, 478] on icon at bounding box center [684, 476] width 96 height 63
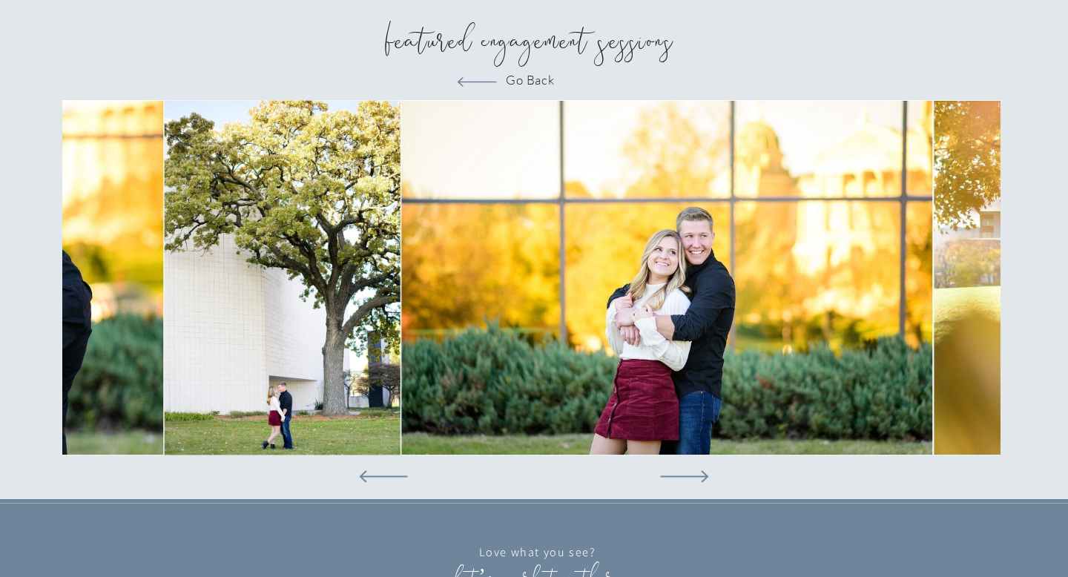
click at [702, 478] on icon at bounding box center [684, 476] width 96 height 63
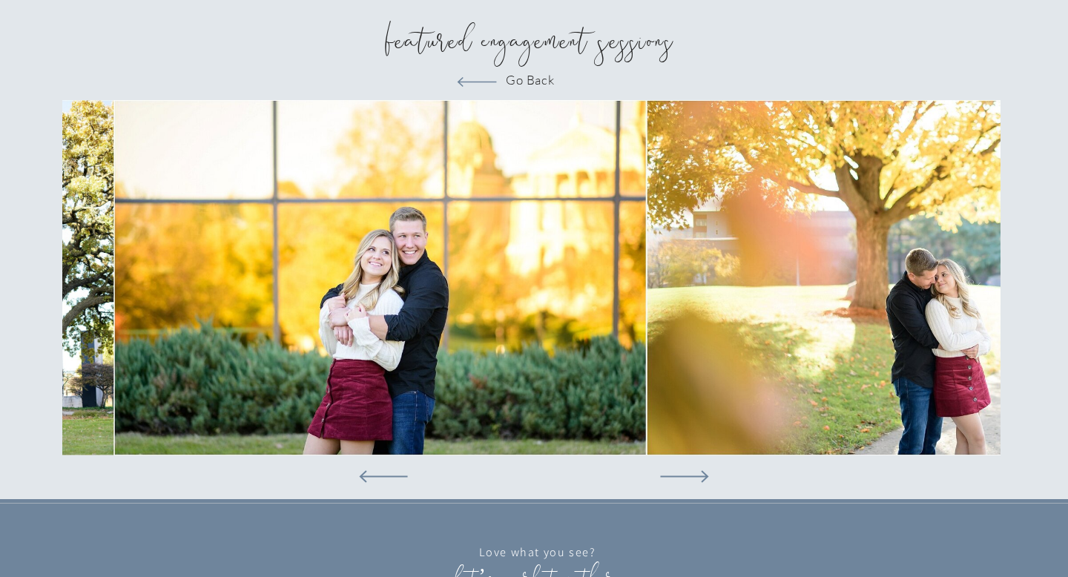
click at [702, 478] on icon at bounding box center [684, 476] width 96 height 63
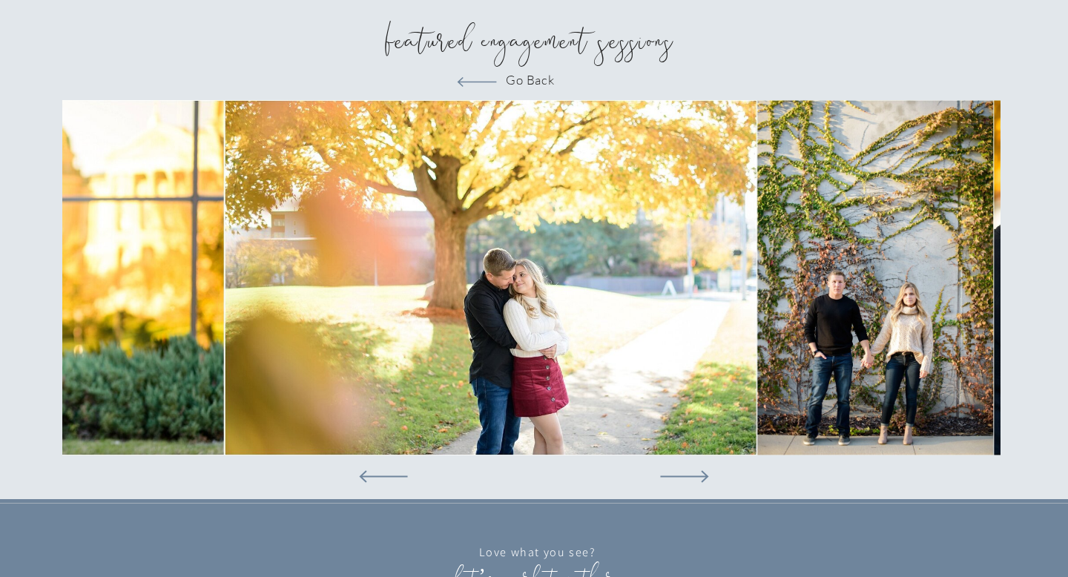
click at [702, 478] on icon at bounding box center [684, 476] width 96 height 63
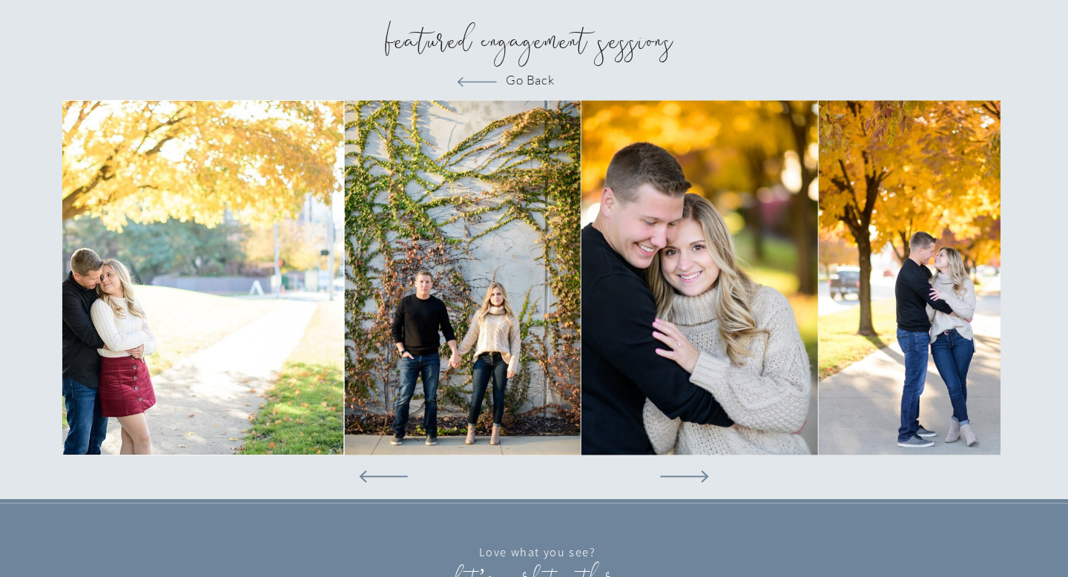
click at [702, 478] on icon at bounding box center [684, 476] width 96 height 63
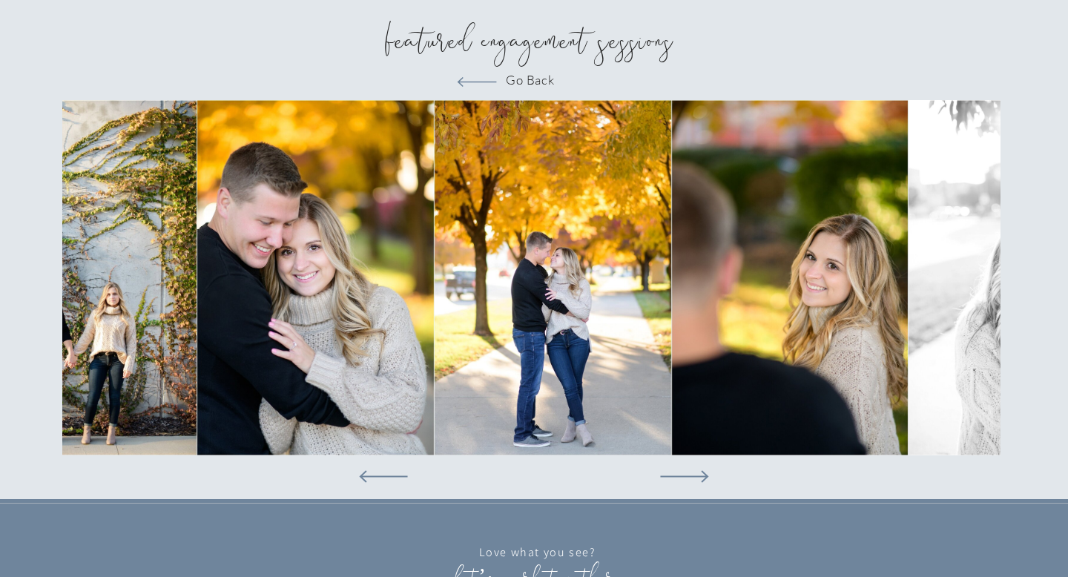
click at [702, 478] on icon at bounding box center [684, 476] width 96 height 63
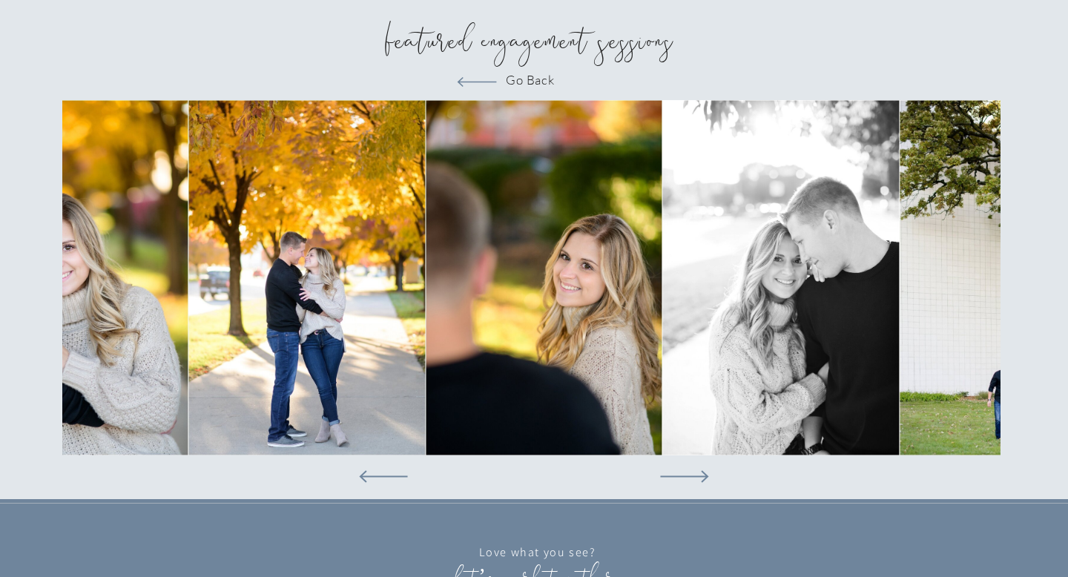
click at [702, 478] on icon at bounding box center [684, 476] width 96 height 63
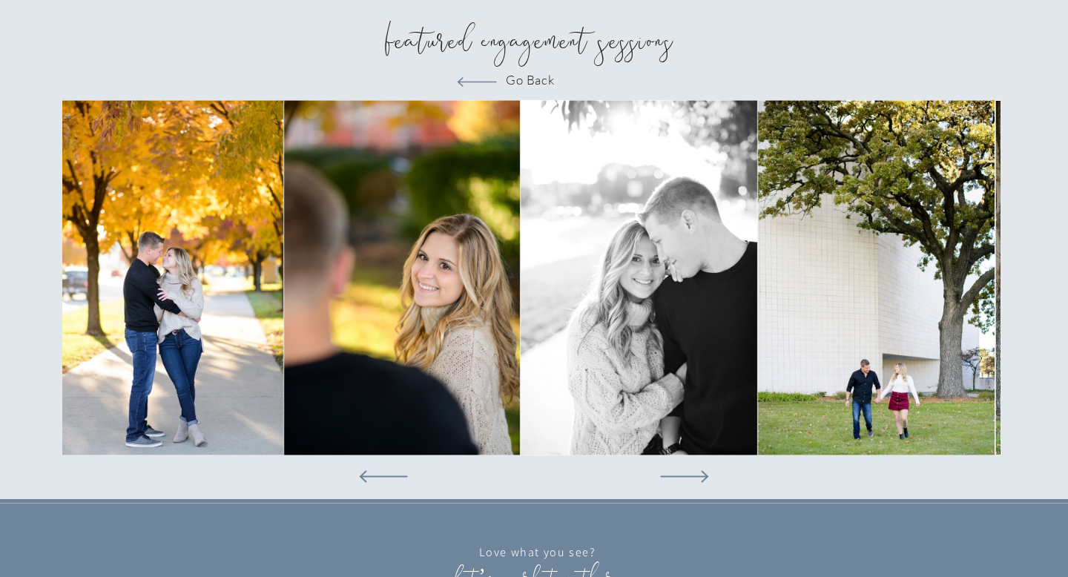
click at [702, 478] on icon at bounding box center [684, 476] width 96 height 63
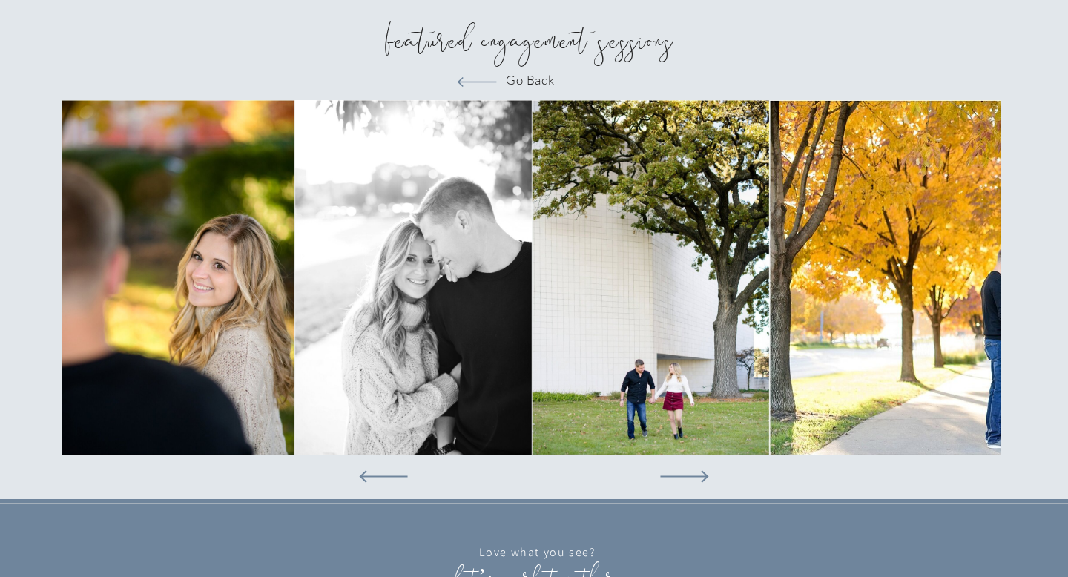
click at [702, 478] on icon at bounding box center [684, 476] width 96 height 63
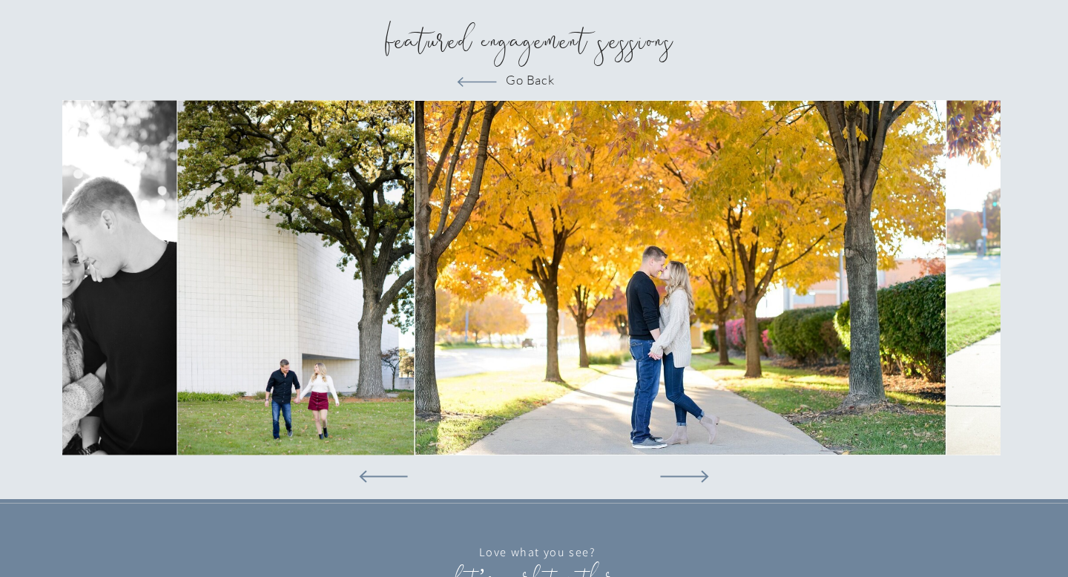
click at [702, 478] on icon at bounding box center [684, 476] width 96 height 63
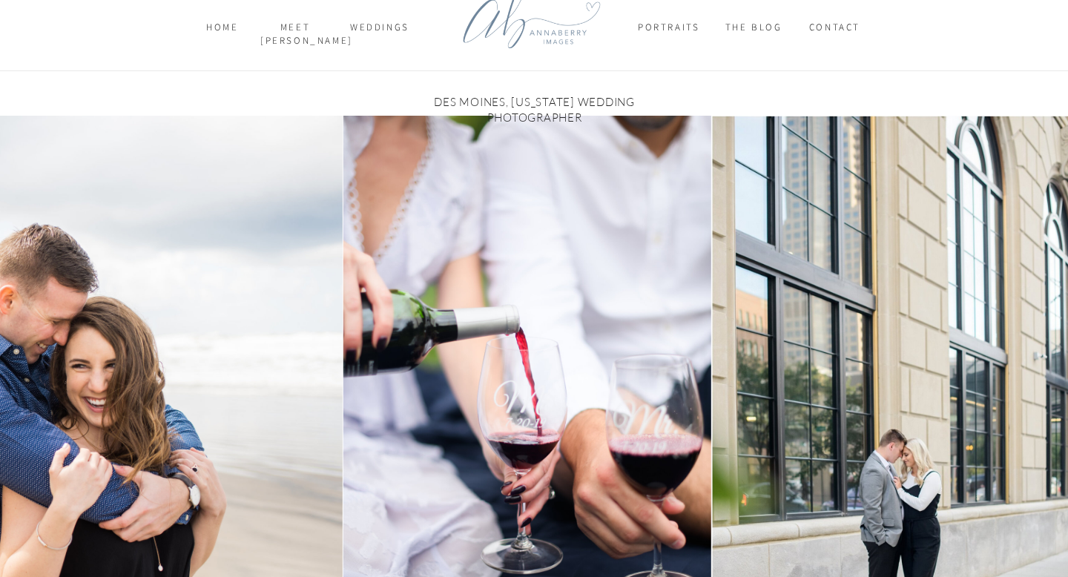
scroll to position [0, 0]
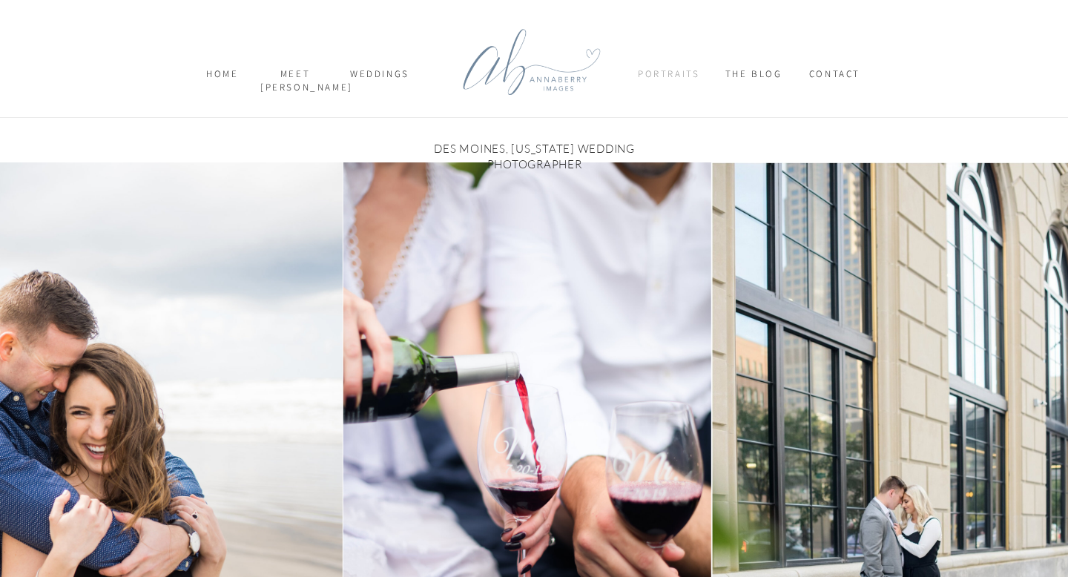
click at [676, 72] on nav "Portraits" at bounding box center [668, 80] width 61 height 26
click at [676, 94] on p "ENGAGEMENT" at bounding box center [691, 98] width 95 height 16
click at [674, 99] on p "ENGAGEMENT" at bounding box center [691, 98] width 95 height 16
click at [534, 143] on h1 "DES MOINES, IOWA WEDDING PHOTOGRAPHER" at bounding box center [534, 152] width 294 height 22
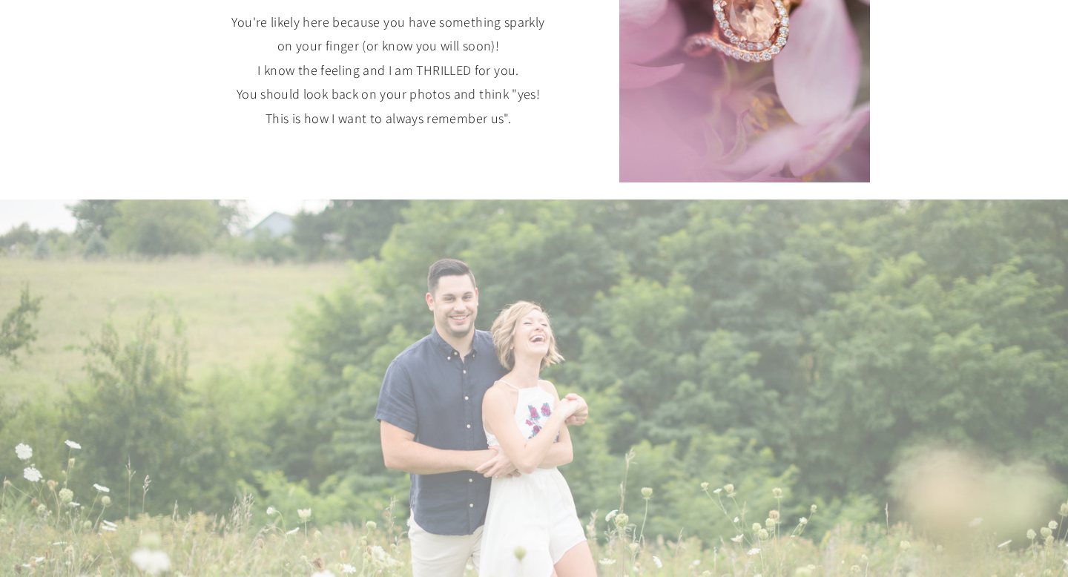
click at [552, 165] on p "You're likely here because you have something sparkly on your finger (or know y…" at bounding box center [388, 88] width 330 height 156
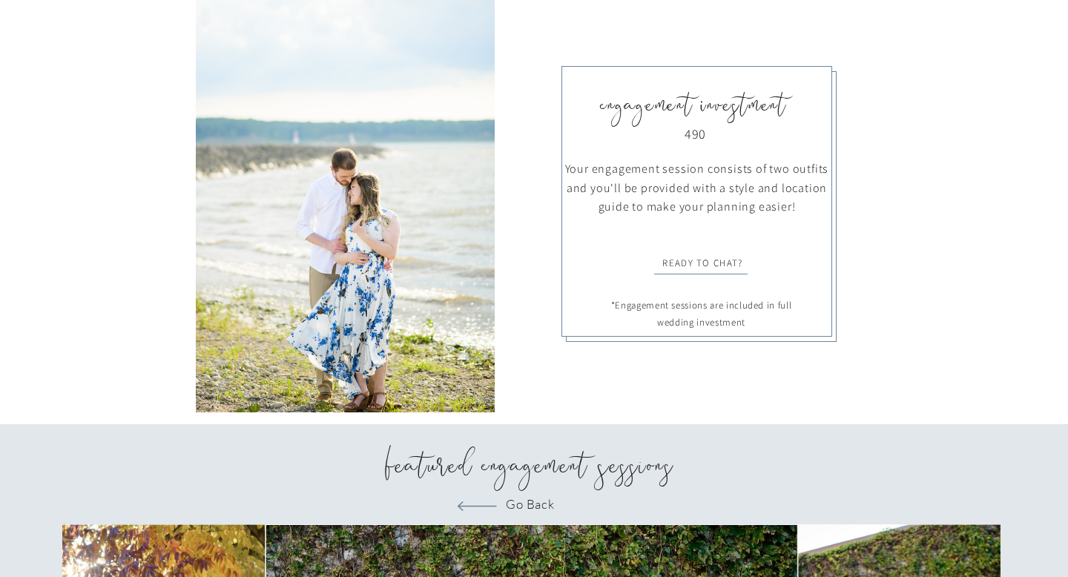
scroll to position [1858, 0]
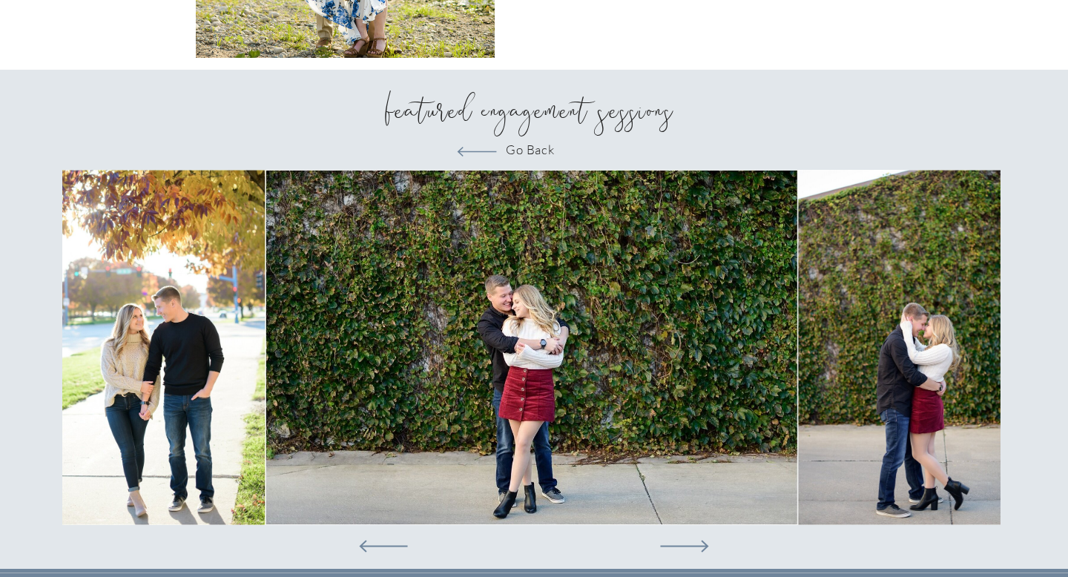
click at [508, 145] on icon at bounding box center [477, 151] width 74 height 51
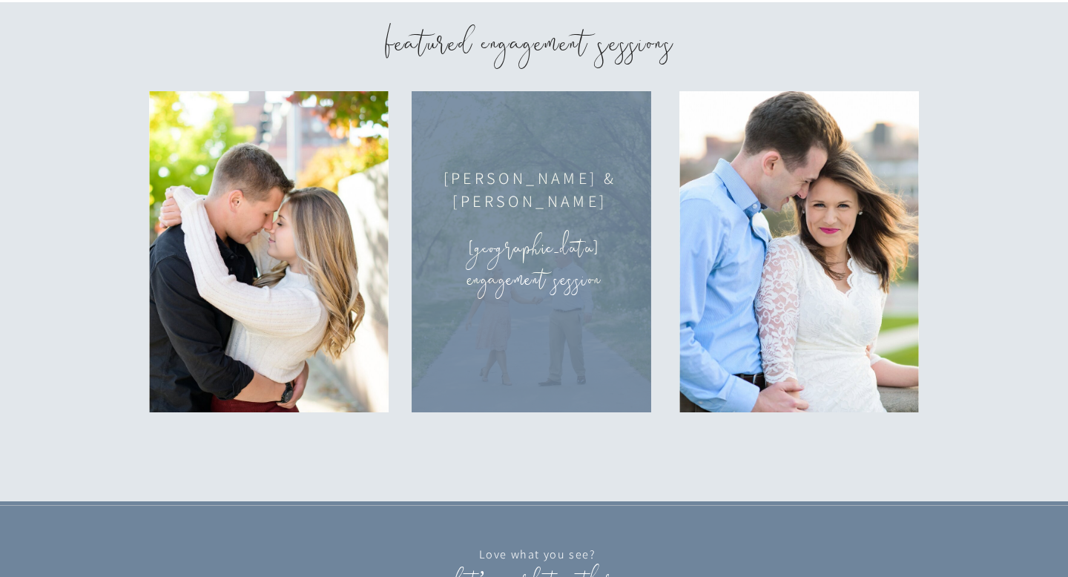
scroll to position [2284, 0]
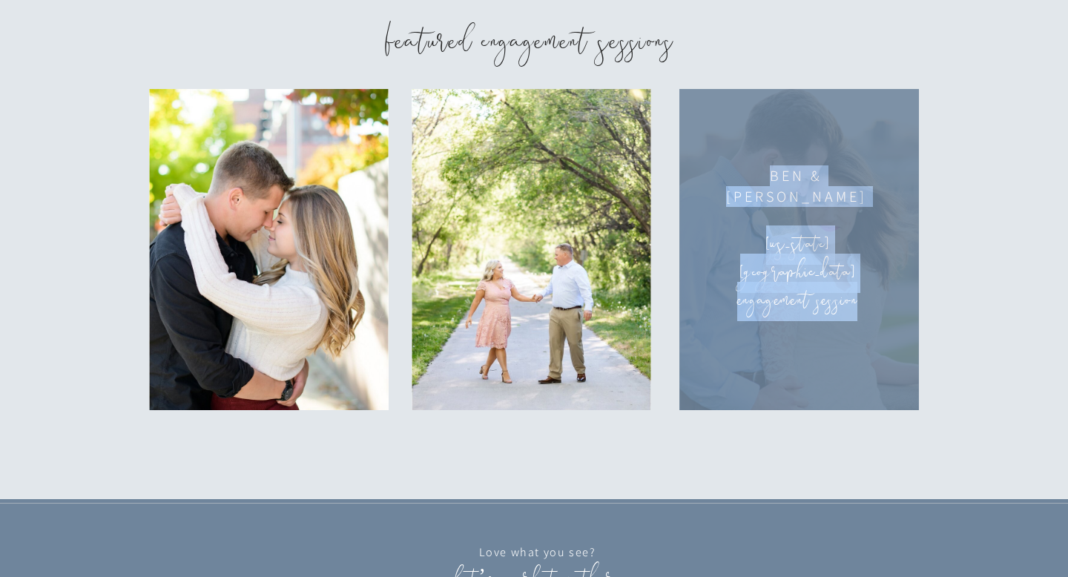
drag, startPoint x: 941, startPoint y: 257, endPoint x: 852, endPoint y: 253, distance: 89.1
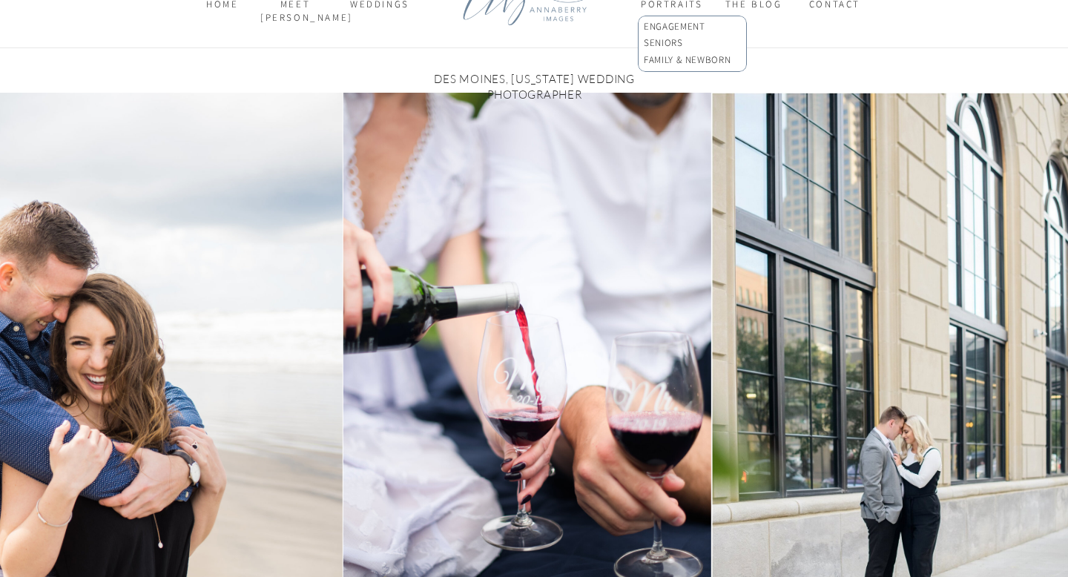
scroll to position [0, 0]
